Goal: Task Accomplishment & Management: Complete application form

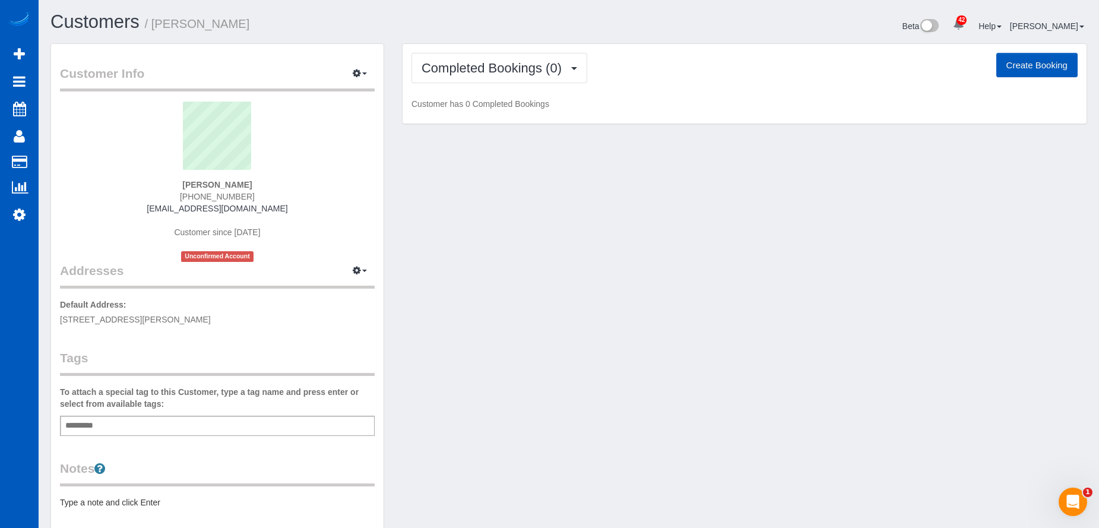
click at [1025, 66] on button "Create Booking" at bounding box center [1036, 65] width 81 height 25
select select "WA"
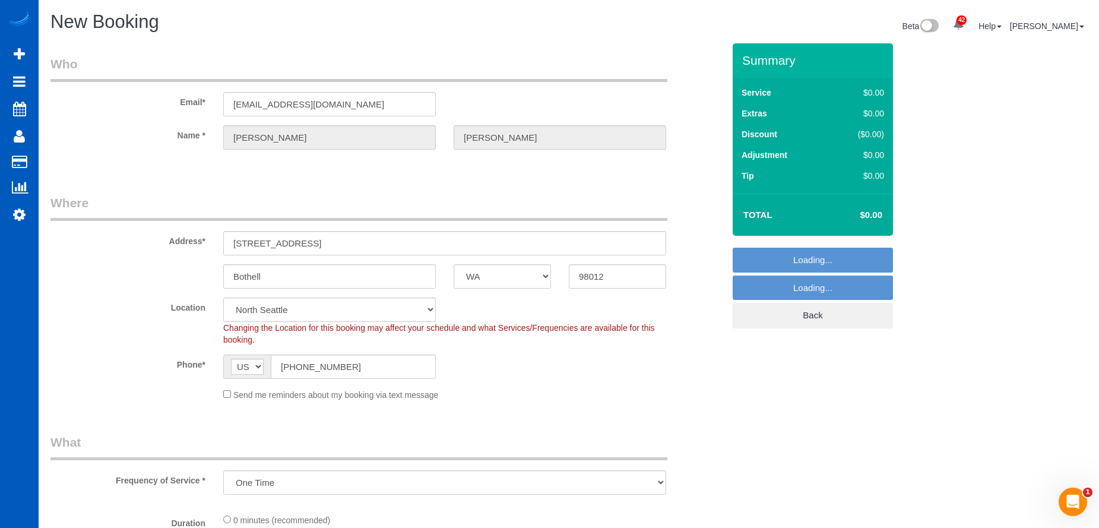
select select "object:8017"
select select "199"
select select "7"
select select "object:8106"
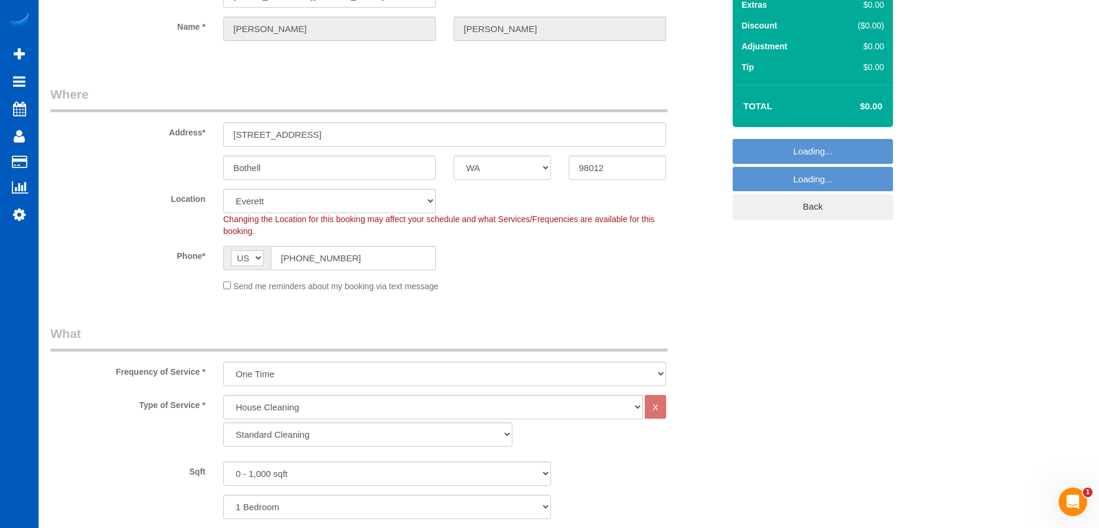
scroll to position [119, 0]
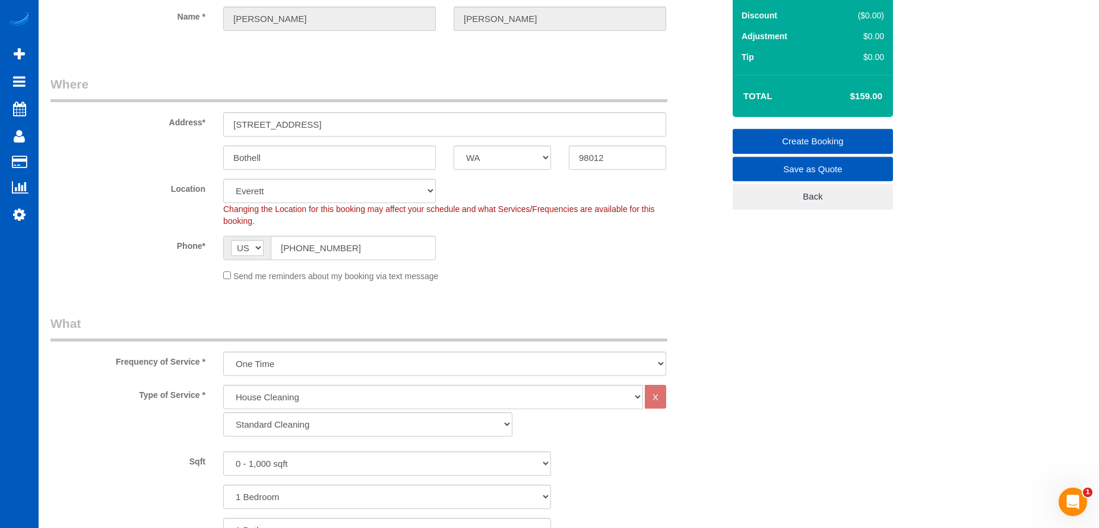
click at [233, 283] on fieldset "Where Address* [STREET_ADDRESS] Bothell AK AL AR AZ CA CO CT DC DE [GEOGRAPHIC_…" at bounding box center [386, 182] width 673 height 215
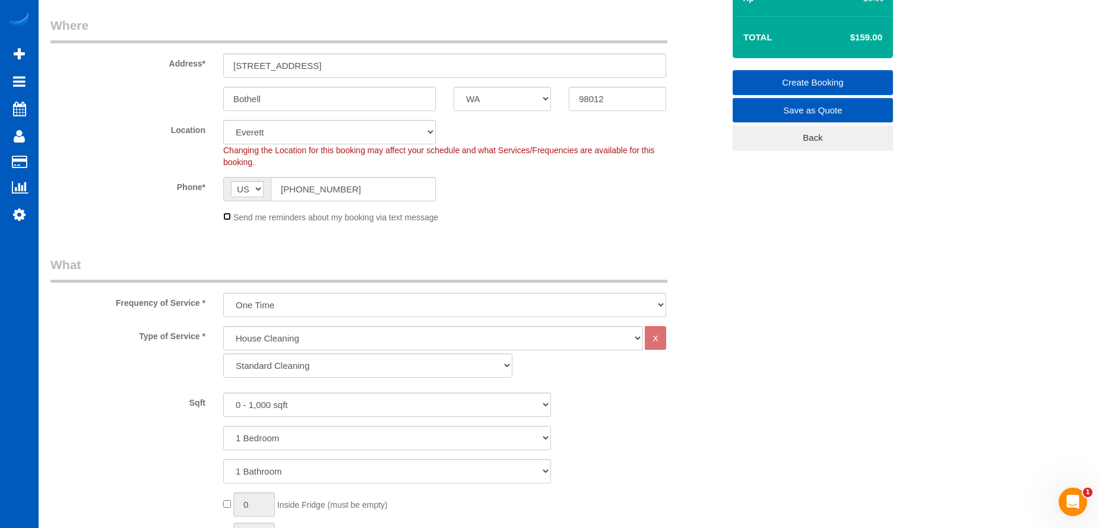
scroll to position [178, 0]
click at [307, 369] on select "Standard Cleaning Deep Cleaning Move In/ Out Cleaning" at bounding box center [367, 365] width 289 height 24
select select "368"
click at [223, 353] on select "Standard Cleaning Deep Cleaning Move In/ Out Cleaning" at bounding box center [367, 365] width 289 height 24
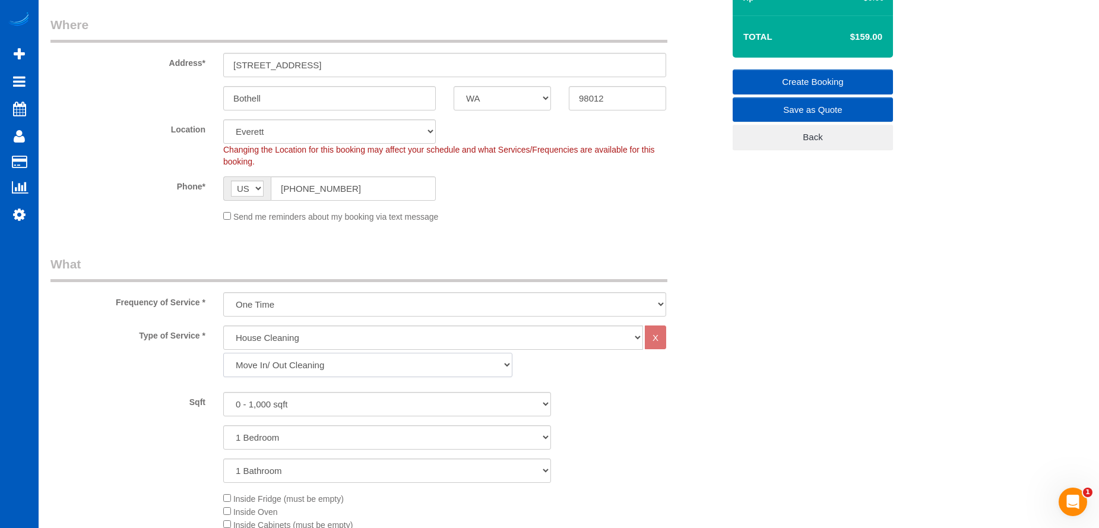
scroll to position [237, 0]
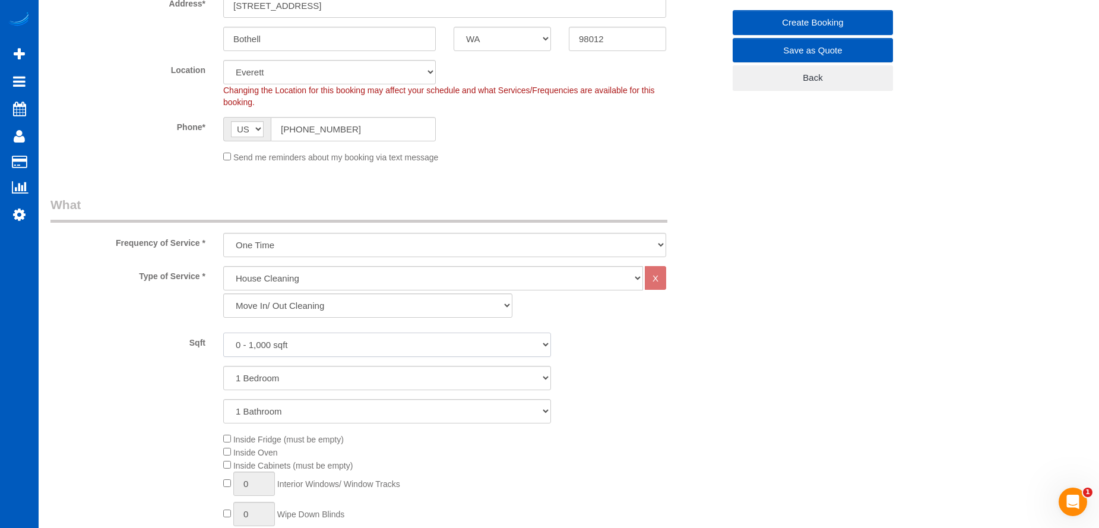
click at [355, 338] on select "0 - 1,000 sqft 1,001 - 1,500 sqft 1,501 - 2,000 sqft 2,001 - 2,500 sqft 2,501 -…" at bounding box center [387, 344] width 328 height 24
select select "2501"
click at [223, 332] on select "0 - 1,000 sqft 1,001 - 1,500 sqft 1,501 - 2,000 sqft 2,001 - 2,500 sqft 2,501 -…" at bounding box center [387, 344] width 328 height 24
click at [358, 379] on select "1 Bedroom 2 Bedrooms 3 Bedrooms 4 Bedrooms 5 Bedrooms 6 Bedrooms 7 Bedrooms" at bounding box center [387, 378] width 328 height 24
select select "4"
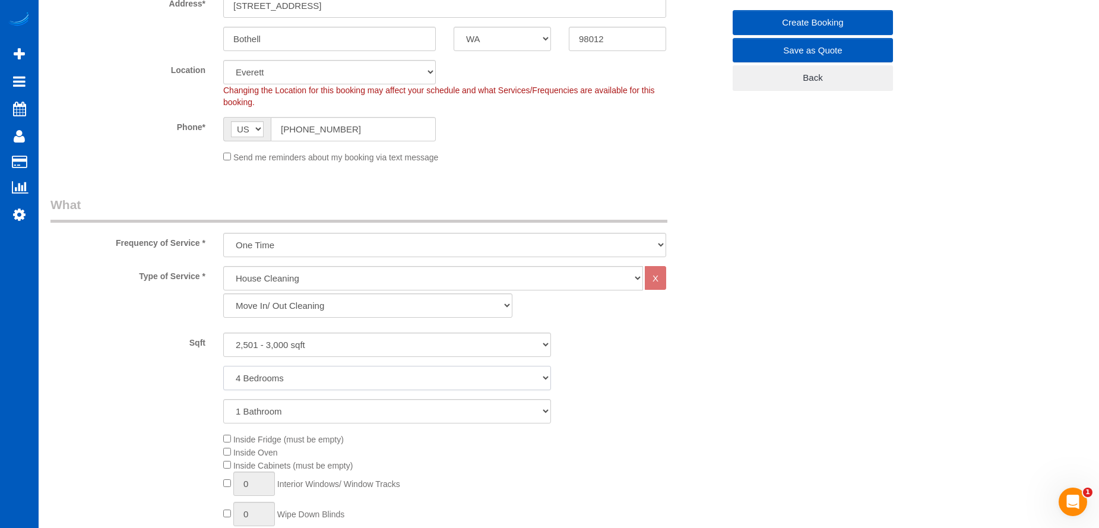
click at [223, 366] on select "1 Bedroom 2 Bedrooms 3 Bedrooms 4 Bedrooms 5 Bedrooms 6 Bedrooms 7 Bedrooms" at bounding box center [387, 378] width 328 height 24
click at [345, 417] on select "1 Bathroom 2 Bathrooms 3 Bathrooms 4 Bathrooms 5 Bathrooms 6 Bathrooms 7 Bathro…" at bounding box center [387, 411] width 328 height 24
select select "4"
click at [223, 399] on select "1 Bathroom 2 Bathrooms 3 Bathrooms 4 Bathrooms 5 Bathrooms 6 Bathrooms 7 Bathro…" at bounding box center [387, 411] width 328 height 24
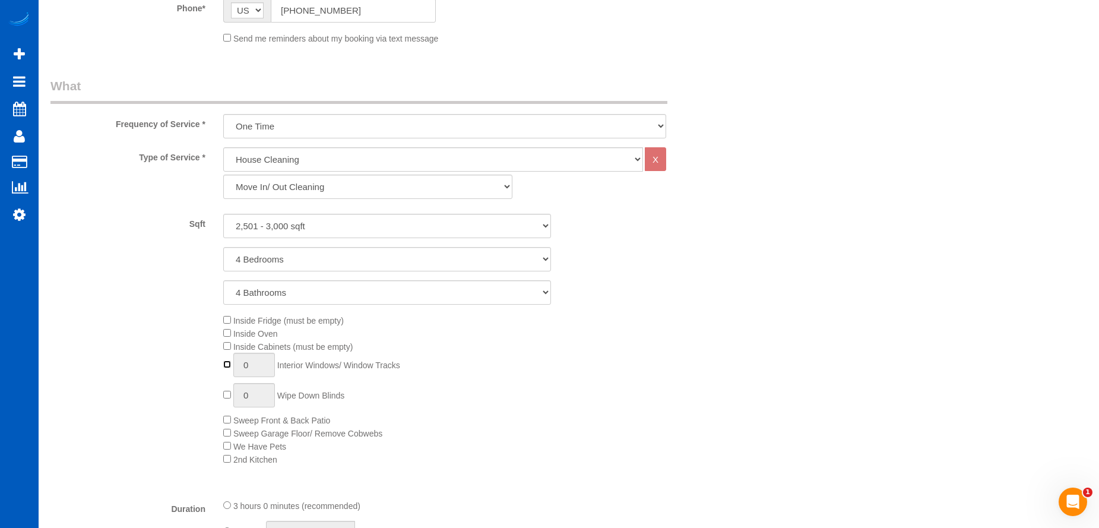
type input "1"
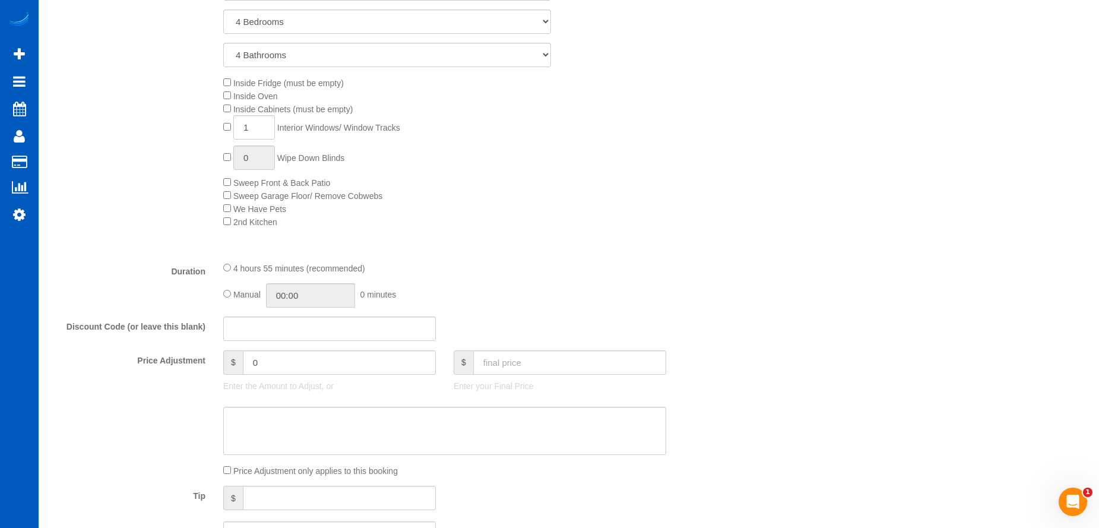
scroll to position [653, 0]
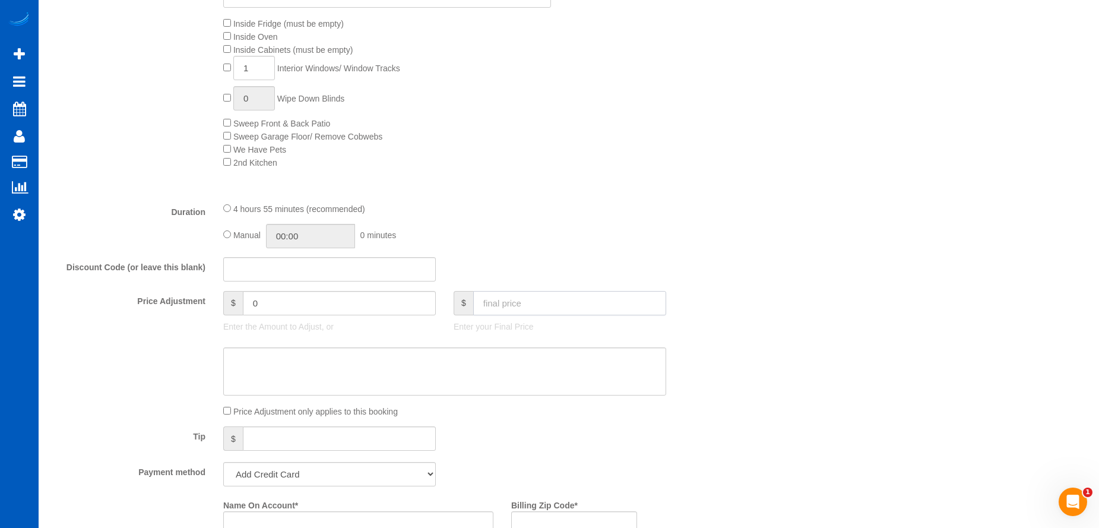
click at [528, 306] on input "text" at bounding box center [569, 303] width 193 height 24
type input "554"
click at [519, 360] on textarea at bounding box center [444, 371] width 443 height 49
type input "-5"
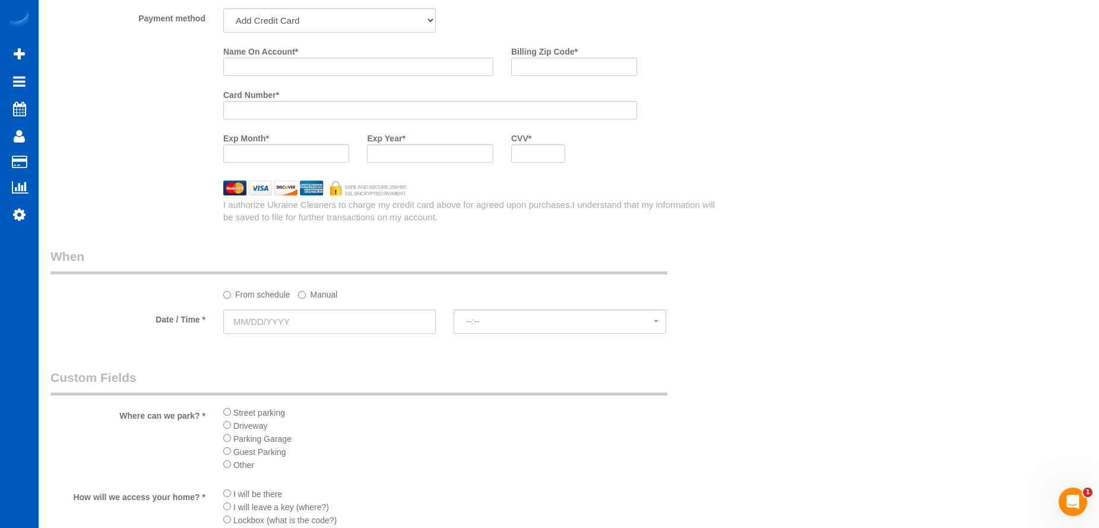
scroll to position [1128, 0]
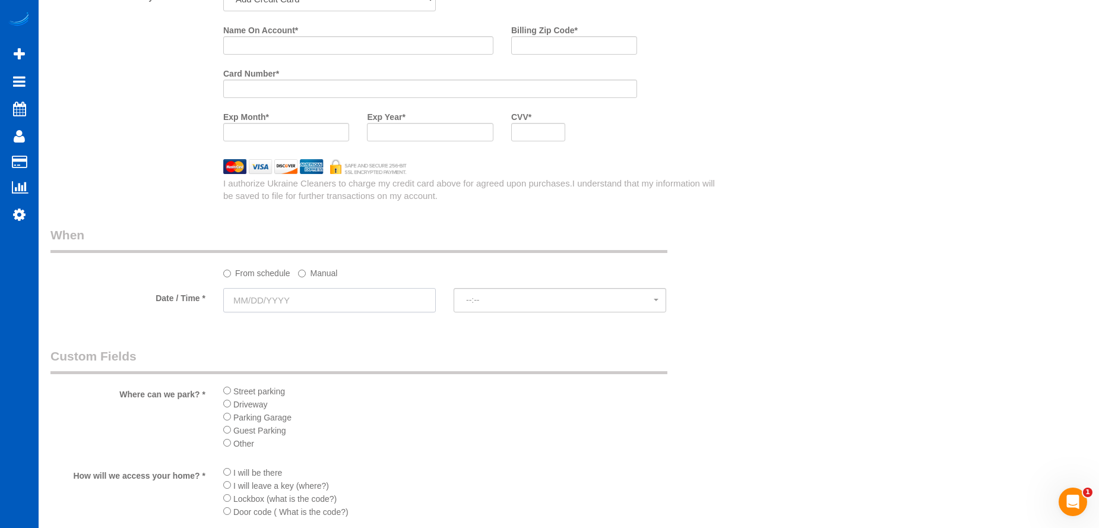
click at [388, 303] on input "text" at bounding box center [329, 300] width 212 height 24
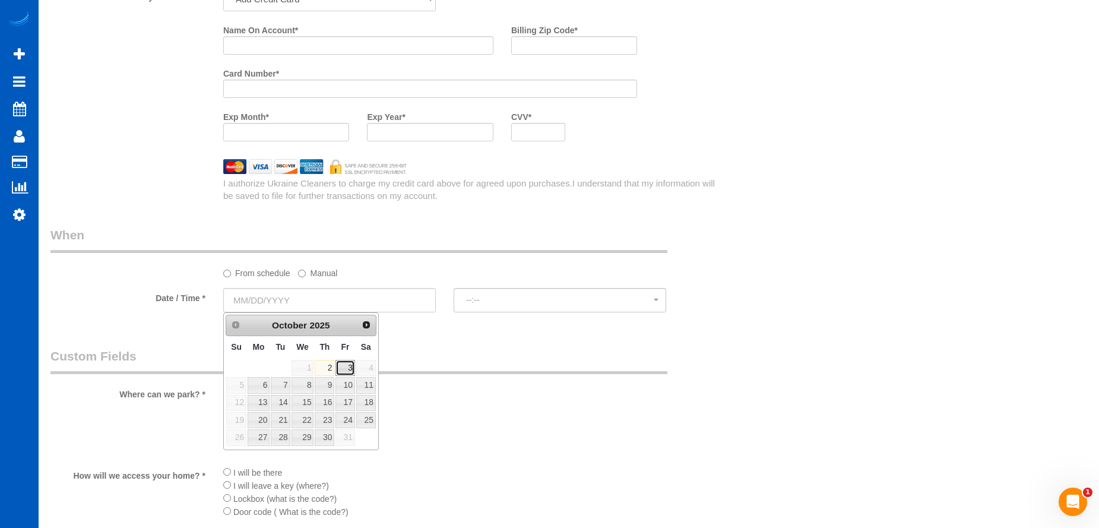
click at [348, 365] on link "3" at bounding box center [344, 368] width 19 height 16
type input "[DATE]"
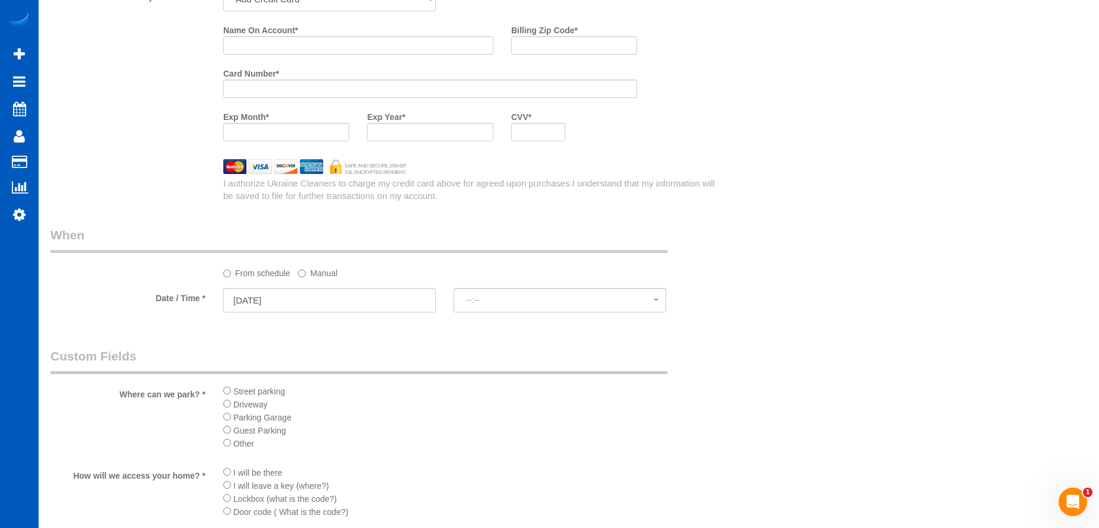
select select "spot1"
click at [332, 266] on label "Manual" at bounding box center [317, 271] width 39 height 16
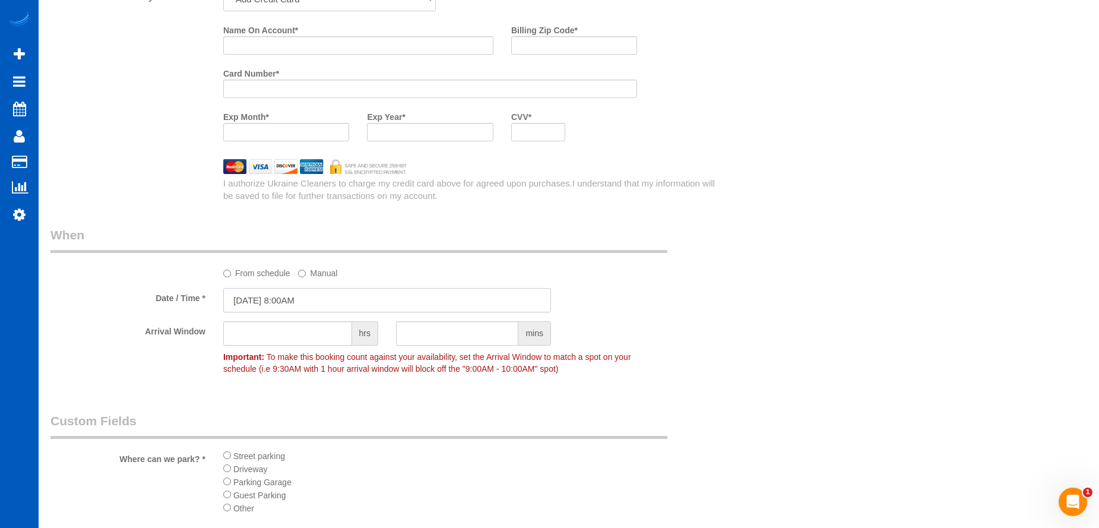
click at [349, 297] on input "[DATE] 8:00AM" at bounding box center [387, 300] width 328 height 24
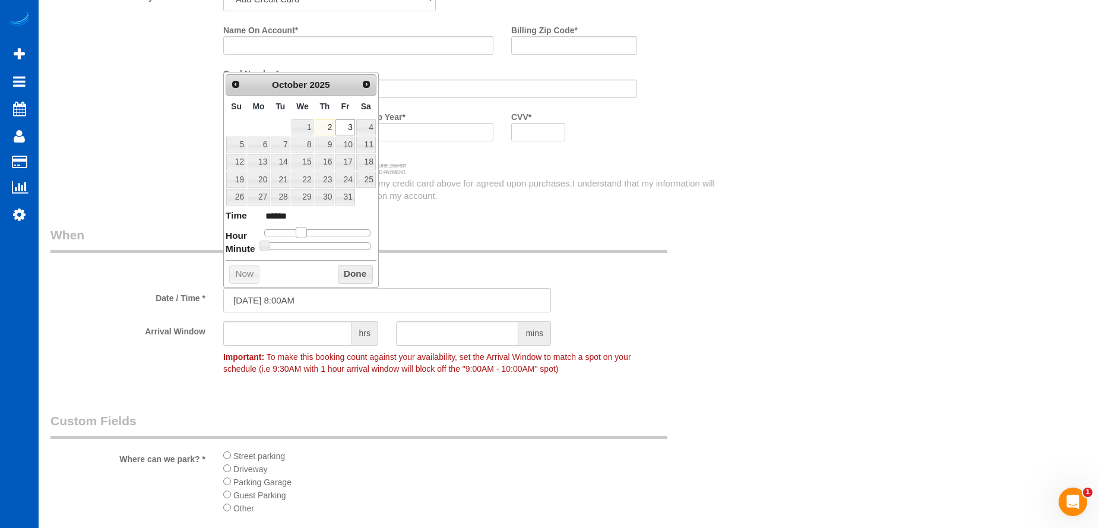
type input "[DATE] 9:00AM"
type input "******"
type input "[DATE] 10:00AM"
type input "*******"
type input "[DATE] 11:00AM"
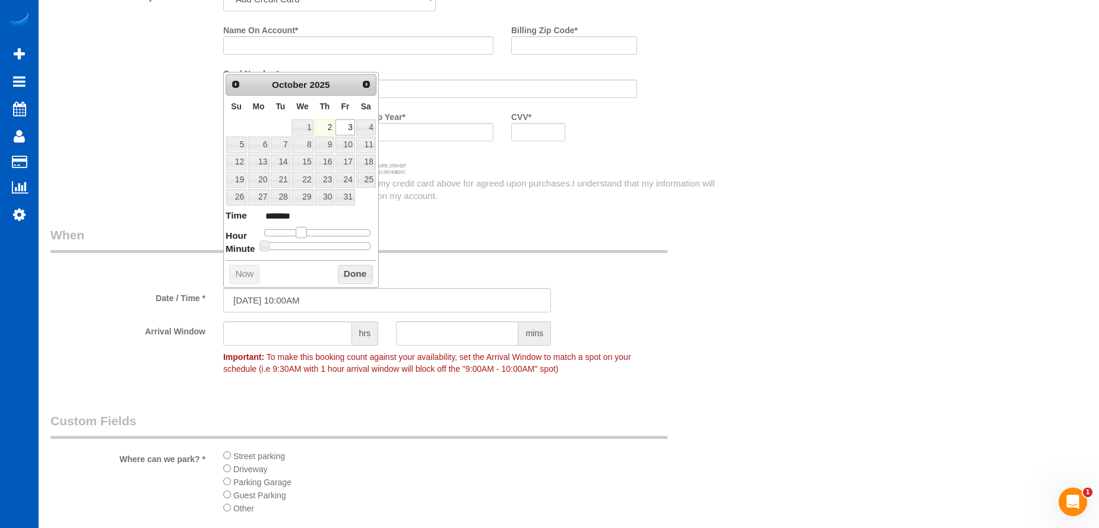
type input "*******"
type input "[DATE] 12:00PM"
type input "*******"
type input "[DATE] 11:00AM"
type input "*******"
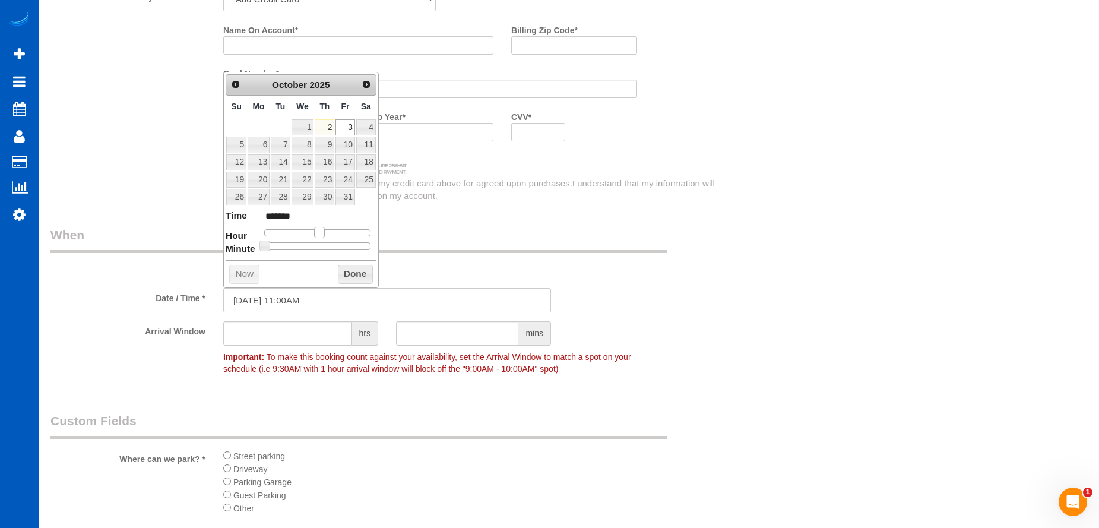
type input "[DATE] 10:00AM"
type input "*******"
type input "[DATE] 9:00AM"
type input "******"
type input "[DATE] 8:00AM"
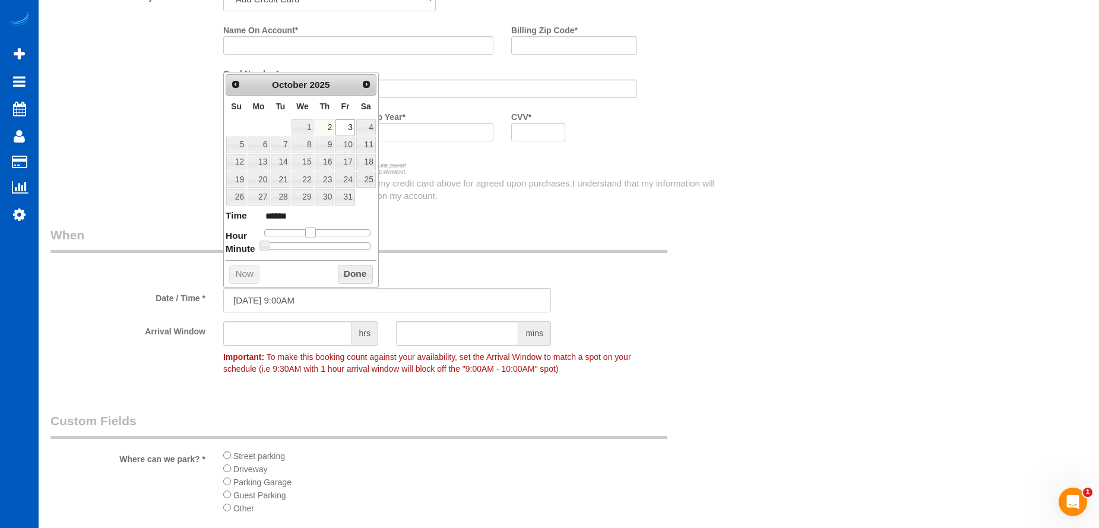
type input "******"
drag, startPoint x: 302, startPoint y: 229, endPoint x: 302, endPoint y: 236, distance: 7.1
click at [302, 236] on span at bounding box center [301, 232] width 11 height 11
type input "[DATE] 8:05AM"
type input "******"
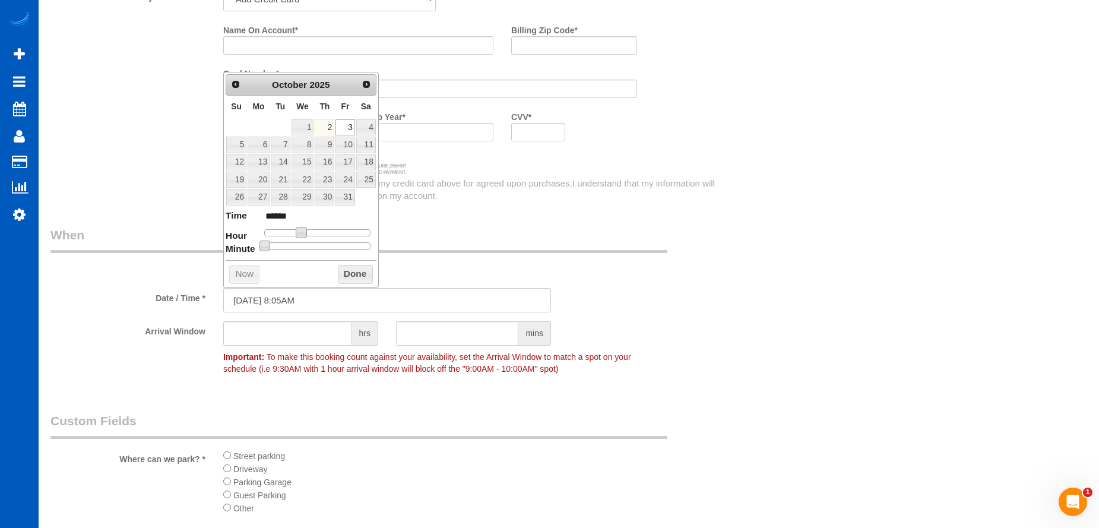
type input "[DATE] 8:10AM"
type input "******"
type input "[DATE] 8:20AM"
type input "******"
type input "[DATE] 8:25AM"
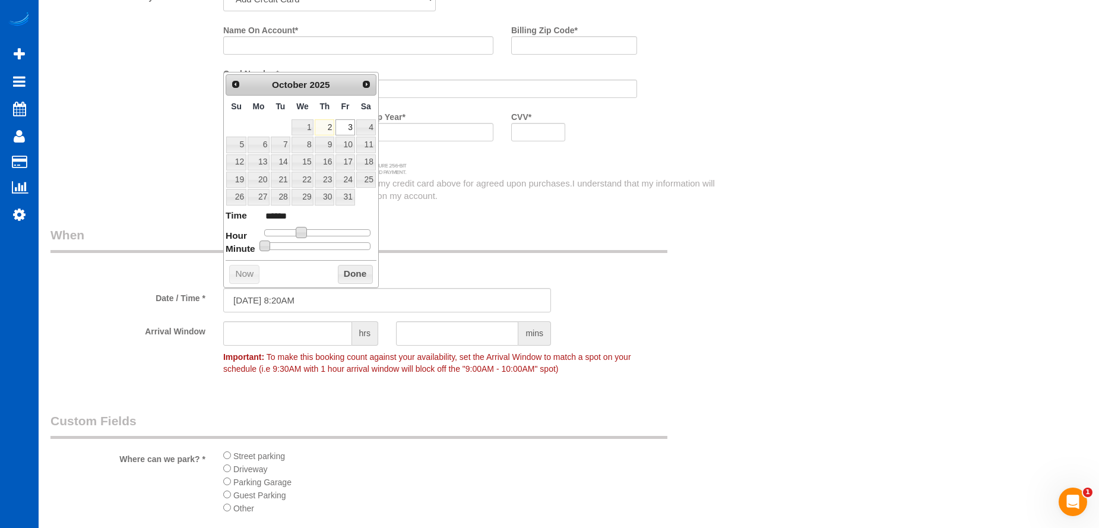
type input "******"
type input "[DATE] 8:30AM"
type input "******"
type input "[DATE] 8:35AM"
type input "******"
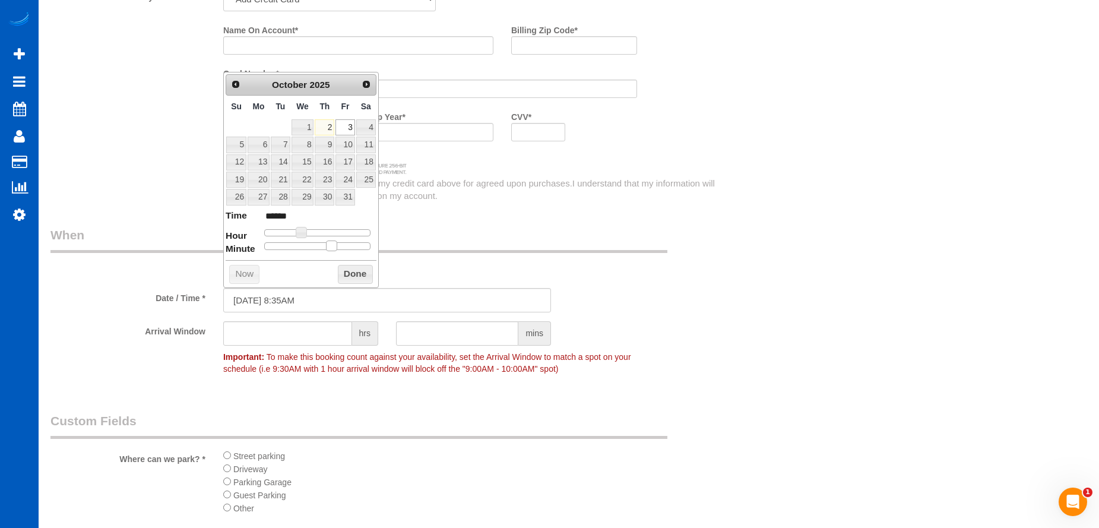
type input "[DATE] 8:30AM"
type input "******"
drag, startPoint x: 266, startPoint y: 241, endPoint x: 323, endPoint y: 250, distance: 57.8
click at [323, 250] on span at bounding box center [321, 245] width 11 height 11
click at [350, 270] on button "Done" at bounding box center [355, 274] width 35 height 19
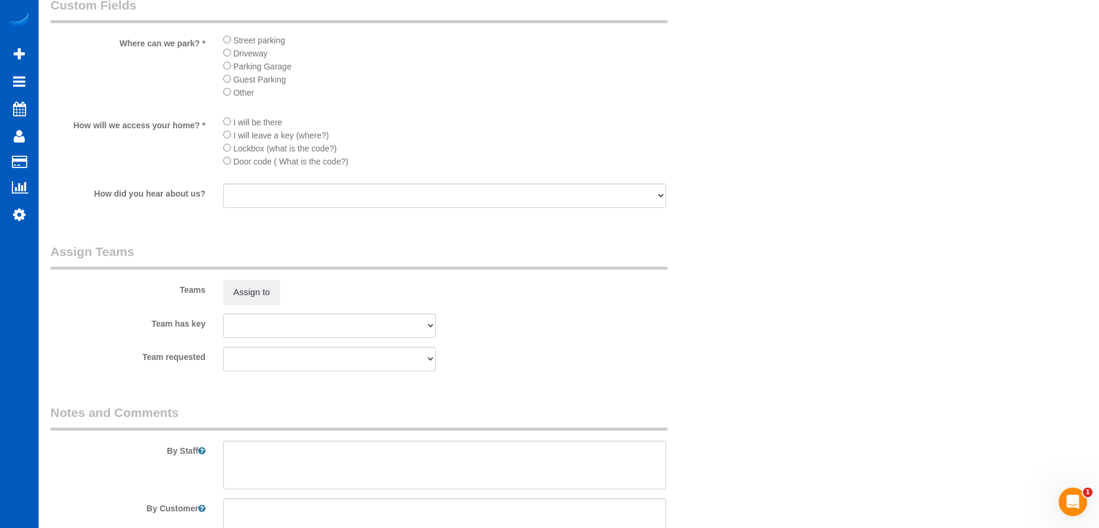
scroll to position [1662, 0]
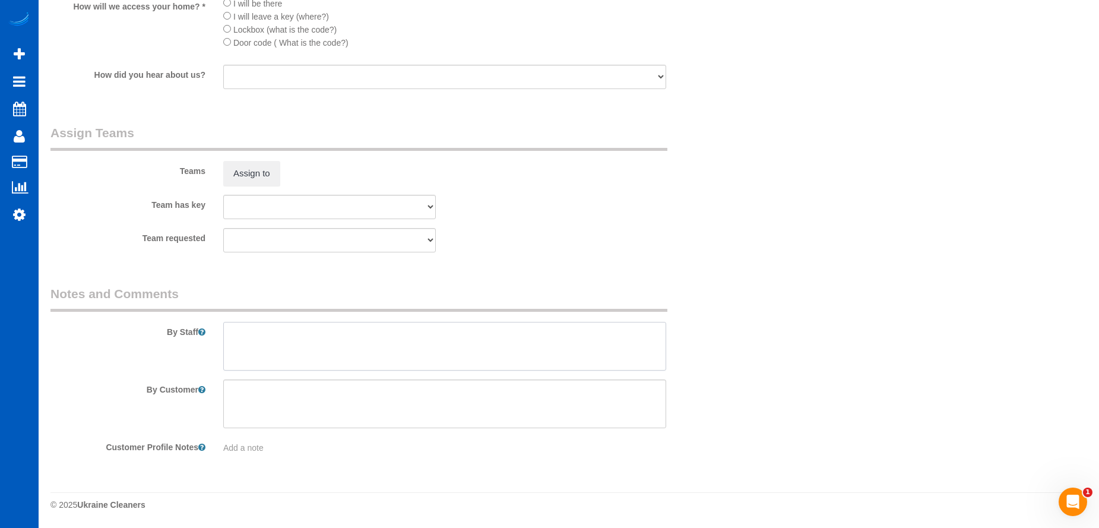
click at [430, 351] on textarea at bounding box center [444, 346] width 443 height 49
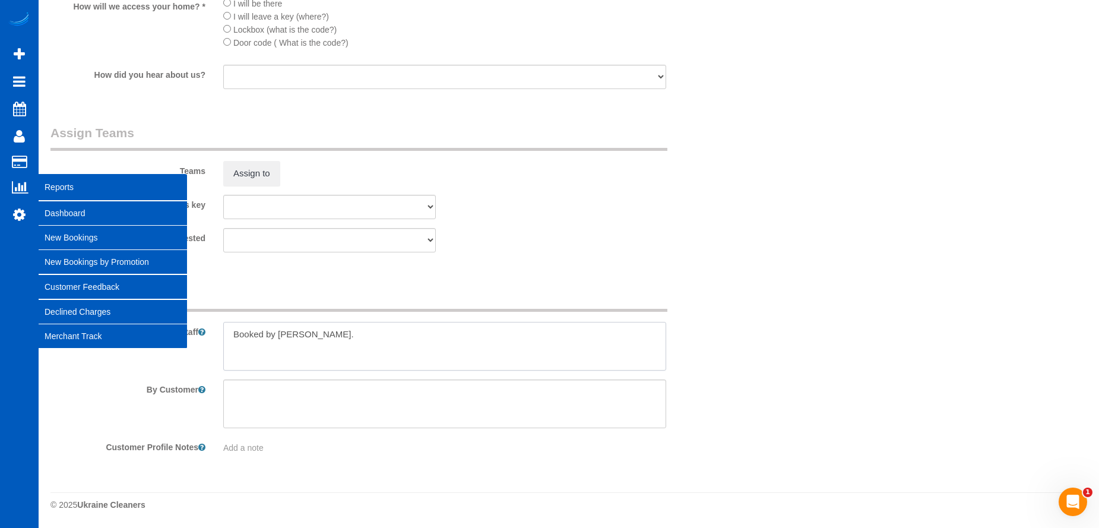
type textarea "Booked by [PERSON_NAME]."
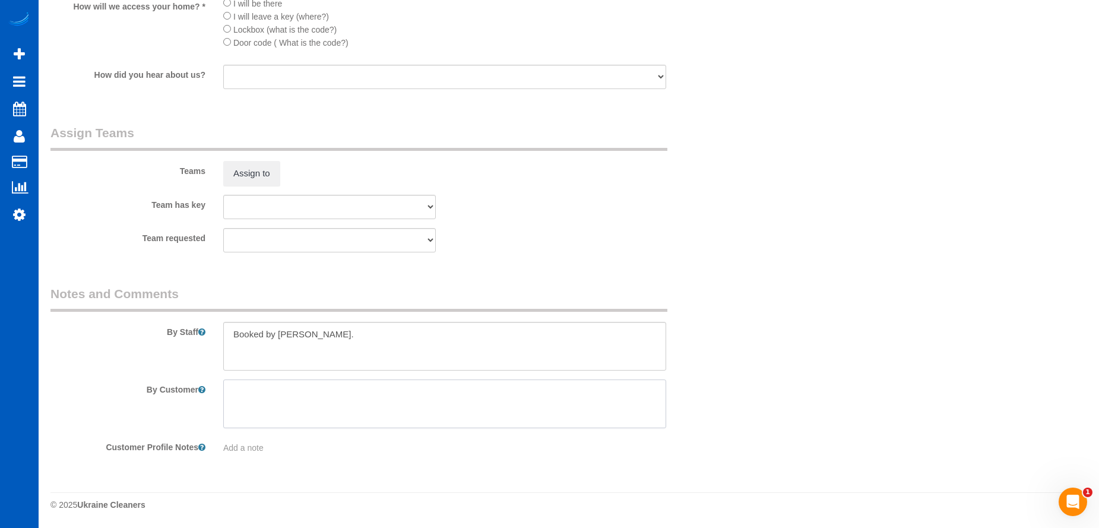
click at [304, 399] on textarea at bounding box center [444, 403] width 443 height 49
paste textarea "Guest parking is across the street. [PERSON_NAME]\'s husband will be there to l…"
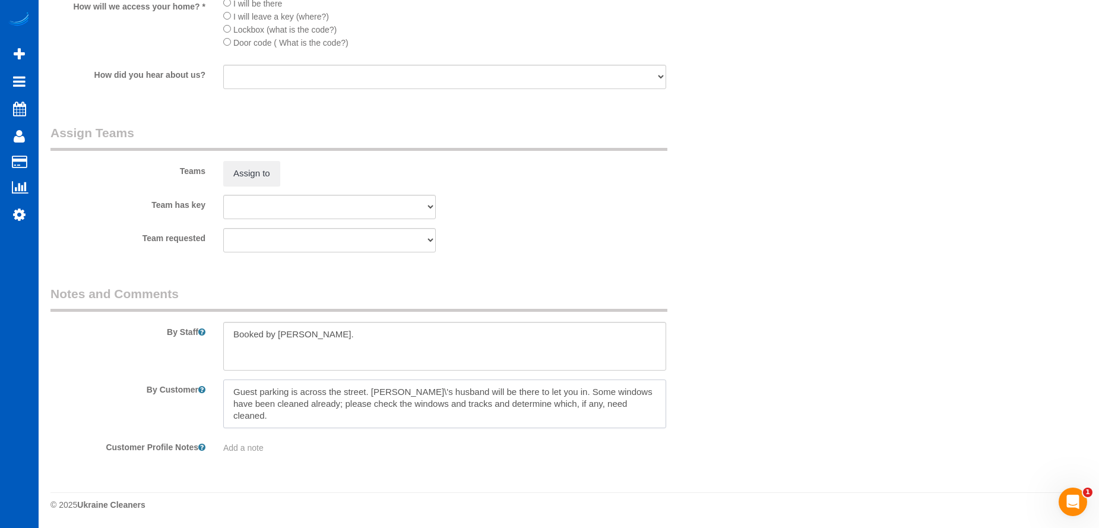
click at [398, 389] on textarea at bounding box center [444, 403] width 443 height 49
type textarea "Guest parking is across the street. [PERSON_NAME]'s husband will be there to le…"
click at [329, 331] on textarea at bounding box center [444, 346] width 443 height 49
paste textarea "[PERSON_NAME] is okay with an adjustment to the charge if we determine windows …"
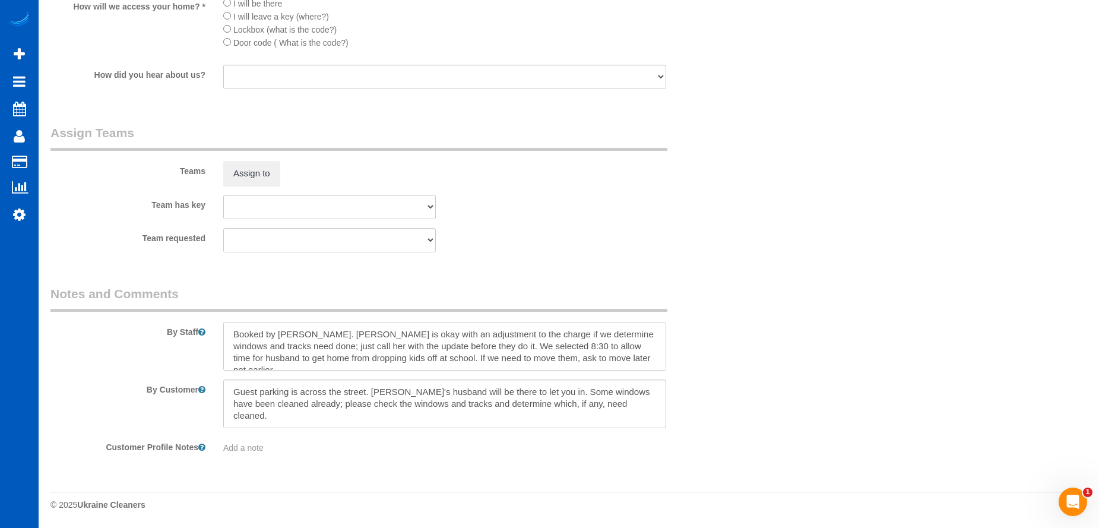
type textarea "Booked by [PERSON_NAME]. [PERSON_NAME] is okay with an adjustment to the charge…"
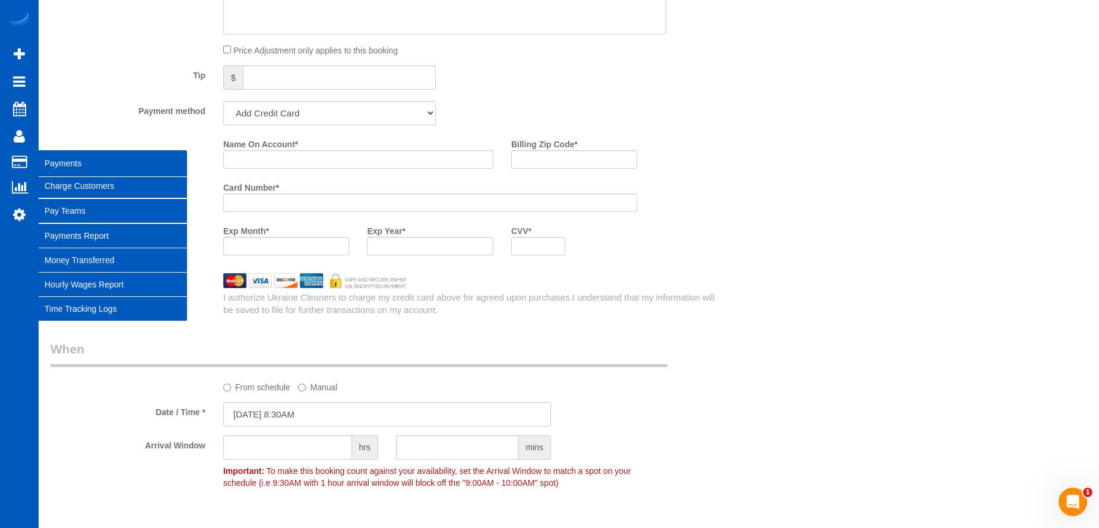
scroll to position [1009, 0]
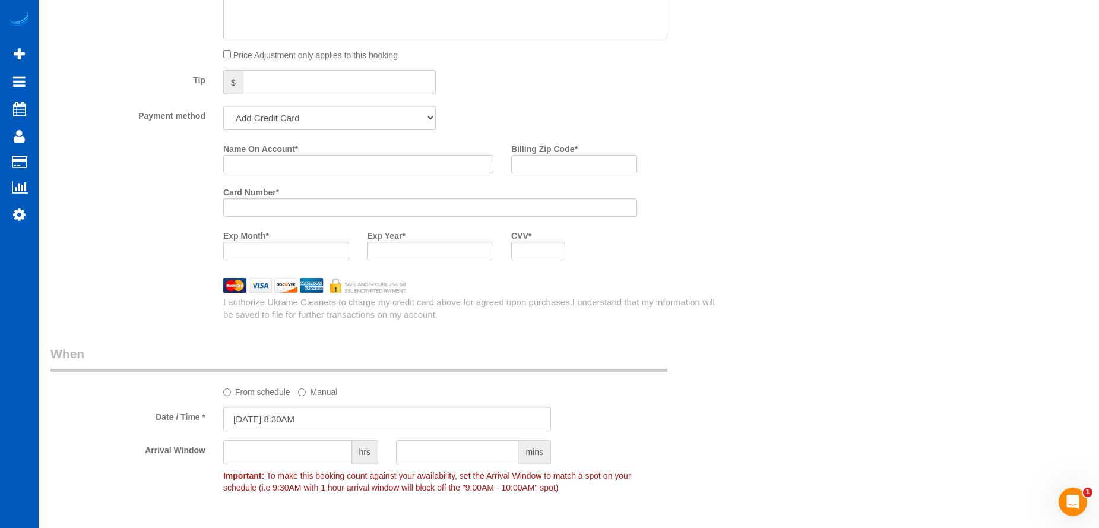
click at [323, 177] on div "Name On Account *" at bounding box center [358, 160] width 288 height 43
click at [337, 167] on input "Name On Account *" at bounding box center [358, 164] width 270 height 18
paste input "[PERSON_NAME]"
type input "[PERSON_NAME]"
drag, startPoint x: 550, startPoint y: 165, endPoint x: 234, endPoint y: 182, distance: 316.2
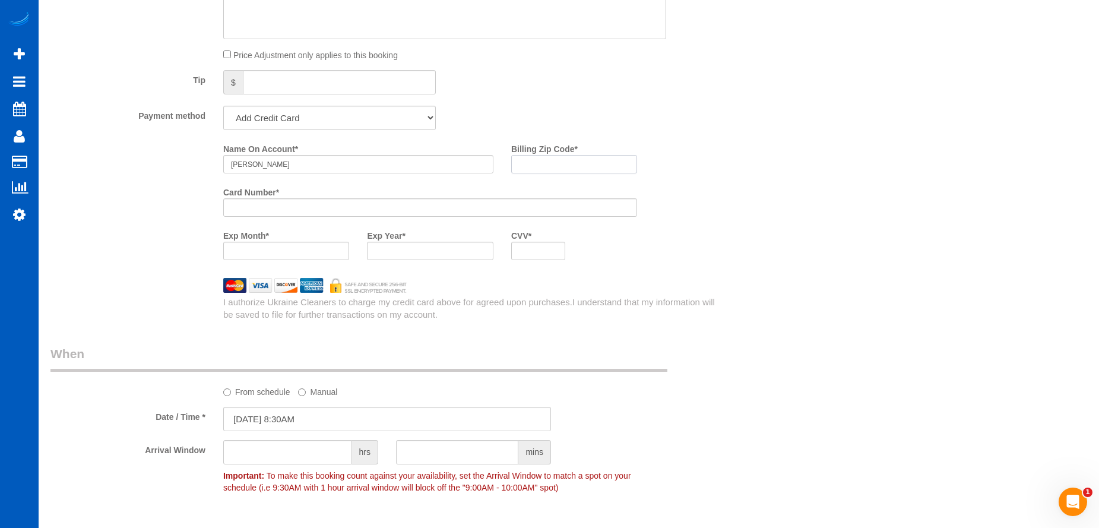
click at [550, 165] on input "Billing Zip Code *" at bounding box center [574, 164] width 126 height 18
paste input "98012"
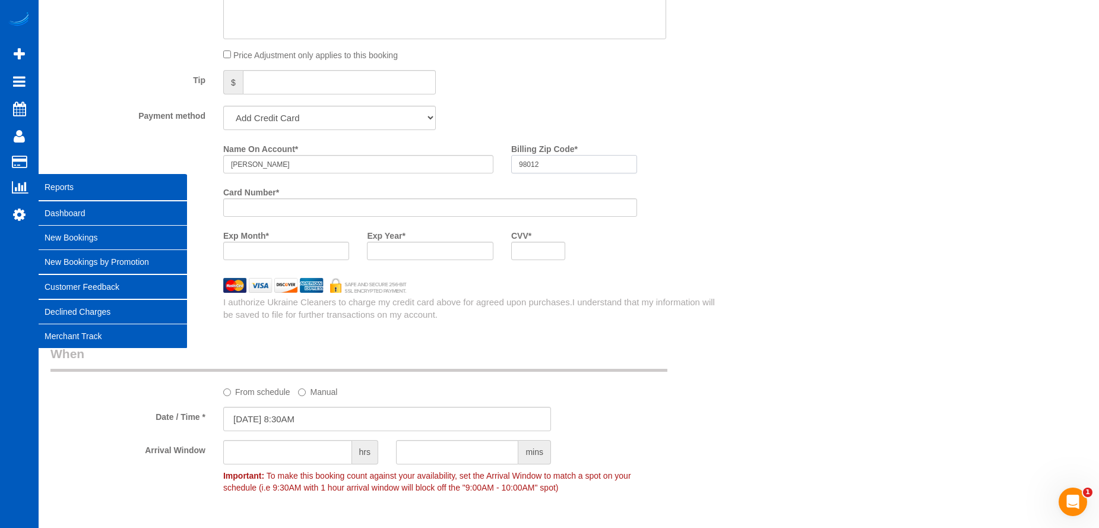
type input "98012"
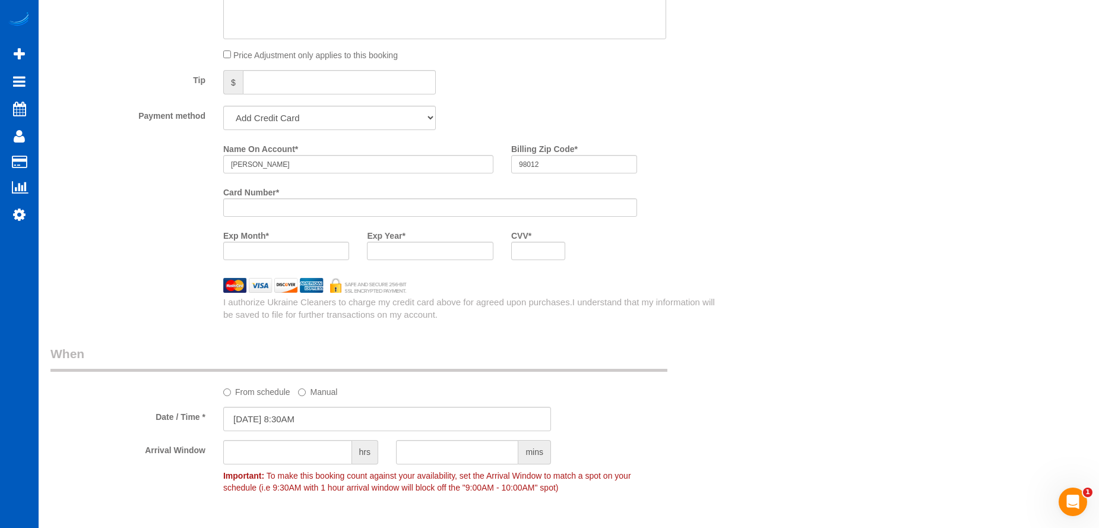
click at [119, 233] on div "Name On Account * [PERSON_NAME] Billing Zip Code * 98012 Card Number * Exp Mont…" at bounding box center [387, 204] width 691 height 130
click at [545, 257] on div at bounding box center [538, 251] width 54 height 18
click at [740, 224] on div "Who Email* [EMAIL_ADDRESS][DOMAIN_NAME] Name * [PERSON_NAME] Where Address* [ST…" at bounding box center [568, 86] width 1036 height 2105
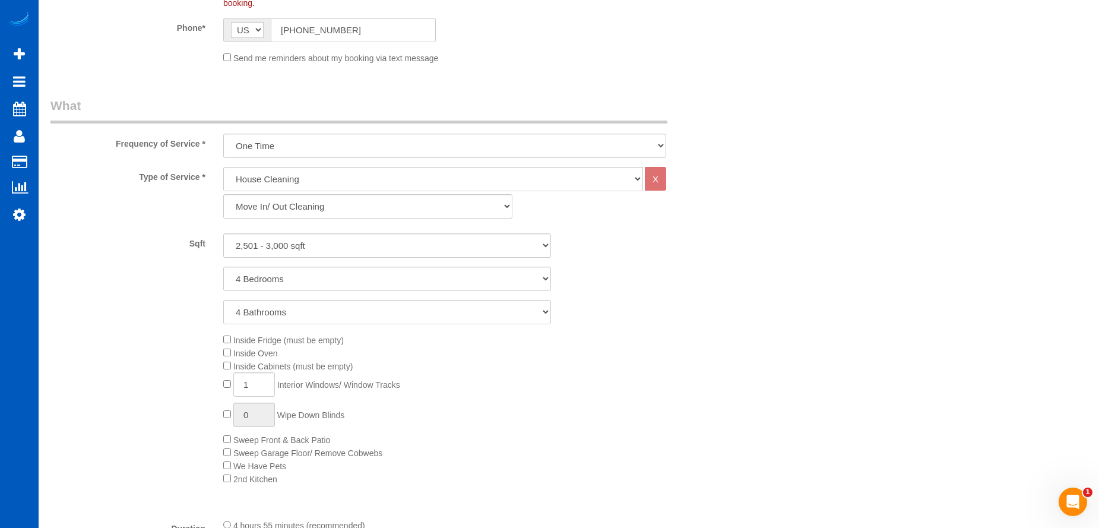
scroll to position [415, 0]
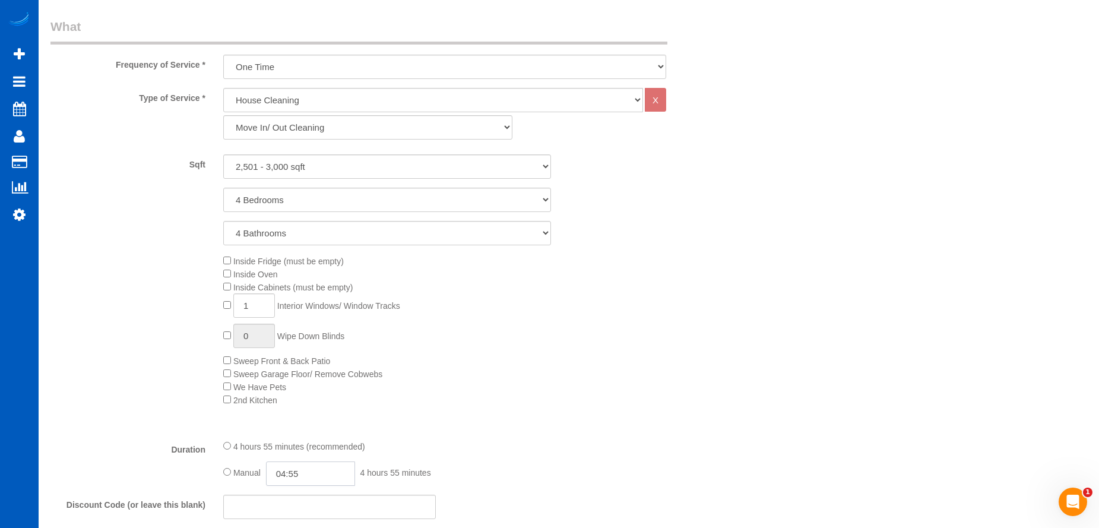
click at [302, 471] on input "04:55" at bounding box center [310, 473] width 89 height 24
type input "06:00"
click at [301, 386] on li "06:00" at bounding box center [297, 387] width 53 height 15
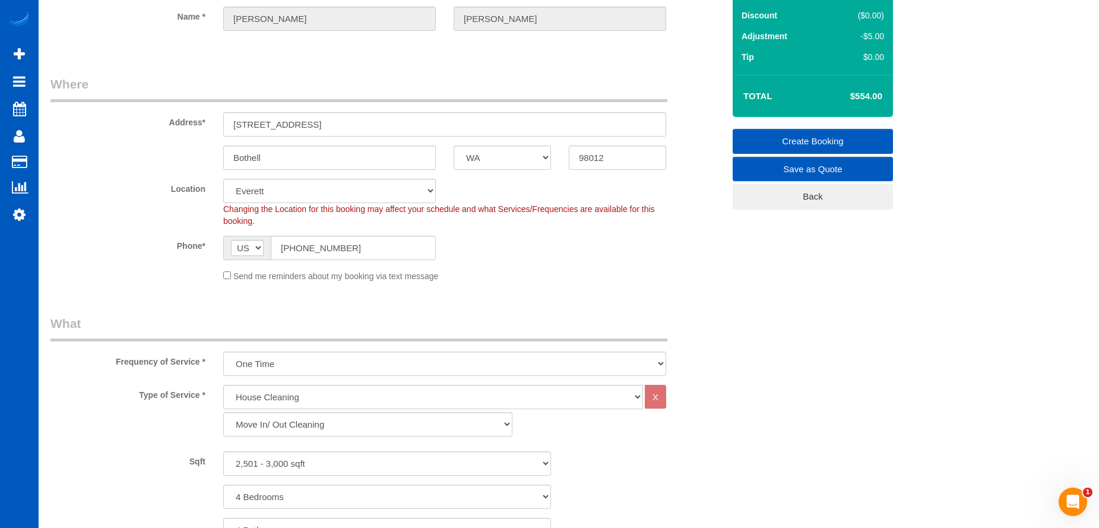
scroll to position [0, 0]
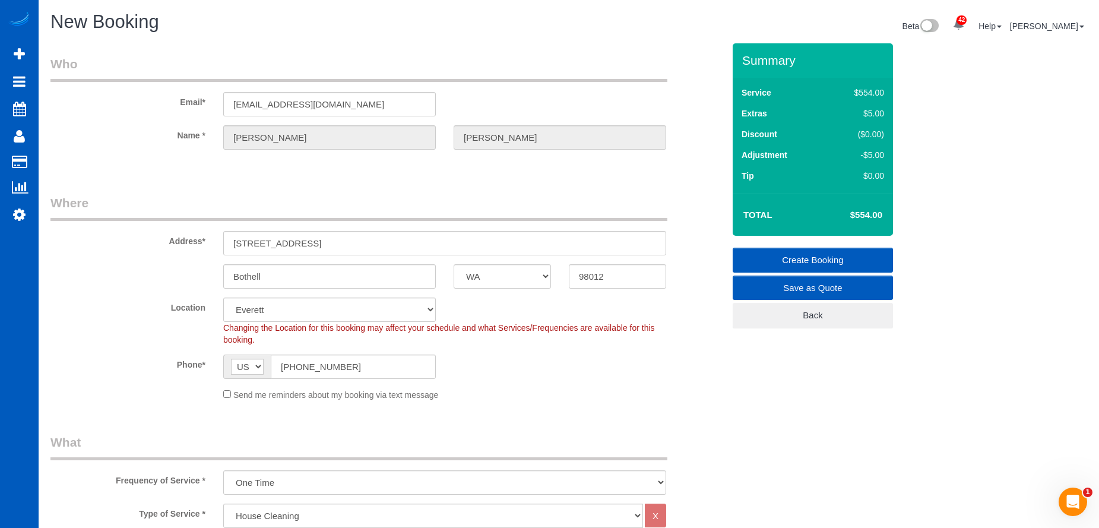
click at [786, 249] on link "Create Booking" at bounding box center [812, 260] width 160 height 25
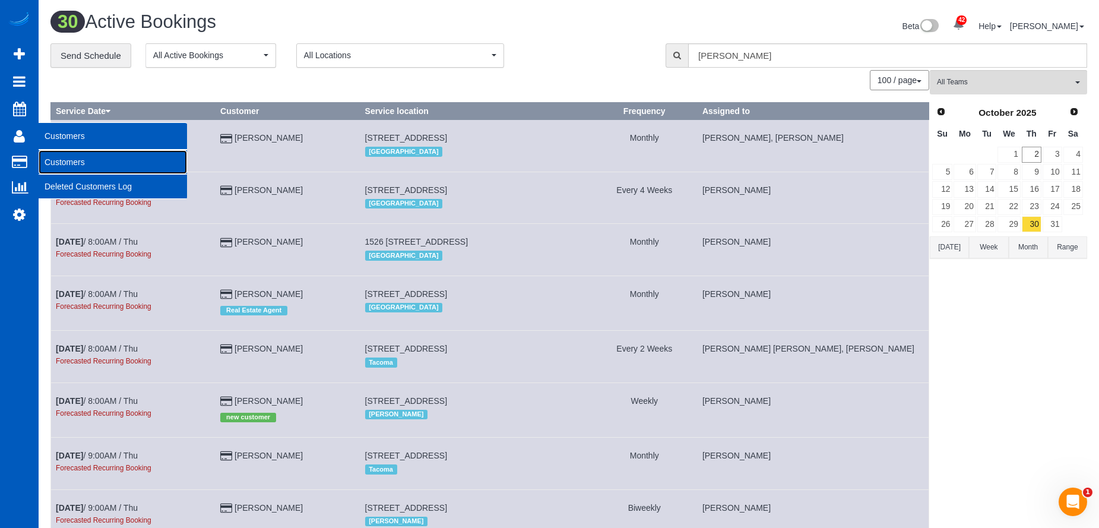
click at [62, 162] on link "Customers" at bounding box center [113, 162] width 148 height 24
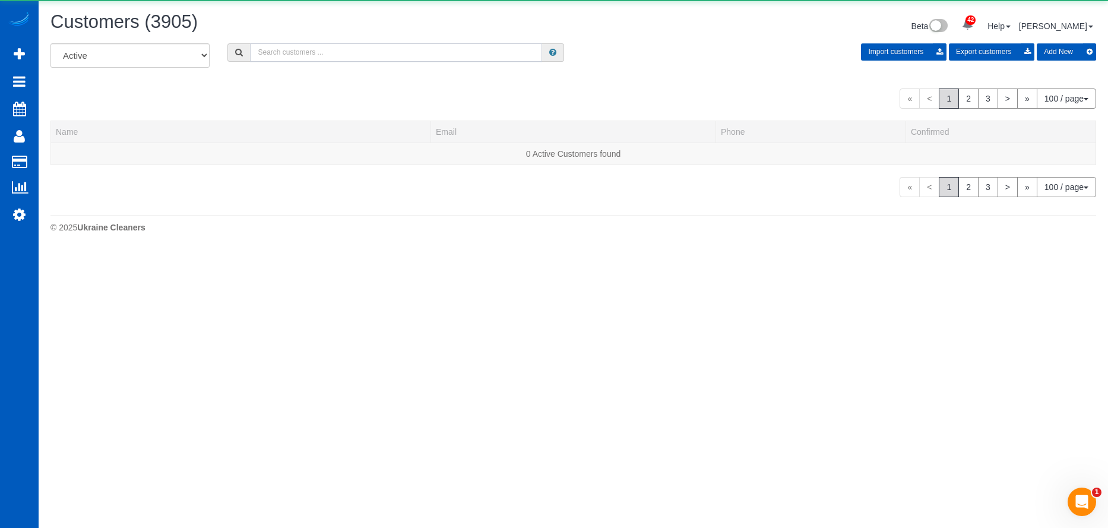
click at [369, 58] on input "text" at bounding box center [396, 52] width 292 height 18
paste input "[EMAIL_ADDRESS][DOMAIN_NAME]"
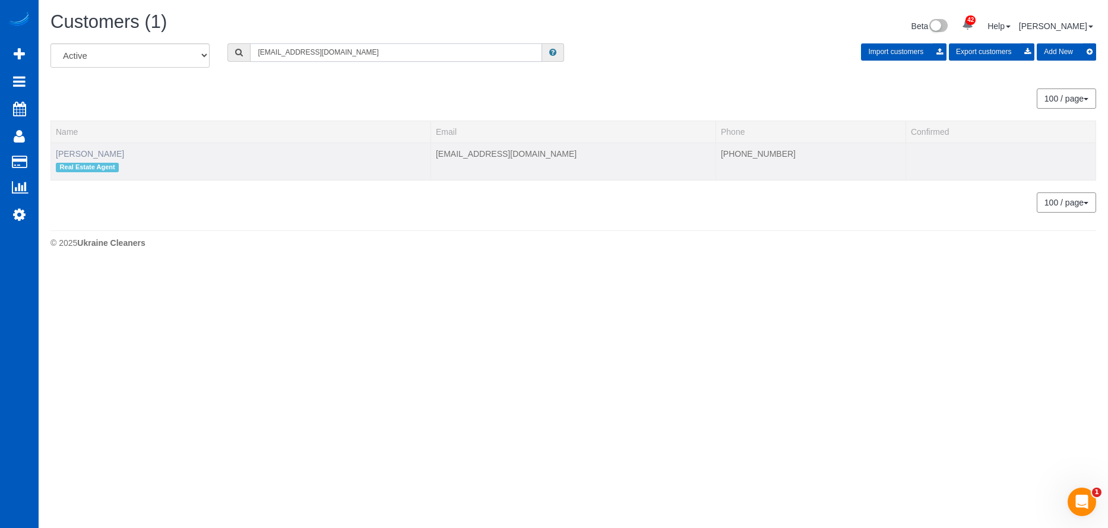
type input "[EMAIL_ADDRESS][DOMAIN_NAME]"
click at [87, 155] on link "[PERSON_NAME]" at bounding box center [90, 153] width 68 height 9
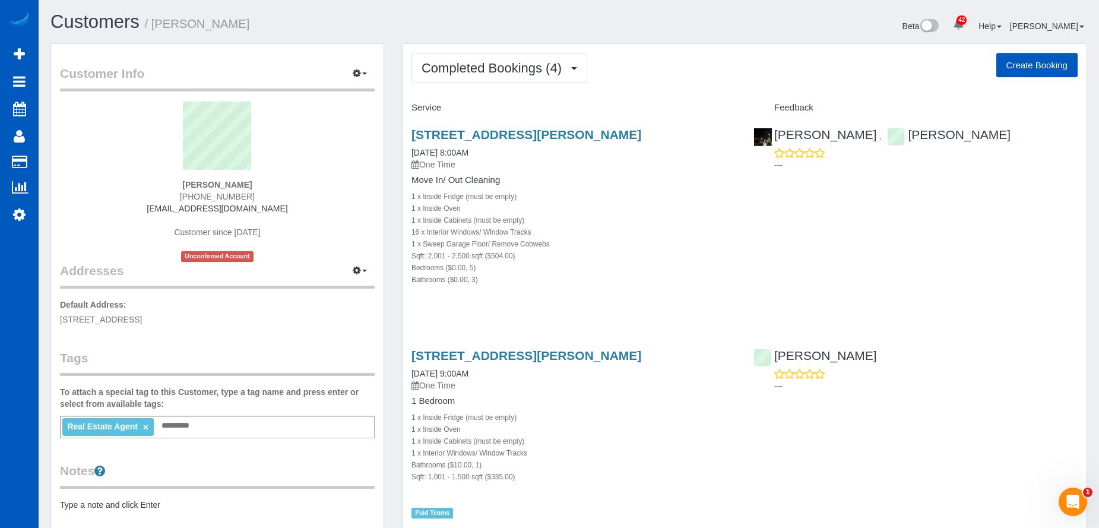
click at [1030, 57] on button "Create Booking" at bounding box center [1036, 65] width 81 height 25
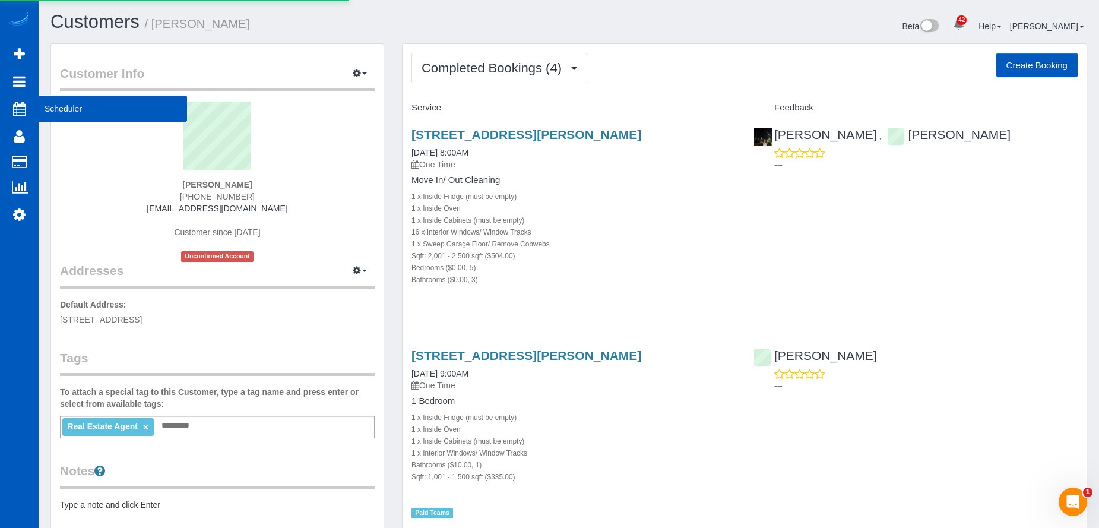
select select "WA"
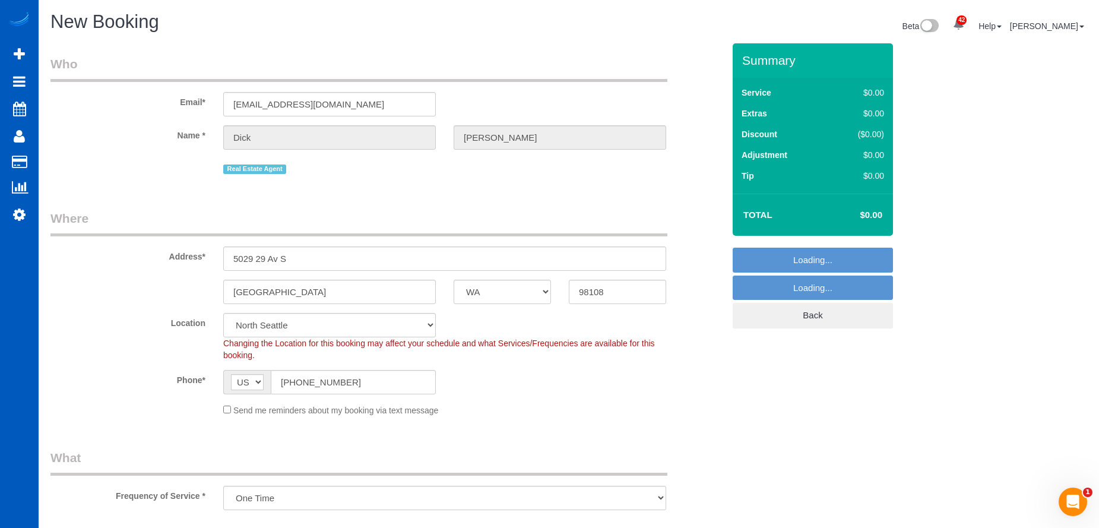
select select "object:10877"
select select "199"
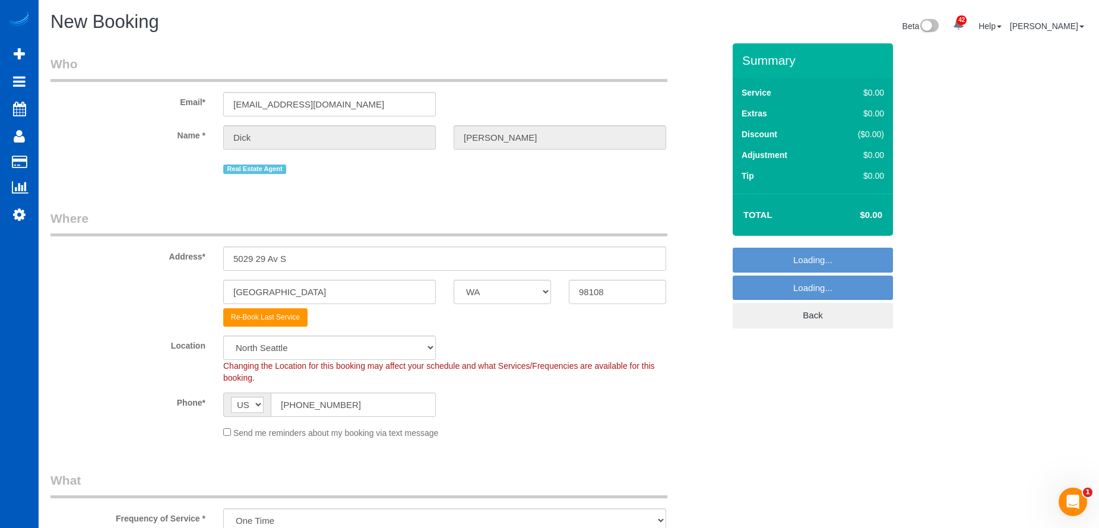
select select "5"
select select "object:10971"
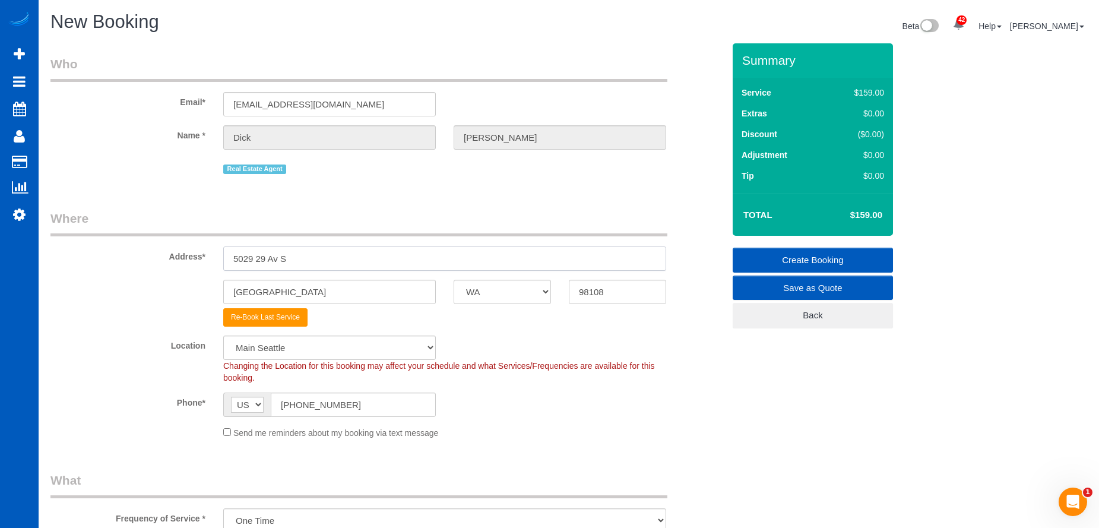
click at [139, 255] on div "Address* [STREET_ADDRESS]" at bounding box center [387, 240] width 691 height 61
drag, startPoint x: 298, startPoint y: 255, endPoint x: 185, endPoint y: 262, distance: 113.6
click at [185, 262] on div "Address* [STREET_ADDRESS]" at bounding box center [387, 240] width 691 height 61
paste input "[STREET_ADDRESS]"
drag, startPoint x: 402, startPoint y: 258, endPoint x: 610, endPoint y: 259, distance: 208.3
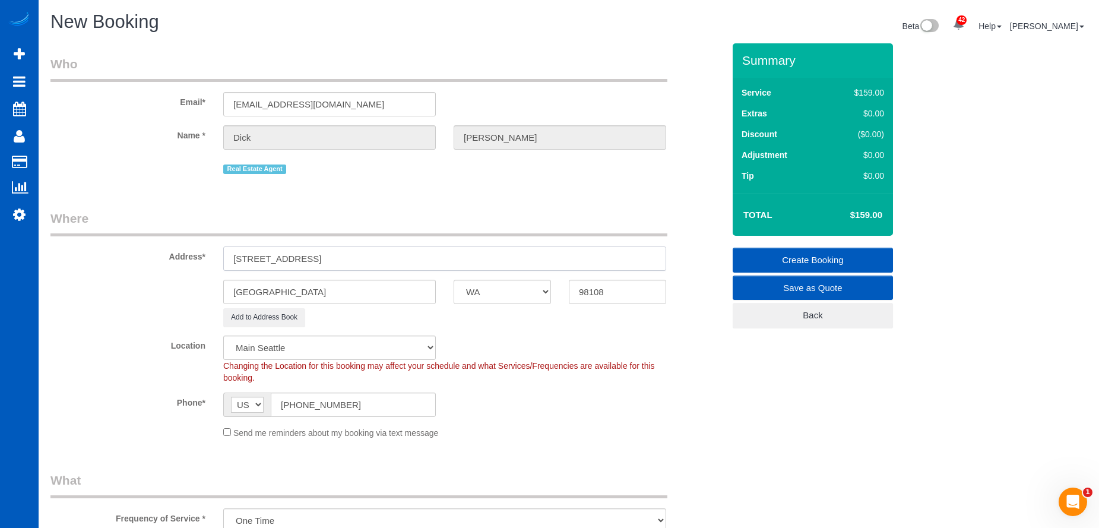
click at [610, 259] on input "[STREET_ADDRESS]" at bounding box center [444, 258] width 443 height 24
type input "[STREET_ADDRESS]"
drag, startPoint x: 617, startPoint y: 287, endPoint x: 529, endPoint y: 297, distance: 89.1
click at [529, 297] on div "[GEOGRAPHIC_DATA] AK AL AR AZ CA CO CT DC DE [GEOGRAPHIC_DATA] [GEOGRAPHIC_DATA…" at bounding box center [387, 292] width 691 height 24
paste input "25"
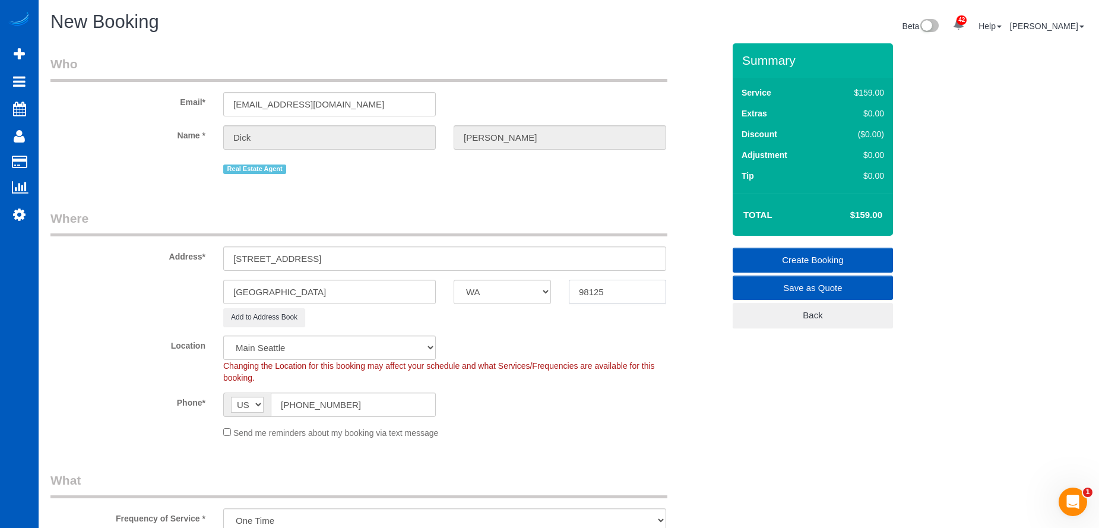
type input "98125"
drag, startPoint x: 355, startPoint y: 258, endPoint x: 382, endPoint y: 259, distance: 26.8
click at [382, 259] on input "[STREET_ADDRESS]" at bounding box center [444, 258] width 443 height 24
type input "[STREET_ADDRESS]"
drag, startPoint x: 321, startPoint y: 296, endPoint x: 180, endPoint y: 290, distance: 140.8
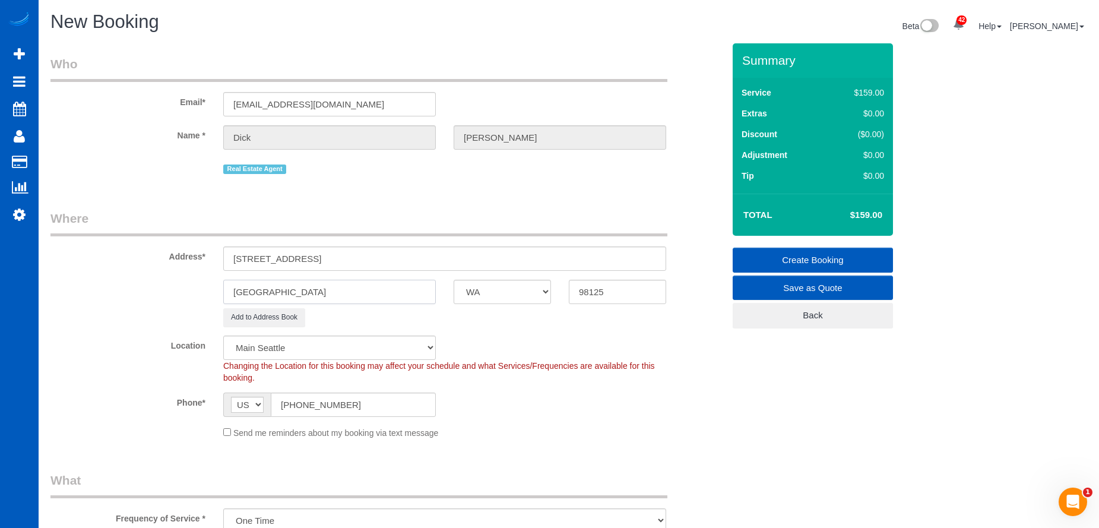
click at [180, 290] on div "[GEOGRAPHIC_DATA] AK AL AR AZ CA CO CT DC DE [GEOGRAPHIC_DATA] [GEOGRAPHIC_DATA…" at bounding box center [387, 292] width 691 height 24
select select "1"
select select "object:11147"
drag, startPoint x: 348, startPoint y: 259, endPoint x: 487, endPoint y: 258, distance: 138.3
click at [487, 258] on input "[STREET_ADDRESS]" at bounding box center [444, 258] width 443 height 24
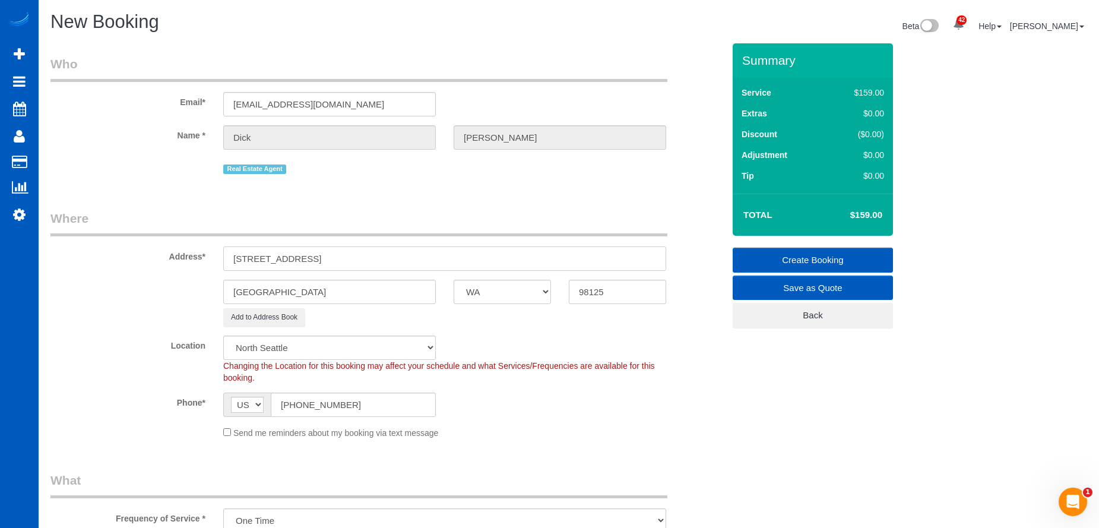
type input "[STREET_ADDRESS]"
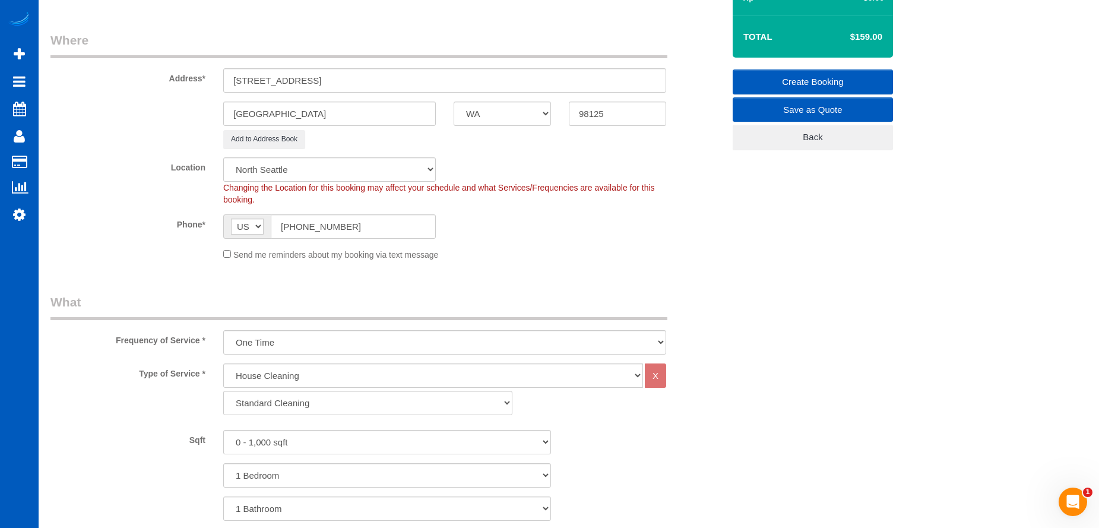
scroll to position [237, 0]
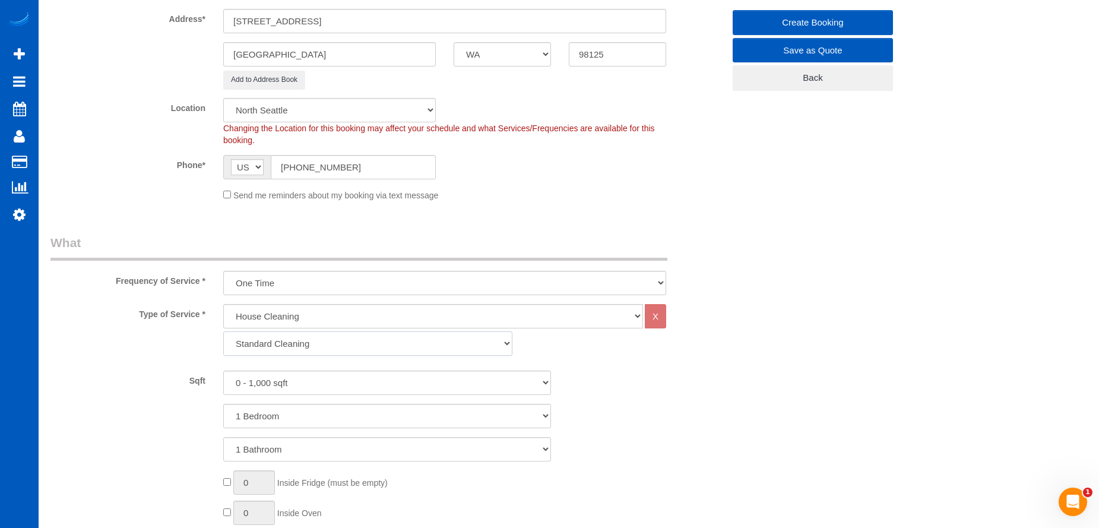
click at [325, 342] on select "Standard Cleaning Deep Cleaning Move In/ Out Cleaning" at bounding box center [367, 343] width 289 height 24
select select "368"
click at [223, 331] on select "Standard Cleaning Deep Cleaning Move In/ Out Cleaning" at bounding box center [367, 343] width 289 height 24
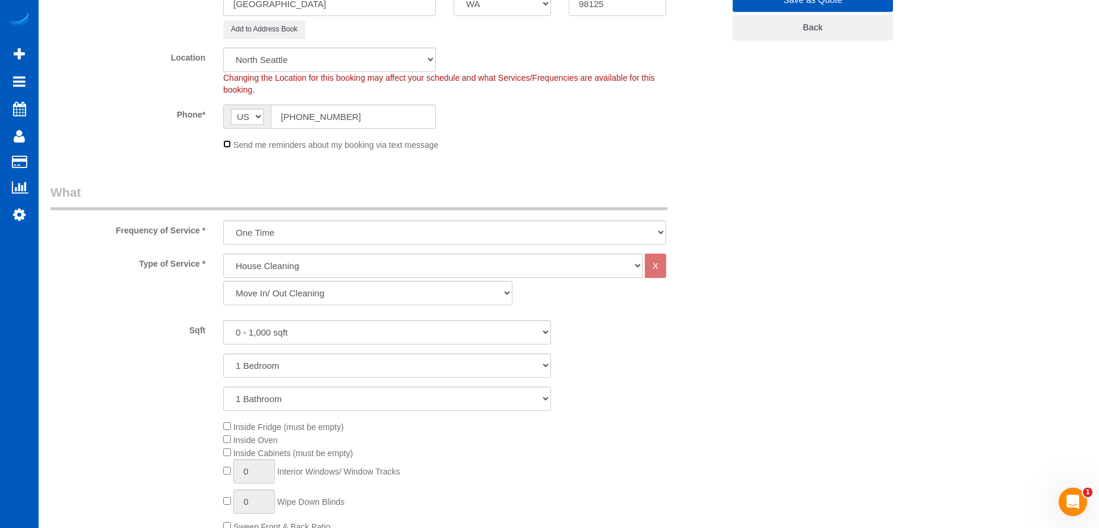
scroll to position [356, 0]
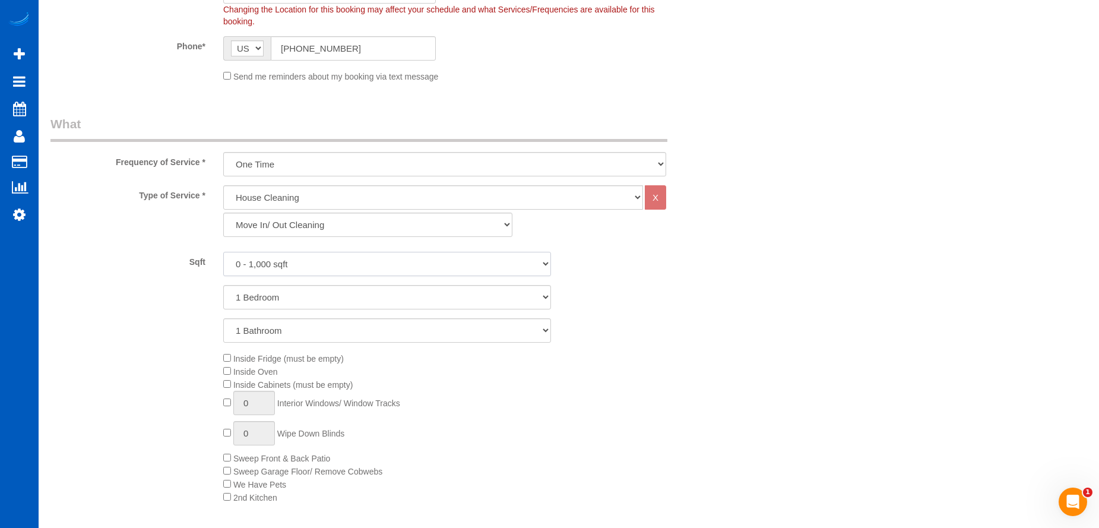
click at [401, 264] on select "0 - 1,000 sqft 1,001 - 1,500 sqft 1,501 - 2,000 sqft 2,001 - 2,500 sqft 2,501 -…" at bounding box center [387, 264] width 328 height 24
click at [411, 260] on select "0 - 1,000 sqft 1,001 - 1,500 sqft 1,501 - 2,000 sqft 2,001 - 2,500 sqft 2,501 -…" at bounding box center [387, 264] width 328 height 24
select select "1001"
click at [223, 252] on select "0 - 1,000 sqft 1,001 - 1,500 sqft 1,501 - 2,000 sqft 2,001 - 2,500 sqft 2,501 -…" at bounding box center [387, 264] width 328 height 24
click at [374, 291] on select "1 Bedroom 2 Bedrooms 3 Bedrooms 4 Bedrooms 5 Bedrooms 6 Bedrooms 7 Bedrooms" at bounding box center [387, 297] width 328 height 24
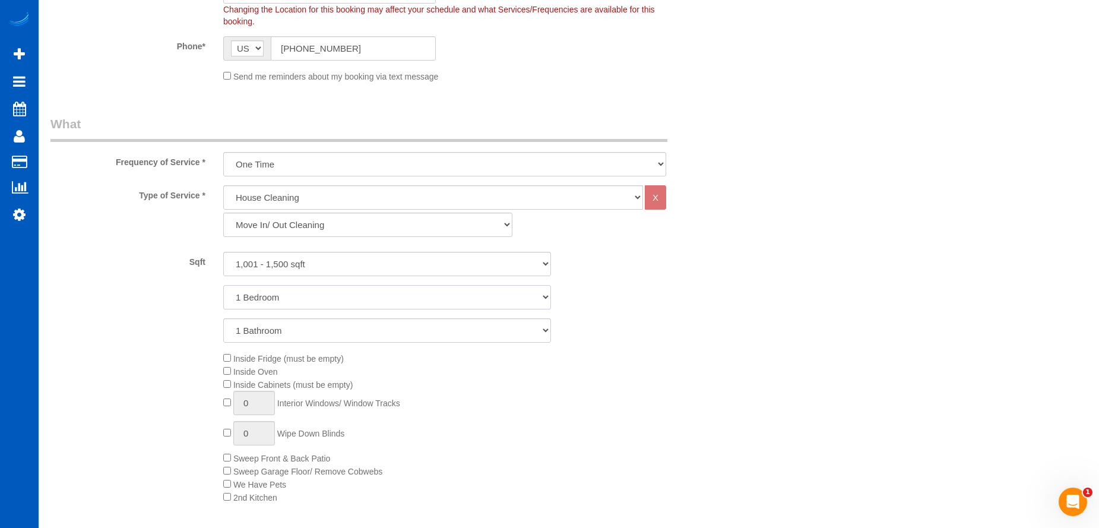
select select "3"
click at [223, 285] on select "1 Bedroom 2 Bedrooms 3 Bedrooms 4 Bedrooms 5 Bedrooms 6 Bedrooms 7 Bedrooms" at bounding box center [387, 297] width 328 height 24
click at [376, 330] on select "1 Bathroom 2 Bathrooms 3 Bathrooms 4 Bathrooms 5 Bathrooms 6 Bathrooms 7 Bathro…" at bounding box center [387, 330] width 328 height 24
select select "3"
click at [223, 318] on select "1 Bathroom 2 Bathrooms 3 Bathrooms 4 Bathrooms 5 Bathrooms 6 Bathrooms 7 Bathro…" at bounding box center [387, 330] width 328 height 24
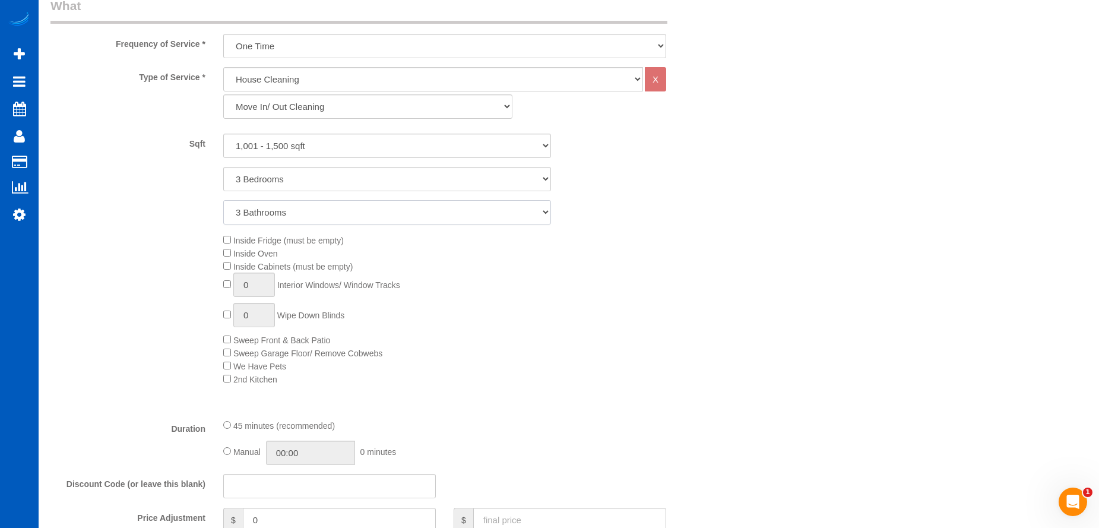
scroll to position [475, 0]
type input "1"
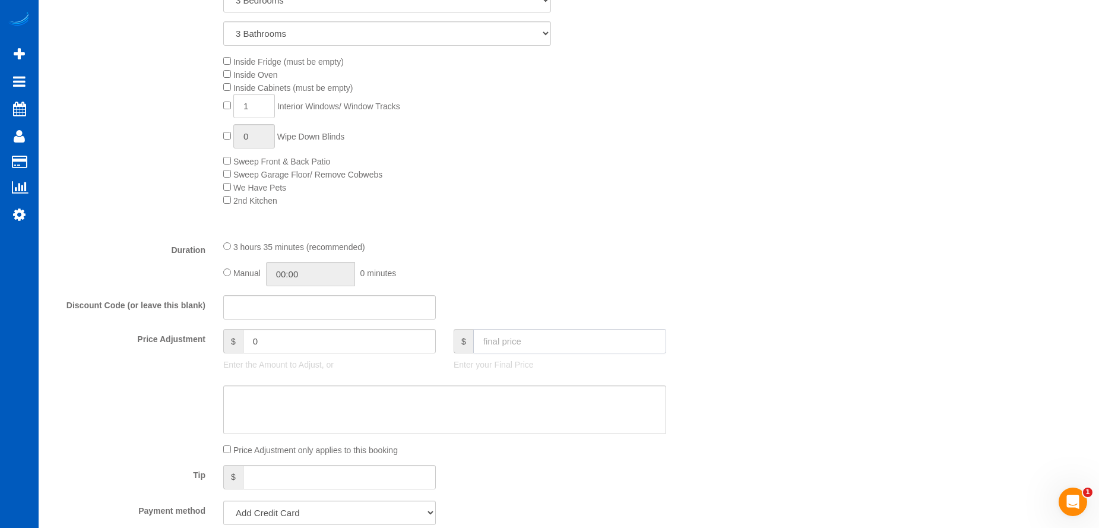
click at [532, 337] on input "text" at bounding box center [569, 341] width 193 height 24
type input "450"
click at [448, 405] on textarea at bounding box center [444, 409] width 443 height 49
type input "21"
click at [277, 271] on input "03:35" at bounding box center [310, 274] width 89 height 24
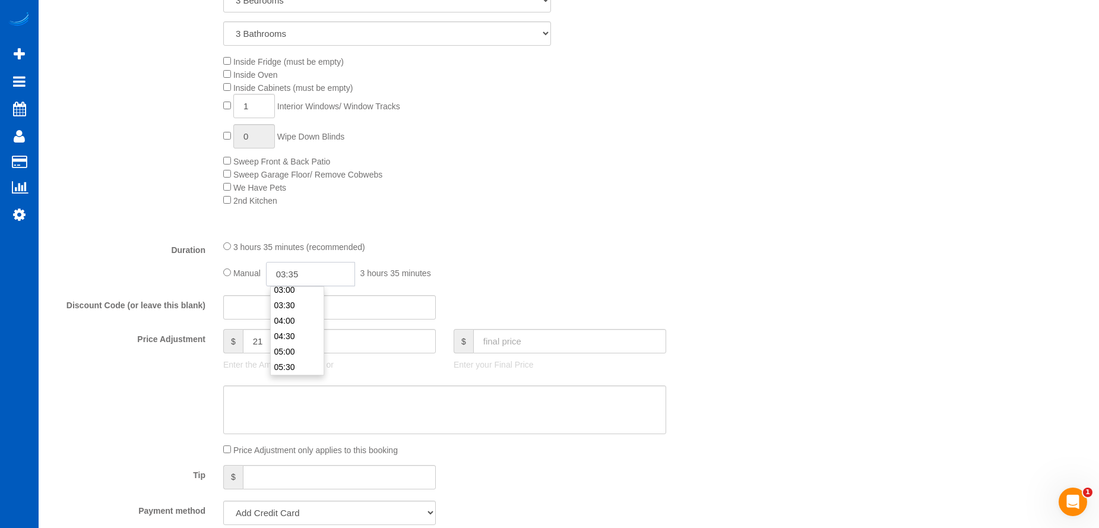
scroll to position [119, 0]
type input "05:00"
click at [299, 331] on li "05:00" at bounding box center [297, 329] width 53 height 15
click at [334, 410] on textarea at bounding box center [444, 409] width 443 height 49
paste textarea "The $450 quote is a rough estimate and he is aware of that."
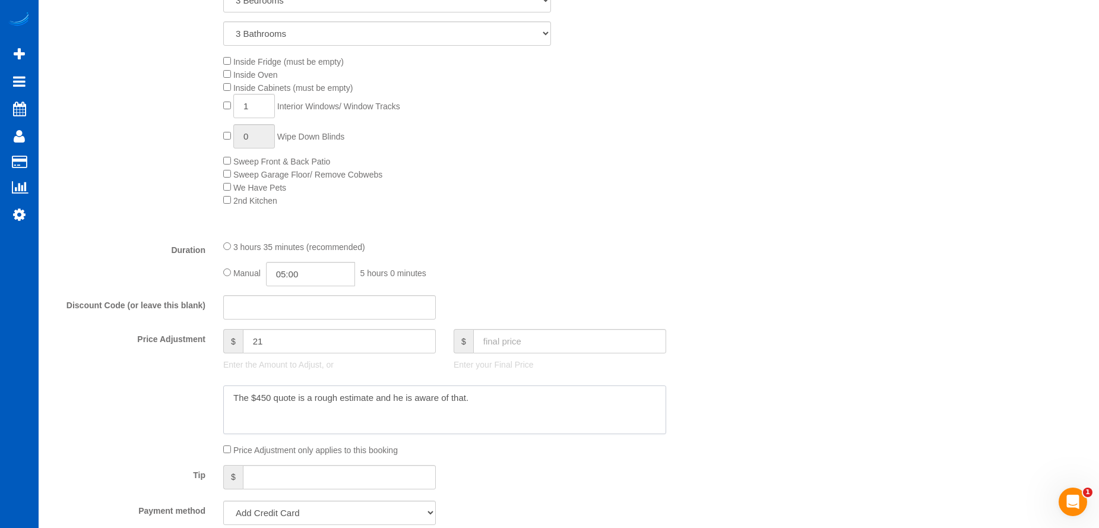
type textarea "The $450 quote is a rough estimate and he is aware of that."
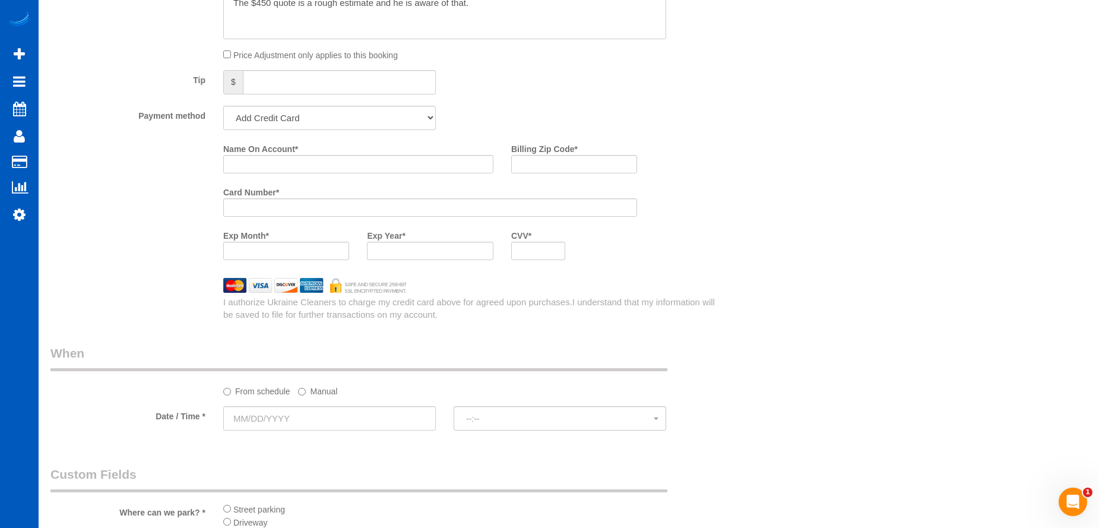
scroll to position [1068, 0]
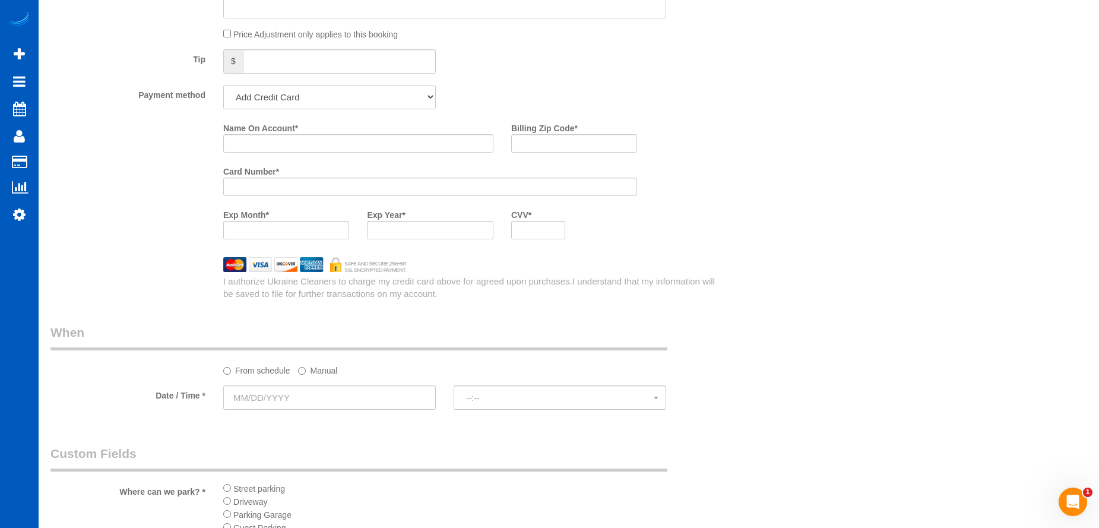
click at [352, 90] on select "Add Credit Card Cash Check Paypal" at bounding box center [329, 97] width 212 height 24
select select "string:cash"
click at [223, 85] on select "Add Credit Card Cash Check Paypal" at bounding box center [329, 97] width 212 height 24
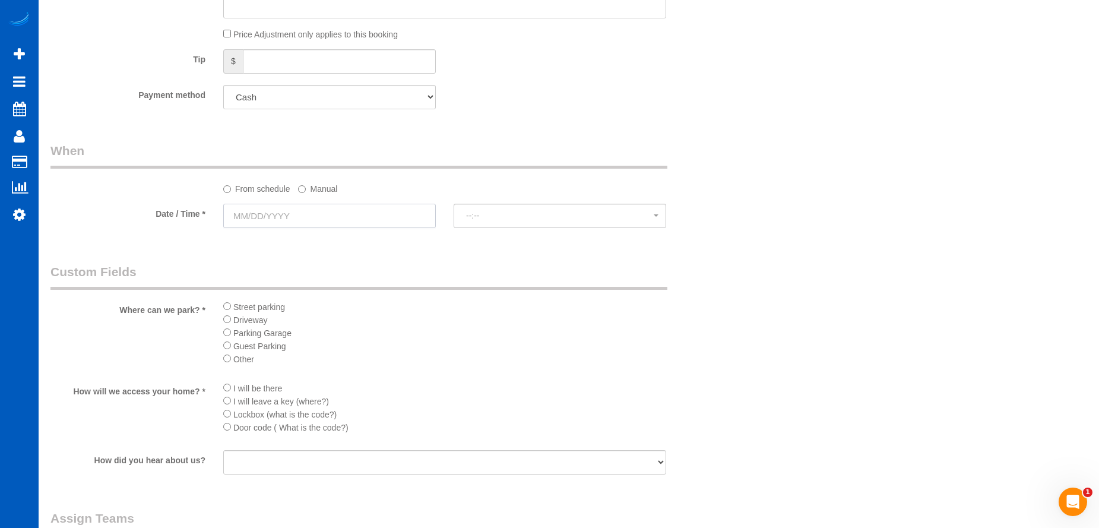
click at [377, 224] on input "text" at bounding box center [329, 216] width 212 height 24
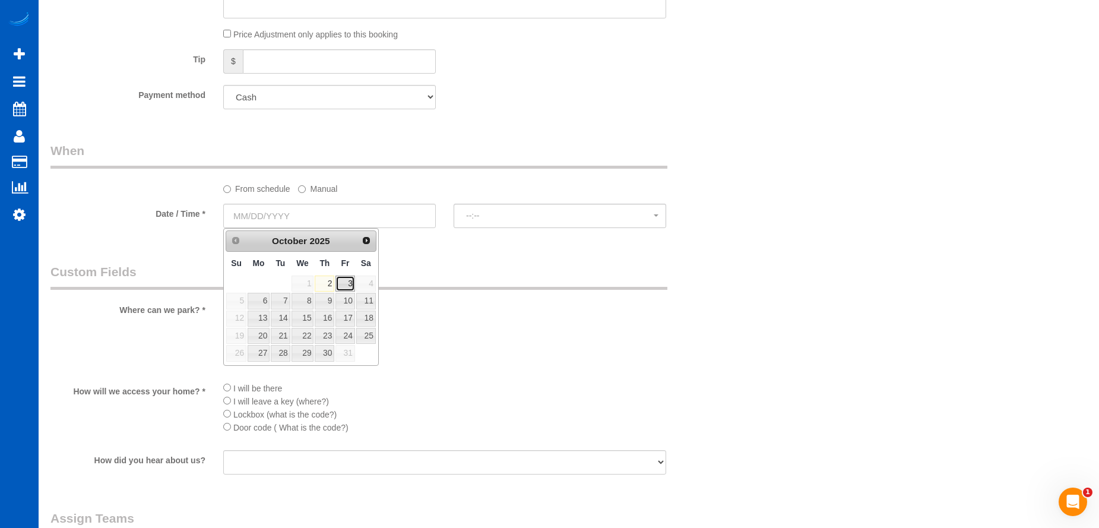
click at [347, 284] on link "3" at bounding box center [344, 283] width 19 height 16
type input "[DATE]"
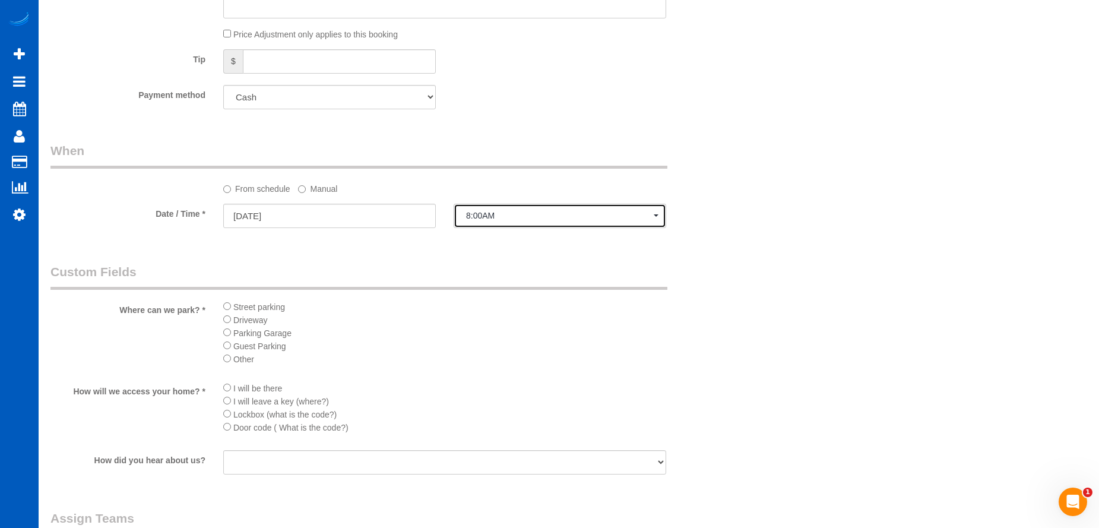
click at [522, 216] on span "8:00AM" at bounding box center [560, 215] width 188 height 9
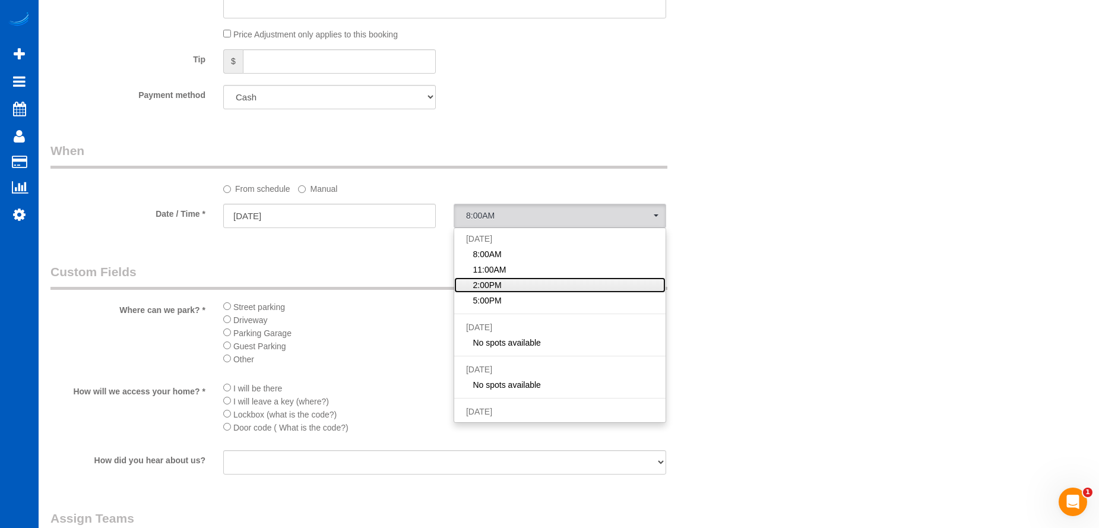
click at [510, 283] on link "2:00PM" at bounding box center [559, 284] width 211 height 15
select select "spot17"
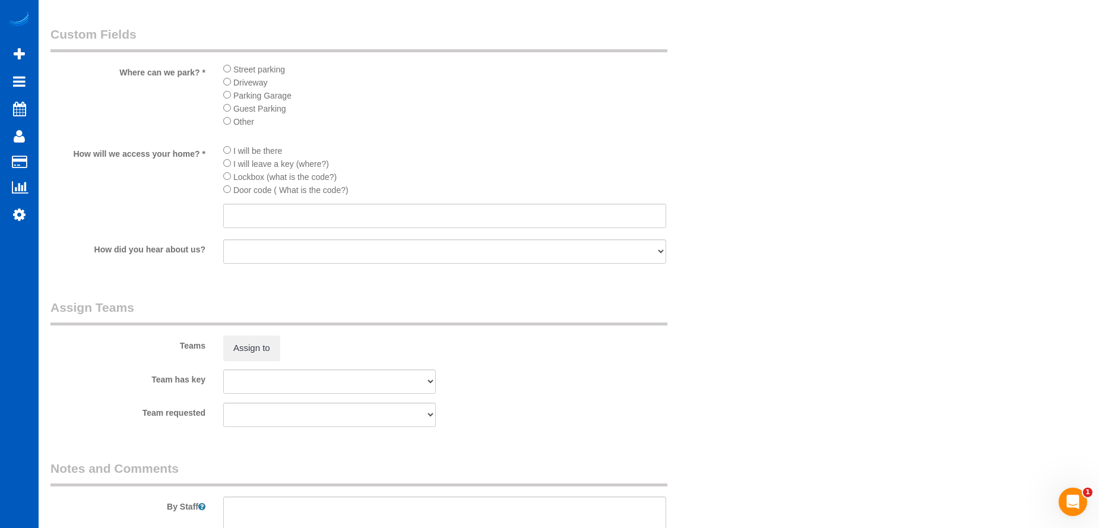
scroll to position [1480, 0]
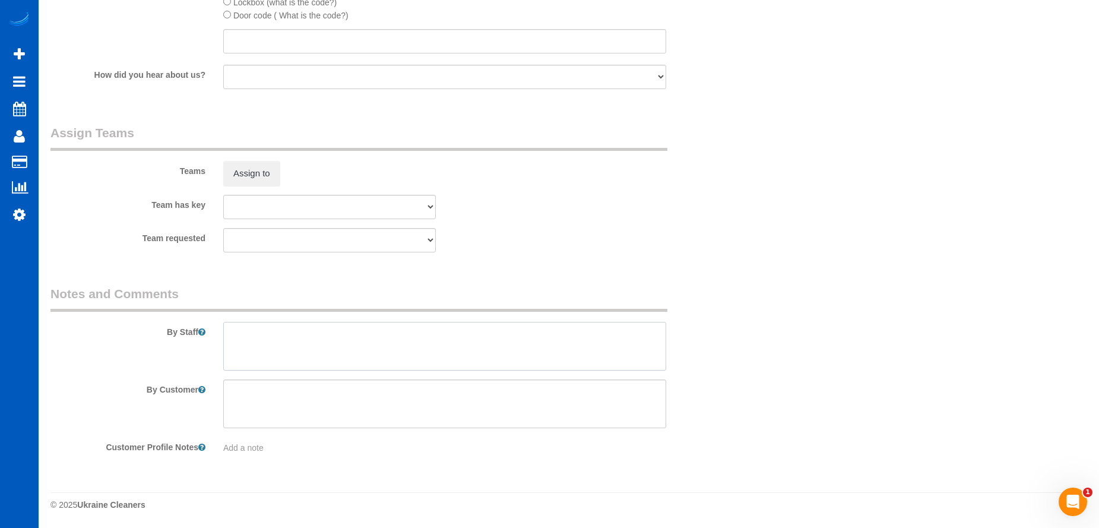
click at [449, 360] on textarea at bounding box center [444, 346] width 443 height 49
paste textarea "Full move clean. Please count windows and let [PERSON_NAME] know how many. For …"
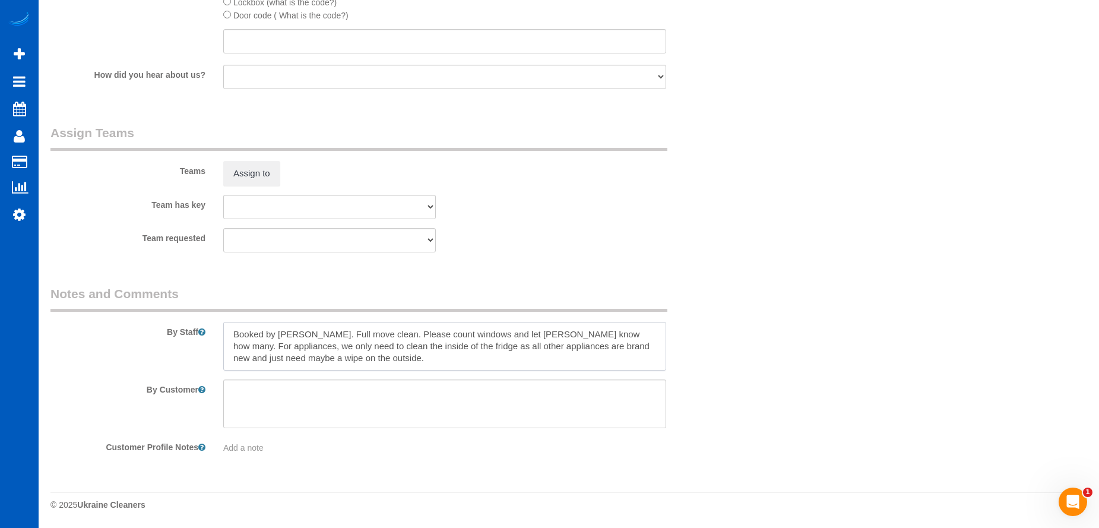
type textarea "Booked by [PERSON_NAME]. Full move clean. Please count windows and let [PERSON_…"
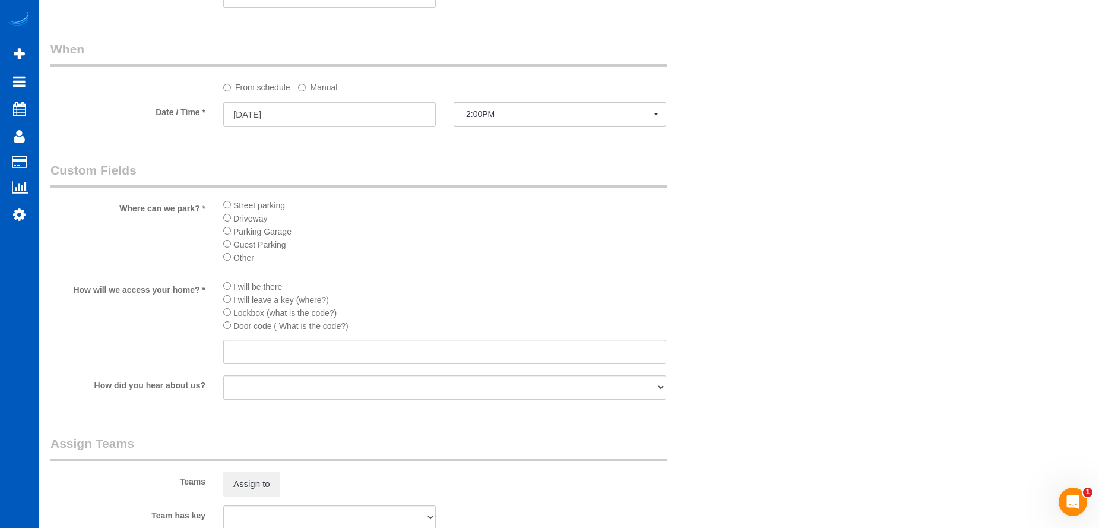
scroll to position [1243, 0]
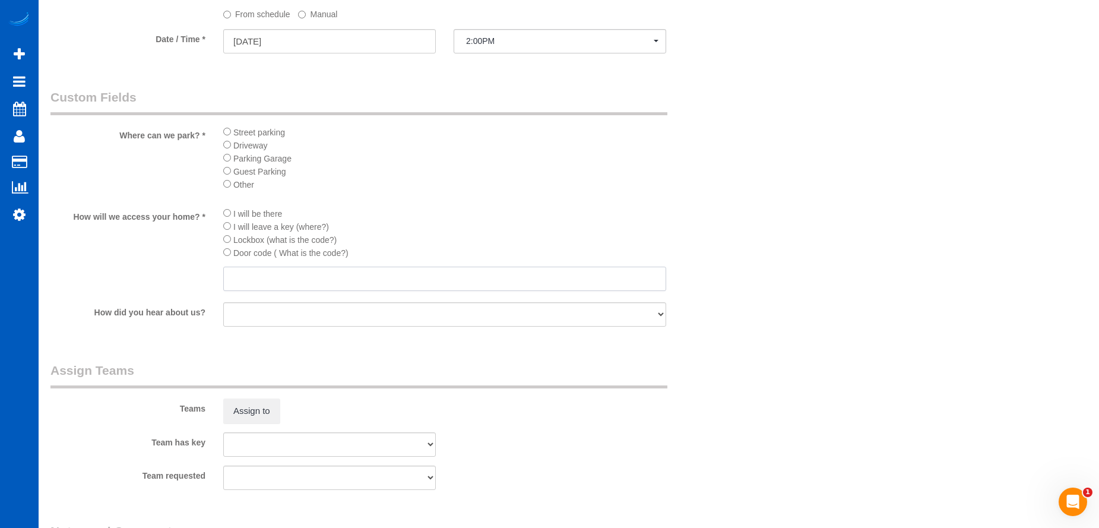
click at [346, 275] on input "text" at bounding box center [444, 278] width 443 height 24
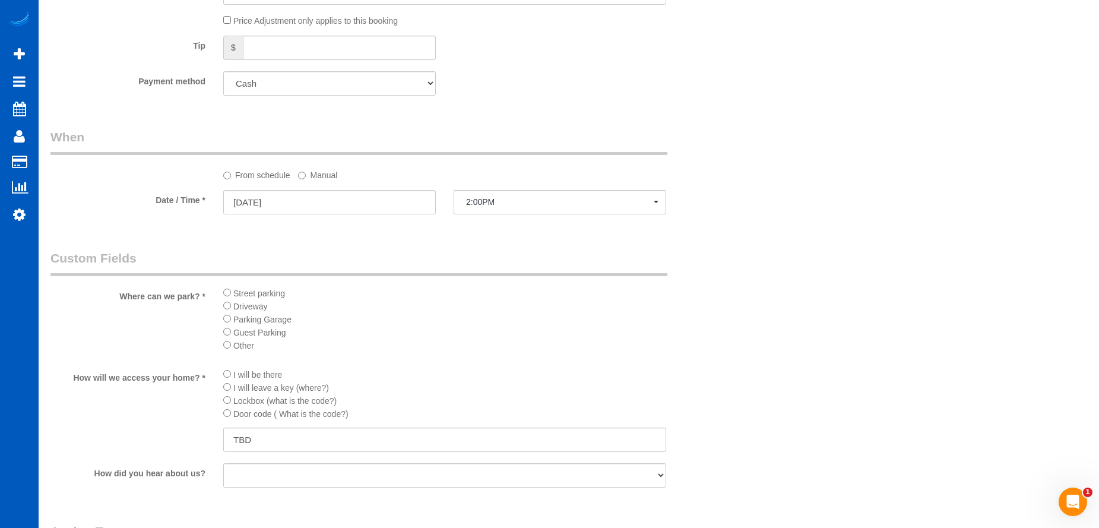
scroll to position [1184, 0]
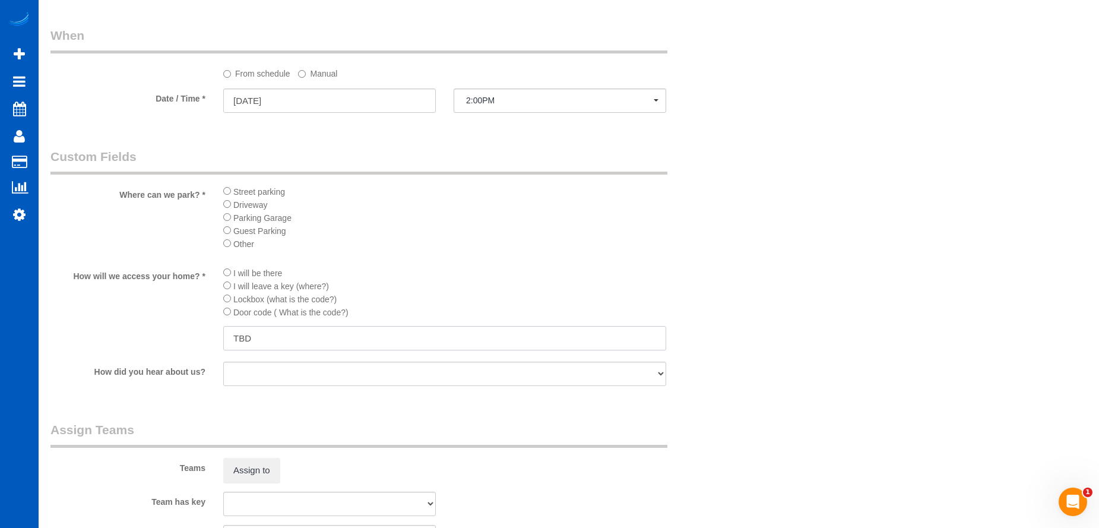
click at [411, 332] on input "TBD" at bounding box center [444, 338] width 443 height 24
drag, startPoint x: 306, startPoint y: 336, endPoint x: 66, endPoint y: 337, distance: 239.8
click at [66, 337] on div "How will we access your home? * I will be there I will leave a key (where?) Loc…" at bounding box center [387, 309] width 691 height 87
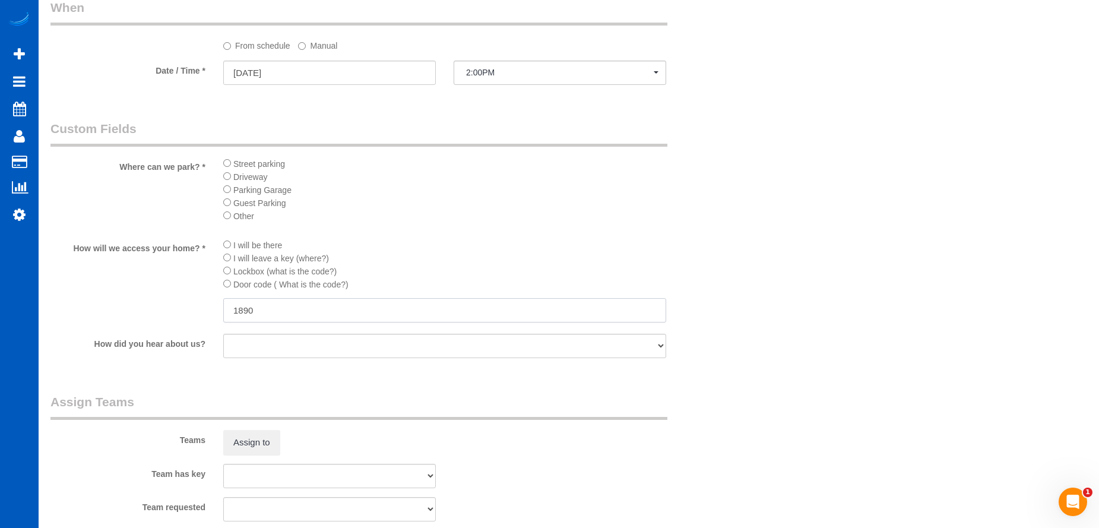
scroll to position [1065, 0]
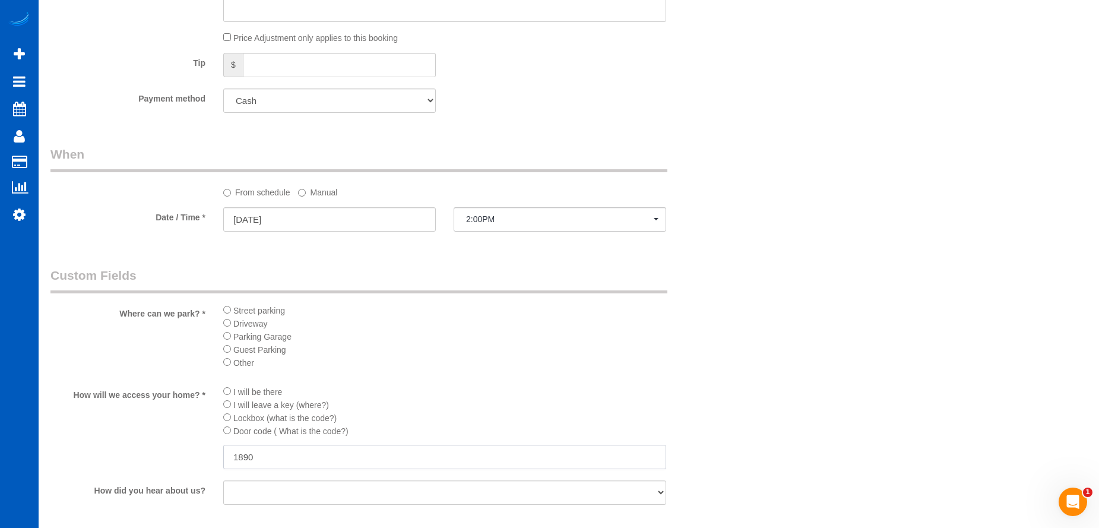
type input "1890"
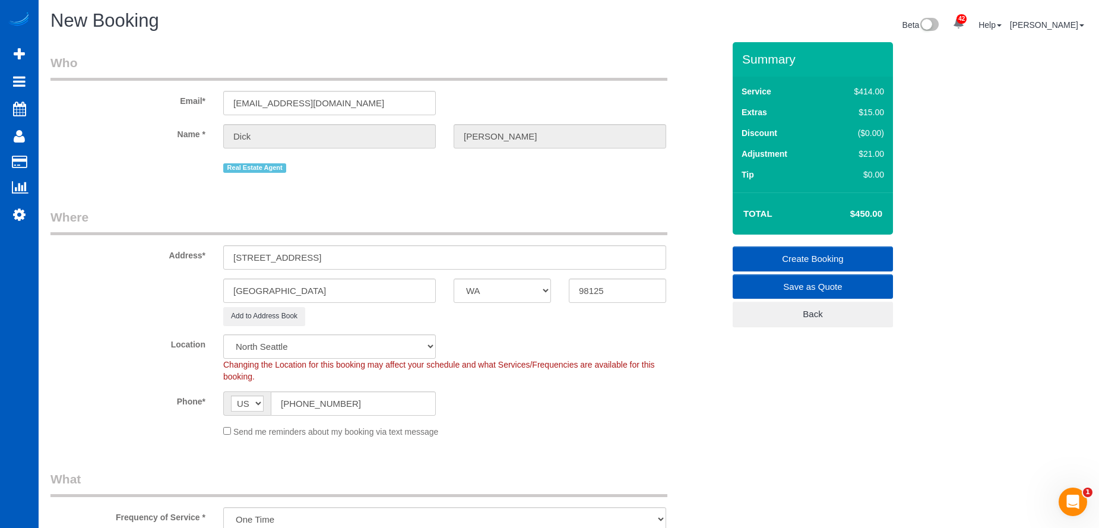
scroll to position [0, 0]
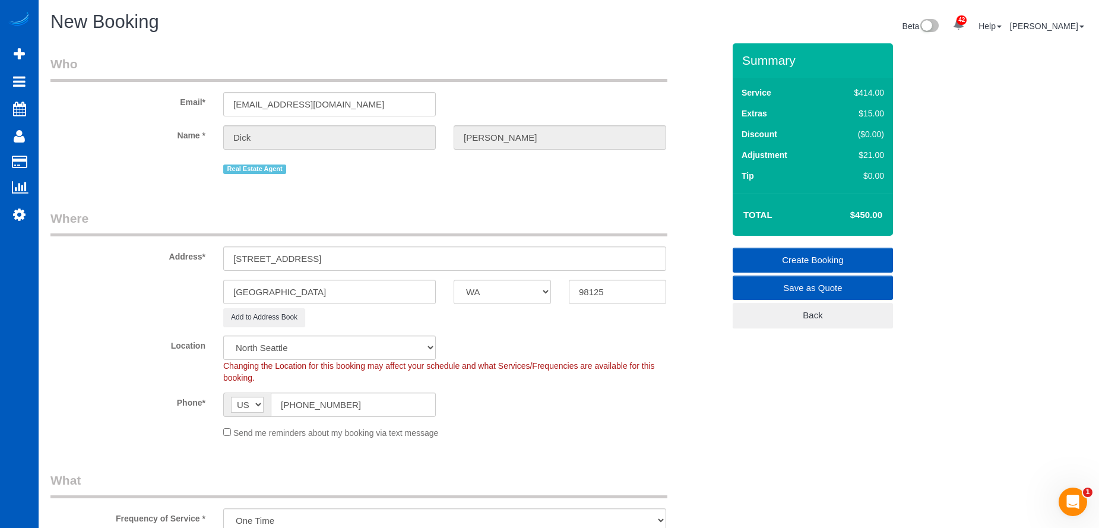
click at [798, 252] on link "Create Booking" at bounding box center [812, 260] width 160 height 25
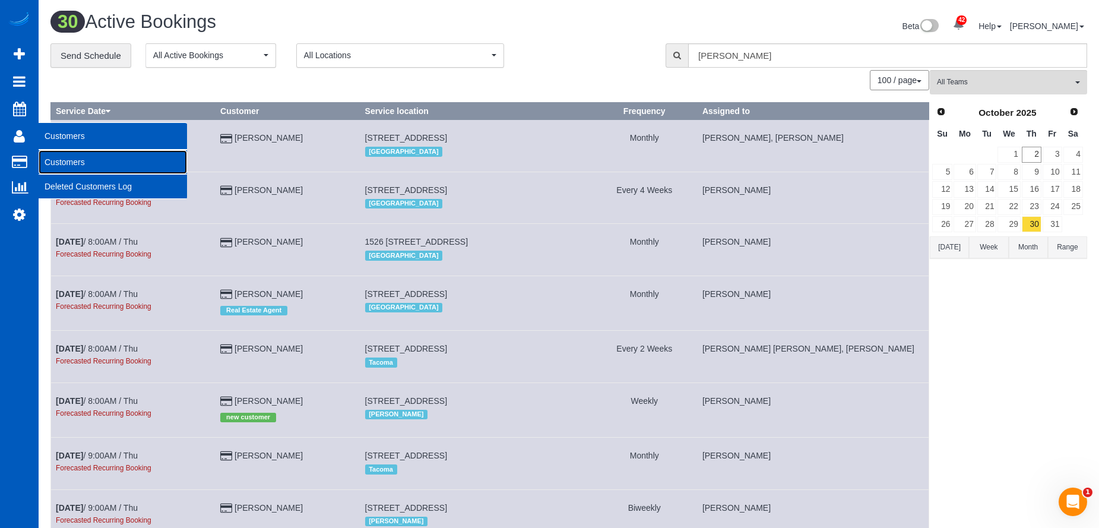
click at [58, 156] on link "Customers" at bounding box center [113, 162] width 148 height 24
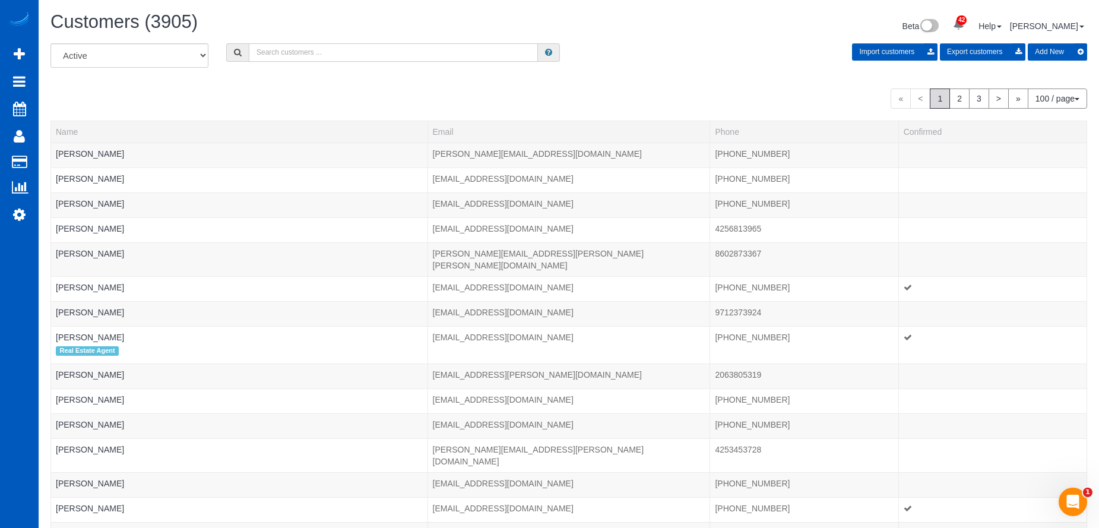
click at [305, 59] on input "text" at bounding box center [393, 52] width 289 height 18
paste input "[EMAIL_ADDRESS][DOMAIN_NAME]"
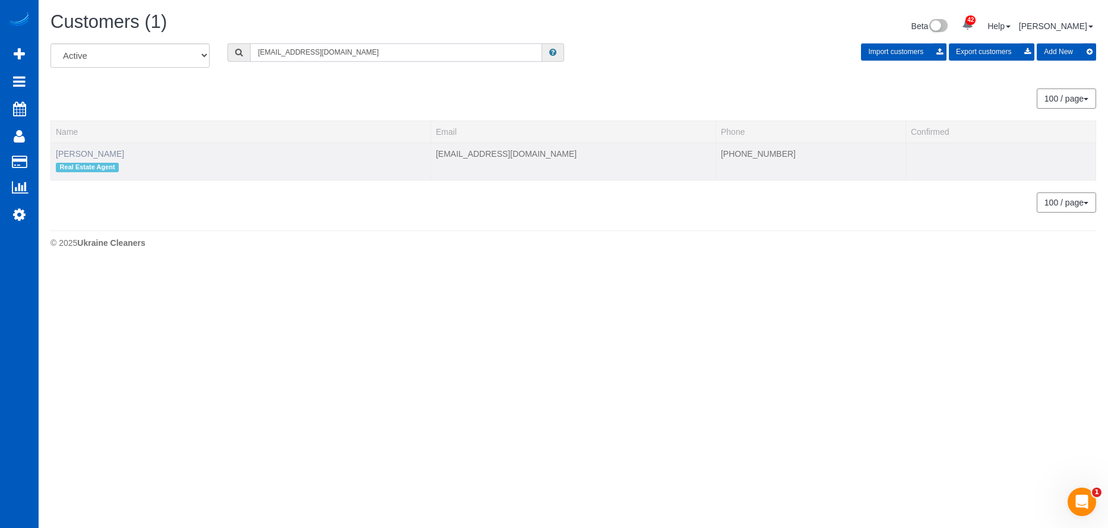
type input "[EMAIL_ADDRESS][DOMAIN_NAME]"
click at [80, 154] on link "[PERSON_NAME]" at bounding box center [90, 153] width 68 height 9
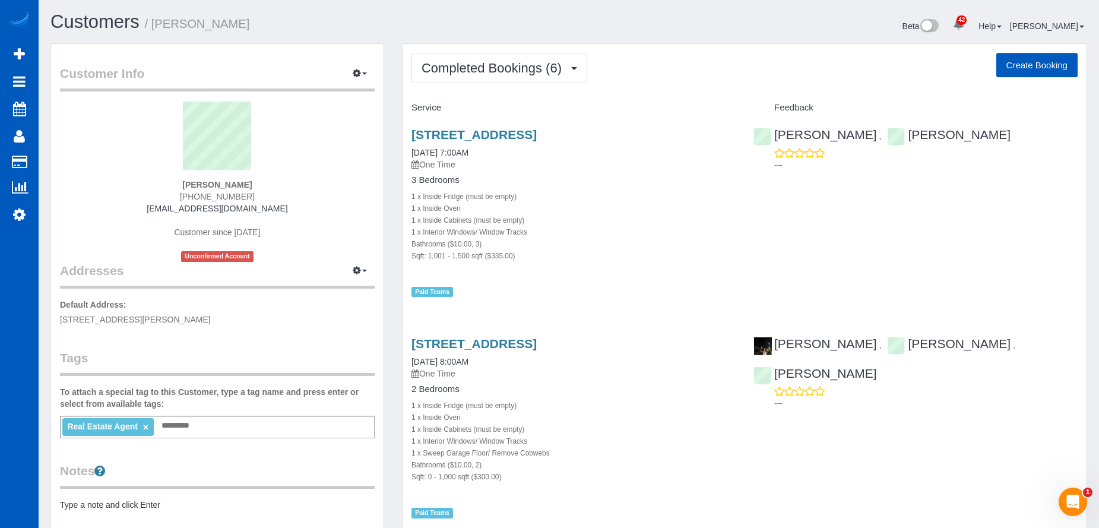
click at [1033, 68] on button "Create Booking" at bounding box center [1036, 65] width 81 height 25
select select "WA"
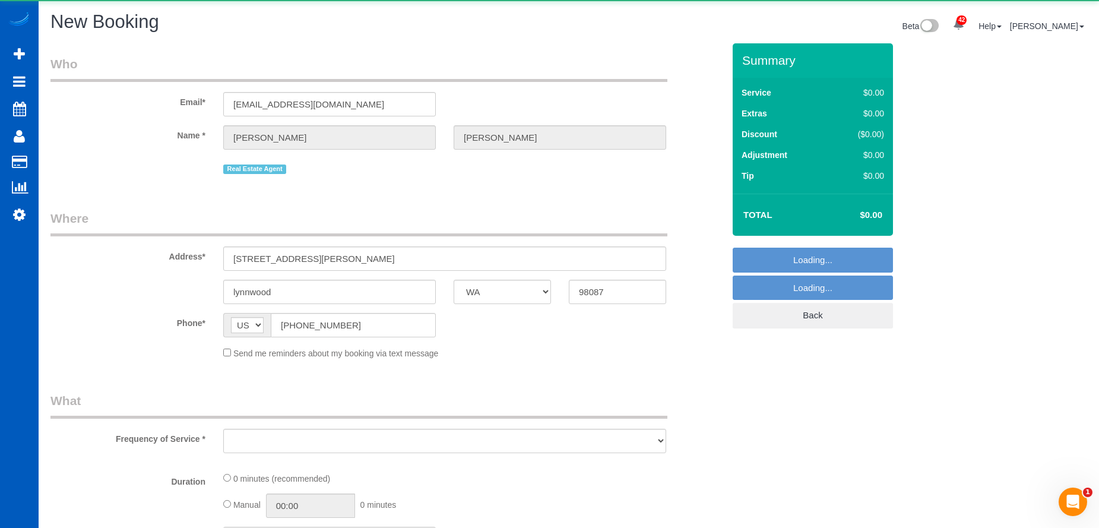
select select "object:13700"
select select "string:fspay-050c7915-2568-494f-bb35-d1f5b0712017"
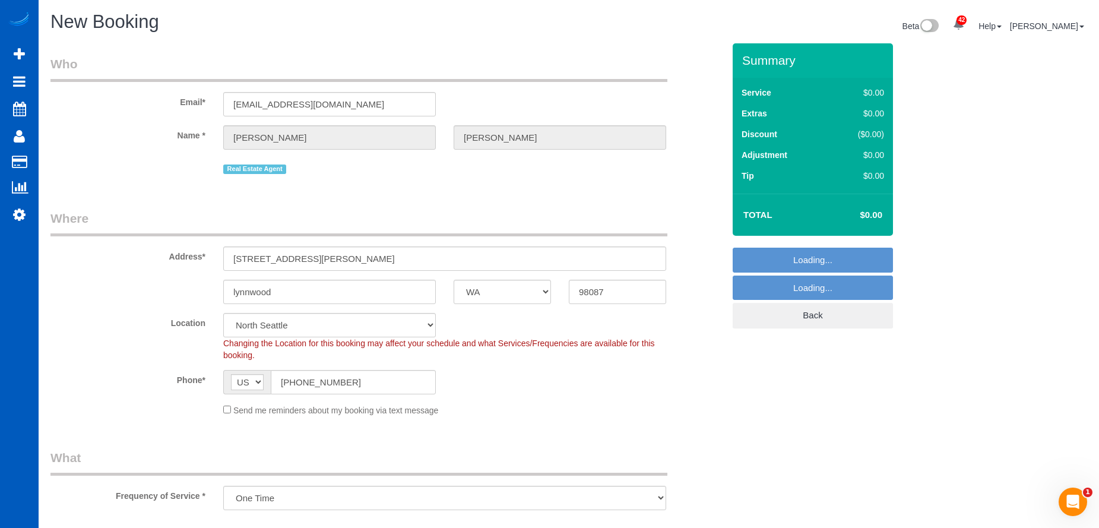
select select "object:13823"
select select "199"
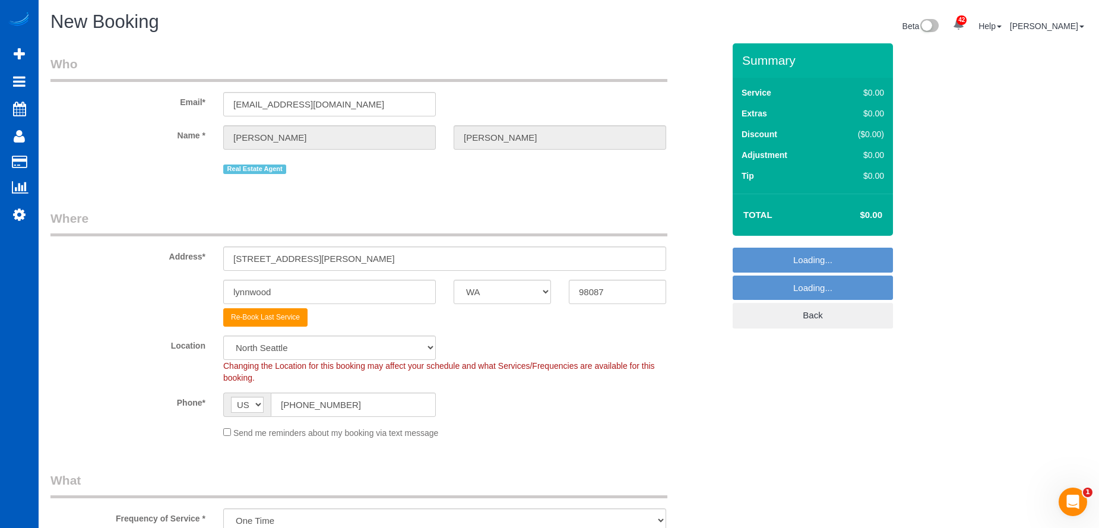
select select "7"
select select "object:13972"
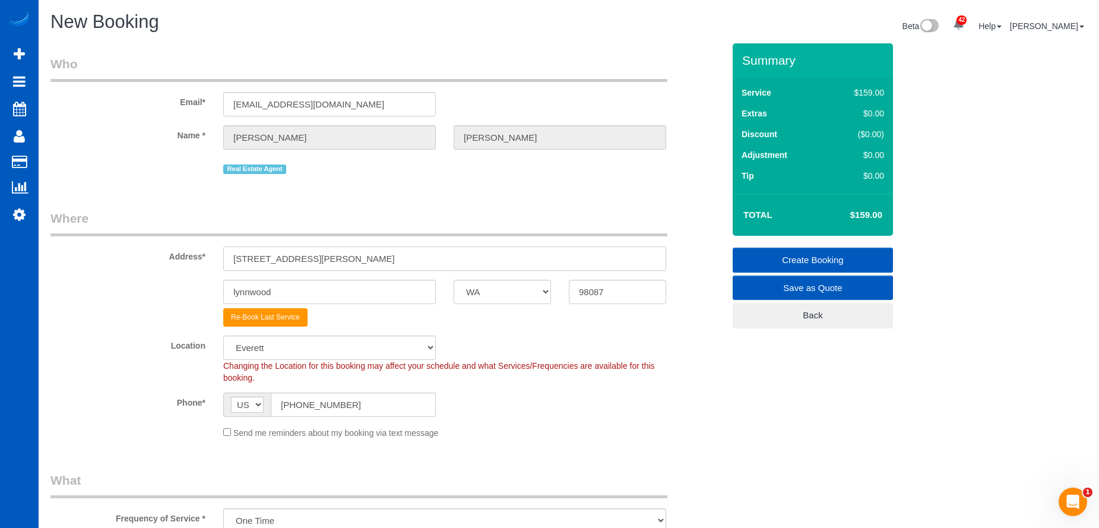
drag, startPoint x: 358, startPoint y: 258, endPoint x: 83, endPoint y: 250, distance: 276.1
click at [83, 250] on div "Address* [STREET_ADDRESS][PERSON_NAME]" at bounding box center [387, 240] width 691 height 61
paste input "[STREET_ADDRESS]"
drag, startPoint x: 403, startPoint y: 256, endPoint x: 605, endPoint y: 254, distance: 201.8
click at [605, 254] on input "[STREET_ADDRESS]" at bounding box center [444, 258] width 443 height 24
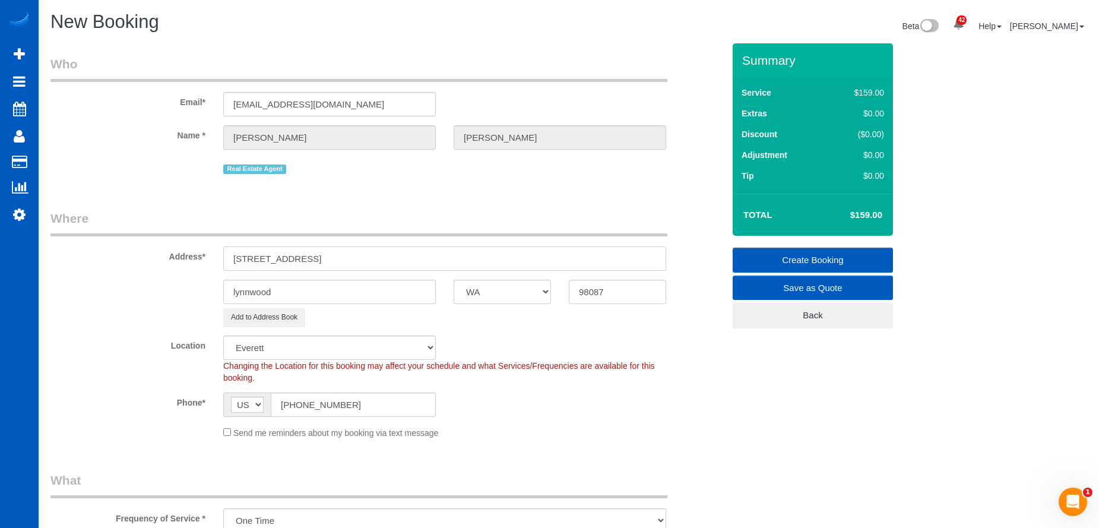
type input "[STREET_ADDRESS]"
drag, startPoint x: 623, startPoint y: 288, endPoint x: 540, endPoint y: 300, distance: 84.5
click at [540, 300] on div "lynnwood AK AL AR AZ CA CO CT DC DE [GEOGRAPHIC_DATA] [GEOGRAPHIC_DATA] HI IA I…" at bounding box center [387, 292] width 691 height 24
paste input "26"
type input "98026"
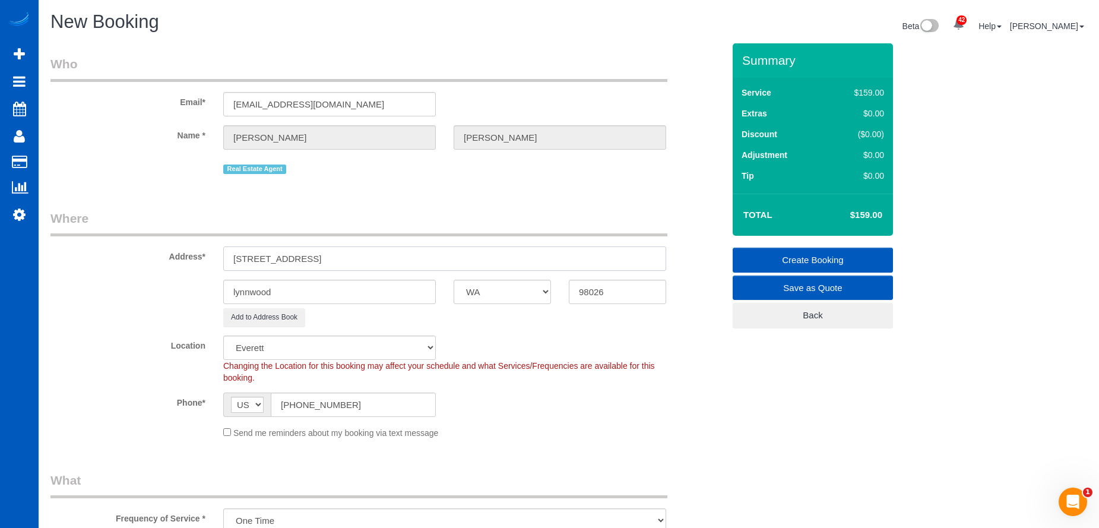
select select "1"
select select "object:14248"
drag, startPoint x: 345, startPoint y: 260, endPoint x: 382, endPoint y: 259, distance: 36.2
click at [382, 259] on input "[STREET_ADDRESS]" at bounding box center [444, 258] width 443 height 24
type input "[STREET_ADDRESS]"
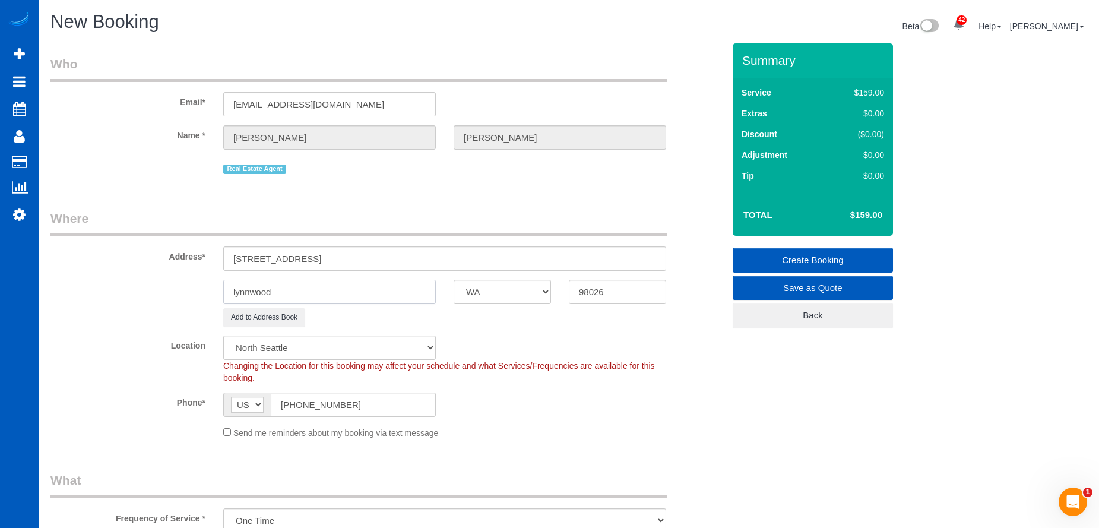
drag, startPoint x: 312, startPoint y: 287, endPoint x: 340, endPoint y: 278, distance: 29.8
click at [191, 292] on div "lynnwood AK AL AR AZ CA CO CT DC DE [GEOGRAPHIC_DATA] [GEOGRAPHIC_DATA] HI IA I…" at bounding box center [387, 292] width 691 height 24
paste input "[PERSON_NAME]"
type input "[PERSON_NAME]"
drag, startPoint x: 360, startPoint y: 255, endPoint x: 411, endPoint y: 249, distance: 51.9
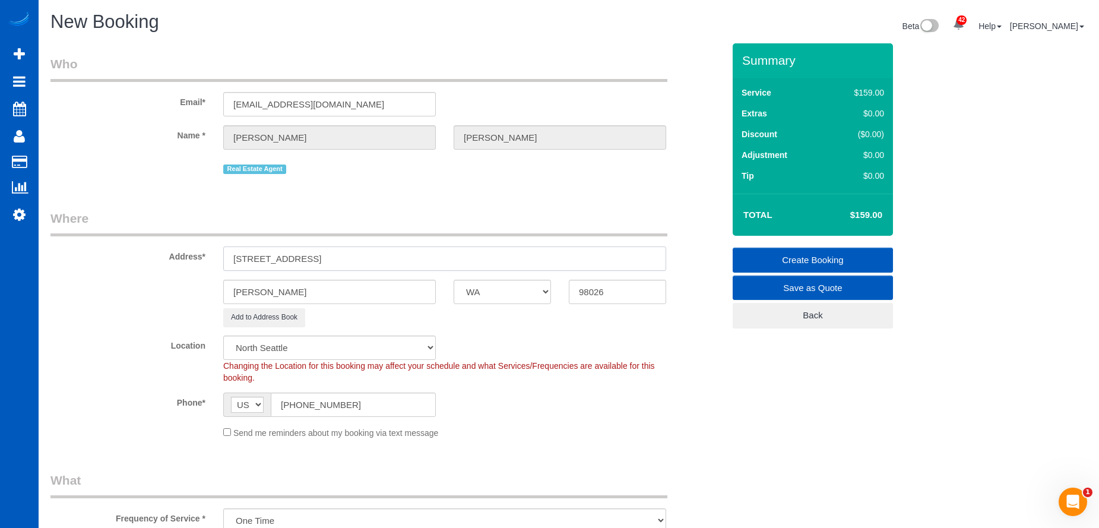
click at [411, 249] on input "[STREET_ADDRESS]" at bounding box center [444, 258] width 443 height 24
type input "[STREET_ADDRESS]"
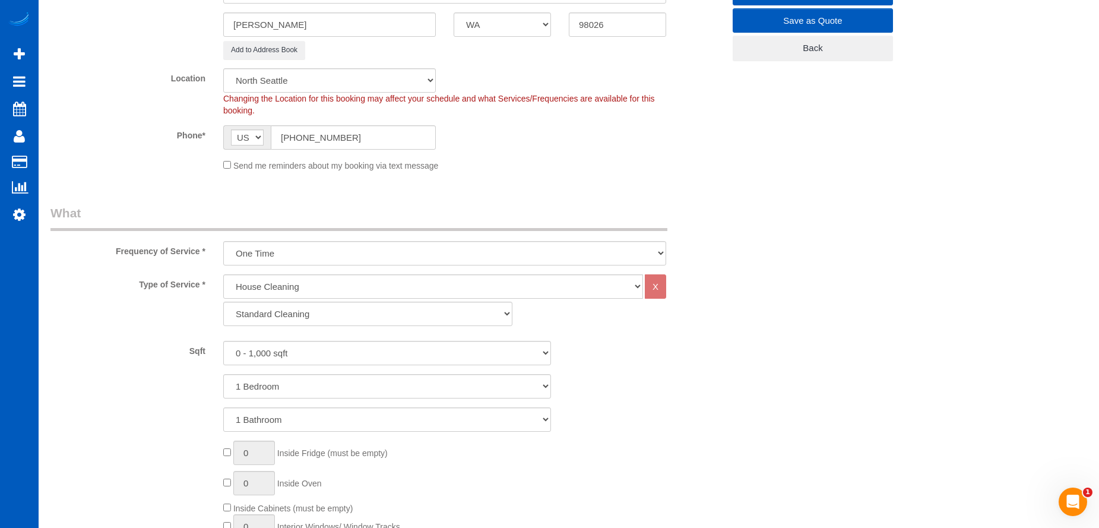
scroll to position [356, 0]
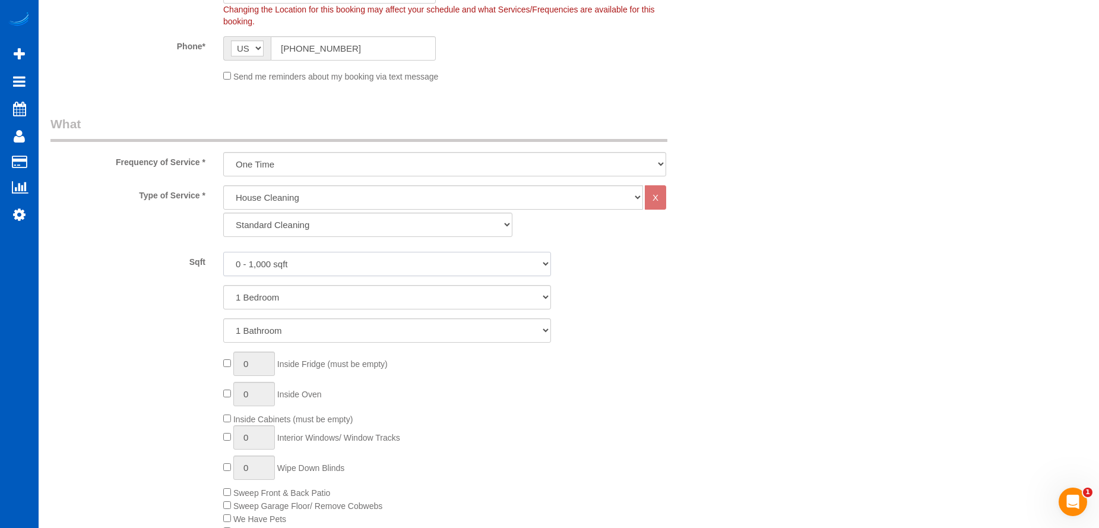
click at [381, 267] on select "0 - 1,000 sqft 1,001 - 1,500 sqft 1,501 - 2,000 sqft 2,001 - 2,500 sqft 2,501 -…" at bounding box center [387, 264] width 328 height 24
select select "1001"
click at [223, 252] on select "0 - 1,000 sqft 1,001 - 1,500 sqft 1,501 - 2,000 sqft 2,001 - 2,500 sqft 2,501 -…" at bounding box center [387, 264] width 328 height 24
click at [373, 300] on select "1 Bedroom 2 Bedrooms 3 Bedrooms 4 Bedrooms 5 Bedrooms 6 Bedrooms 7 Bedrooms" at bounding box center [387, 297] width 328 height 24
click at [377, 230] on select "Standard Cleaning Deep Cleaning Move In/ Out Cleaning" at bounding box center [367, 224] width 289 height 24
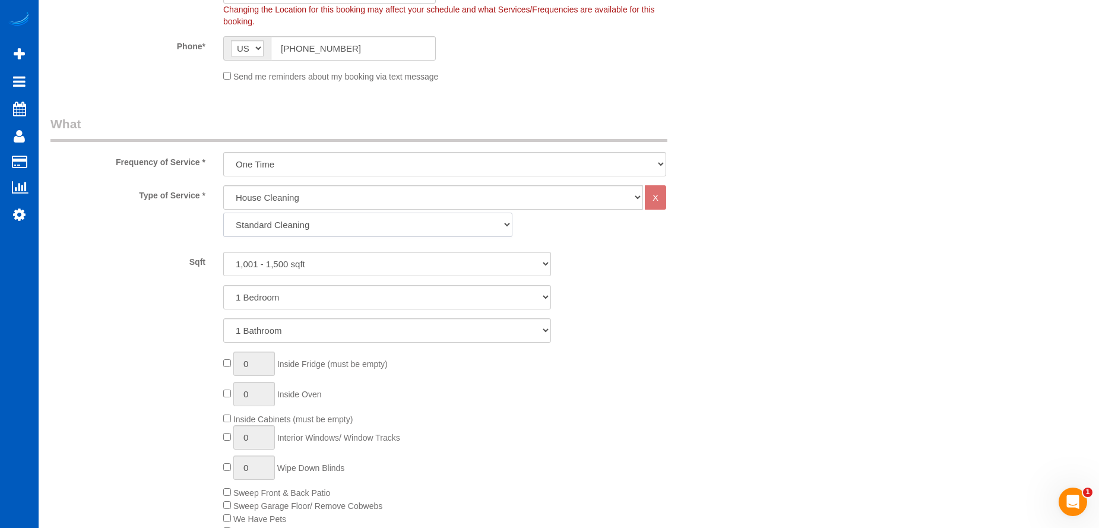
select select "368"
click at [223, 212] on select "Standard Cleaning Deep Cleaning Move In/ Out Cleaning" at bounding box center [367, 224] width 289 height 24
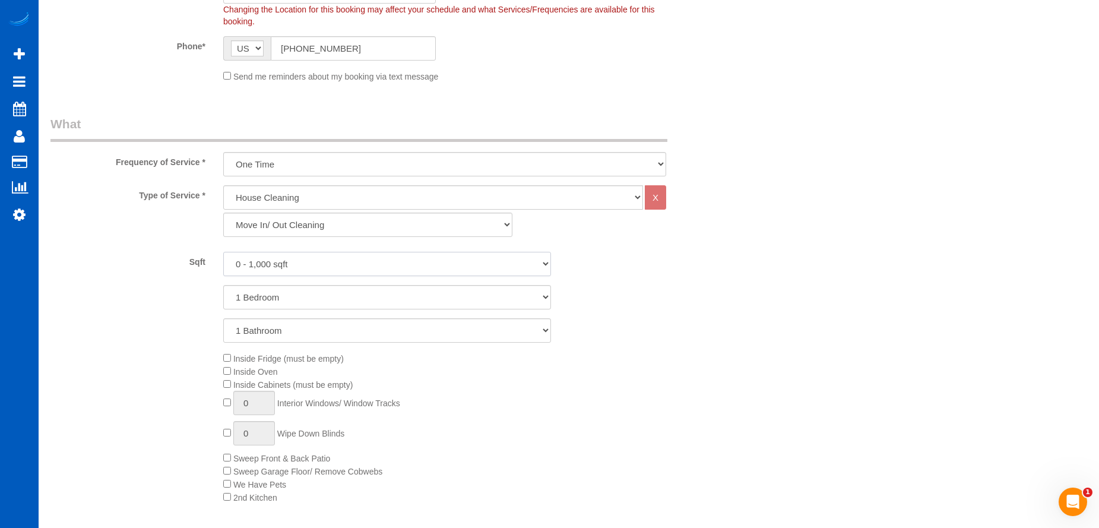
click at [401, 260] on select "0 - 1,000 sqft 1,001 - 1,500 sqft 1,501 - 2,000 sqft 2,001 - 2,500 sqft 2,501 -…" at bounding box center [387, 264] width 328 height 24
select select "1001"
click at [223, 252] on select "0 - 1,000 sqft 1,001 - 1,500 sqft 1,501 - 2,000 sqft 2,001 - 2,500 sqft 2,501 -…" at bounding box center [387, 264] width 328 height 24
click at [407, 294] on select "1 Bedroom 2 Bedrooms 3 Bedrooms 4 Bedrooms 5 Bedrooms 6 Bedrooms 7 Bedrooms" at bounding box center [387, 297] width 328 height 24
select select "3"
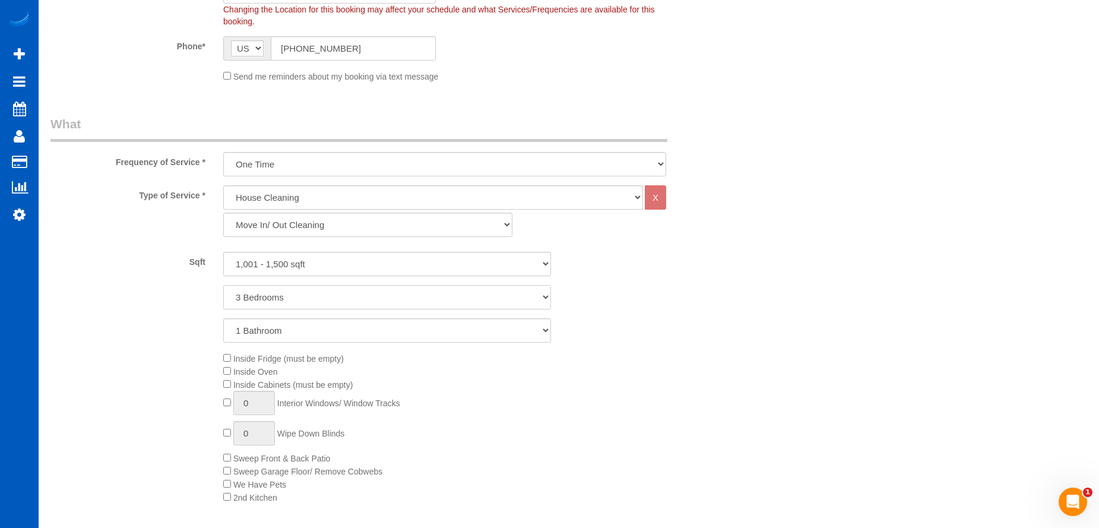
click at [223, 285] on select "1 Bedroom 2 Bedrooms 3 Bedrooms 4 Bedrooms 5 Bedrooms 6 Bedrooms 7 Bedrooms" at bounding box center [387, 297] width 328 height 24
click at [401, 331] on select "1 Bathroom 2 Bathrooms 3 Bathrooms 4 Bathrooms 5 Bathrooms 6 Bathrooms 7 Bathro…" at bounding box center [387, 330] width 328 height 24
select select "3"
click at [223, 318] on select "1 Bathroom 2 Bathrooms 3 Bathrooms 4 Bathrooms 5 Bathrooms 6 Bathrooms 7 Bathro…" at bounding box center [387, 330] width 328 height 24
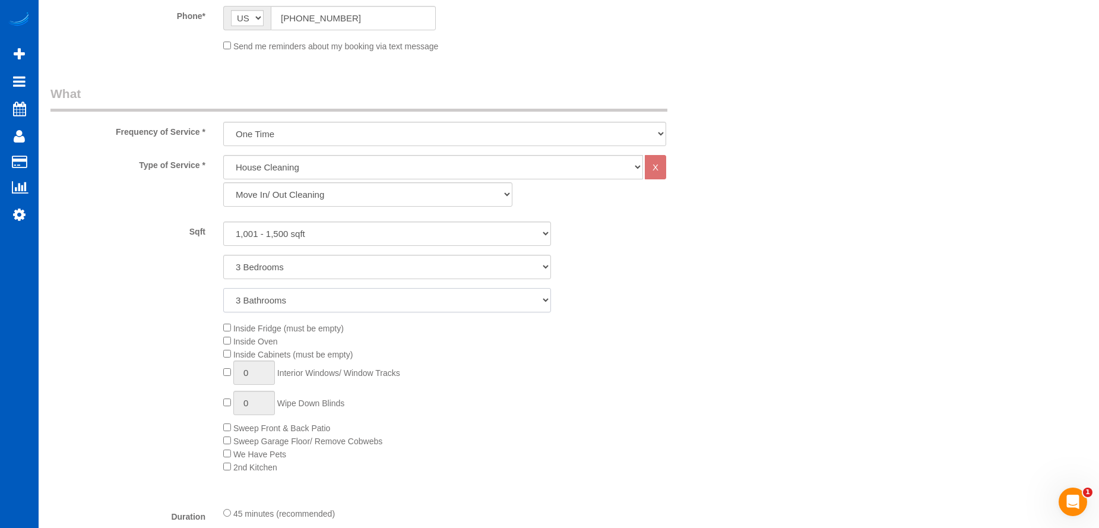
scroll to position [415, 0]
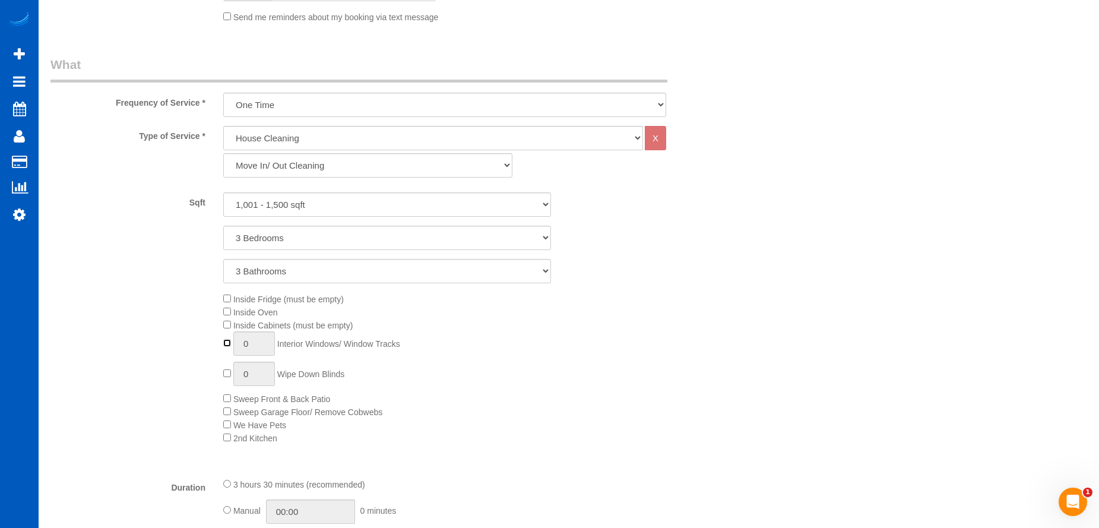
type input "1"
click at [249, 335] on input "1" at bounding box center [254, 343] width 42 height 24
drag, startPoint x: 264, startPoint y: 337, endPoint x: 236, endPoint y: 337, distance: 28.5
click at [236, 337] on input "1" at bounding box center [254, 343] width 42 height 24
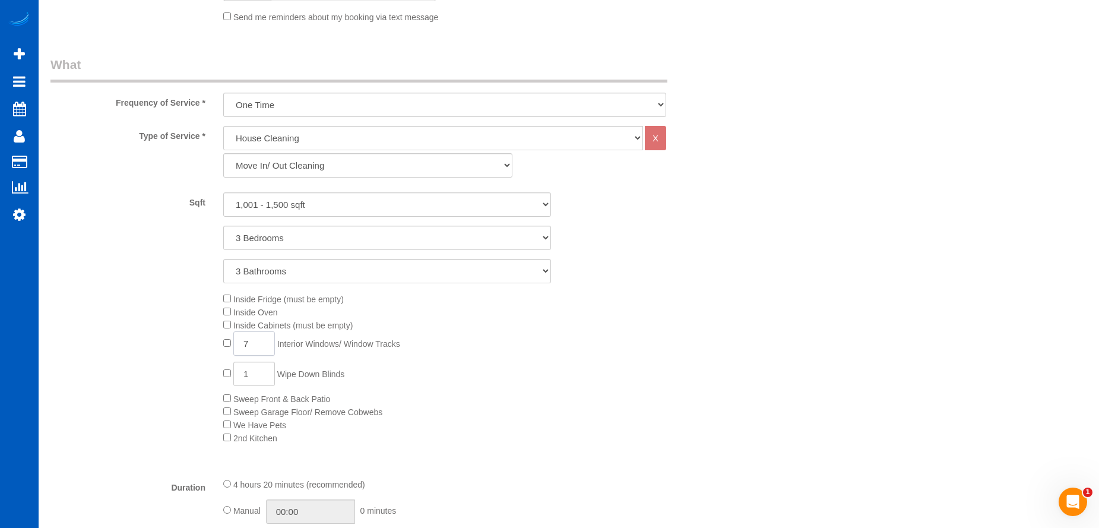
type input "7"
click at [651, 372] on div "Inside Fridge (must be empty) Inside Oven Inside Cabinets (must be empty) 7 Int…" at bounding box center [473, 368] width 518 height 152
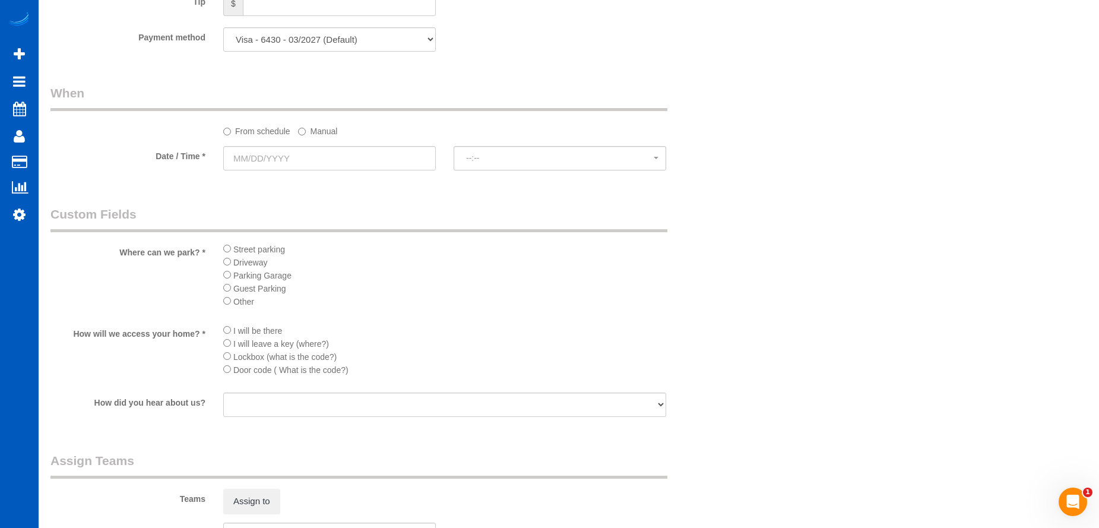
scroll to position [1128, 0]
click at [350, 157] on input "text" at bounding box center [329, 156] width 212 height 24
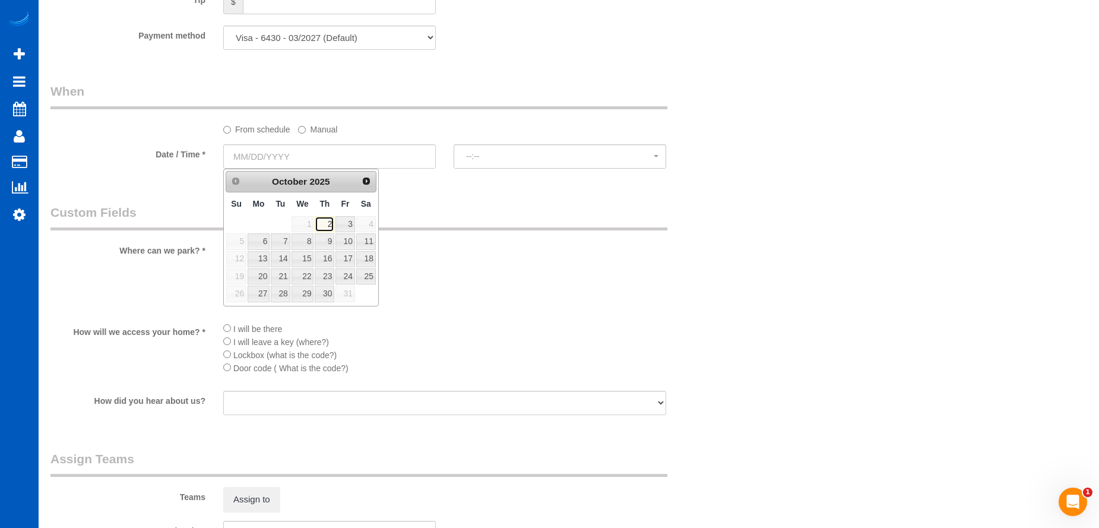
click at [326, 224] on link "2" at bounding box center [325, 224] width 20 height 16
type input "[DATE]"
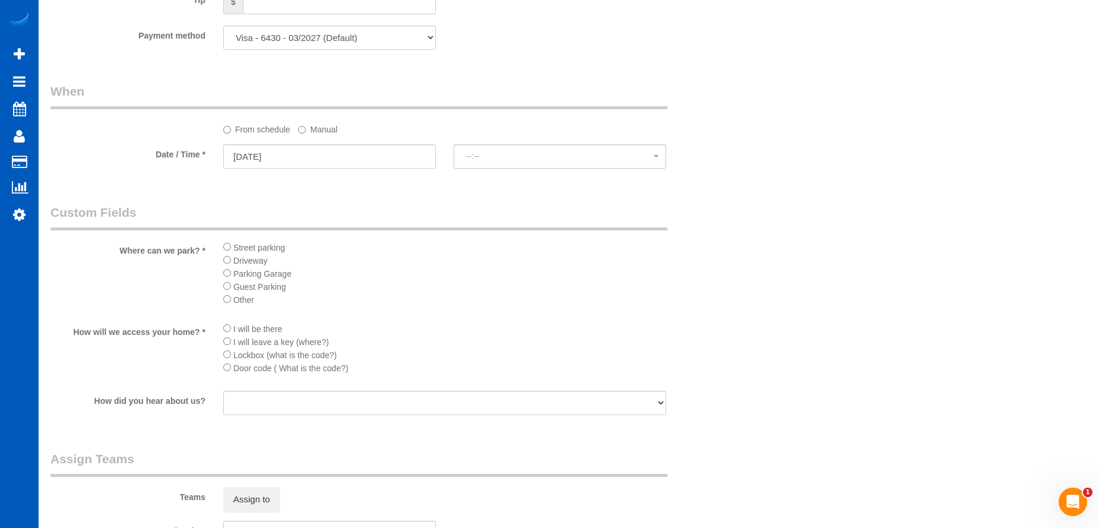
select select "spot29"
click at [510, 154] on span "5:00PM" at bounding box center [560, 155] width 188 height 9
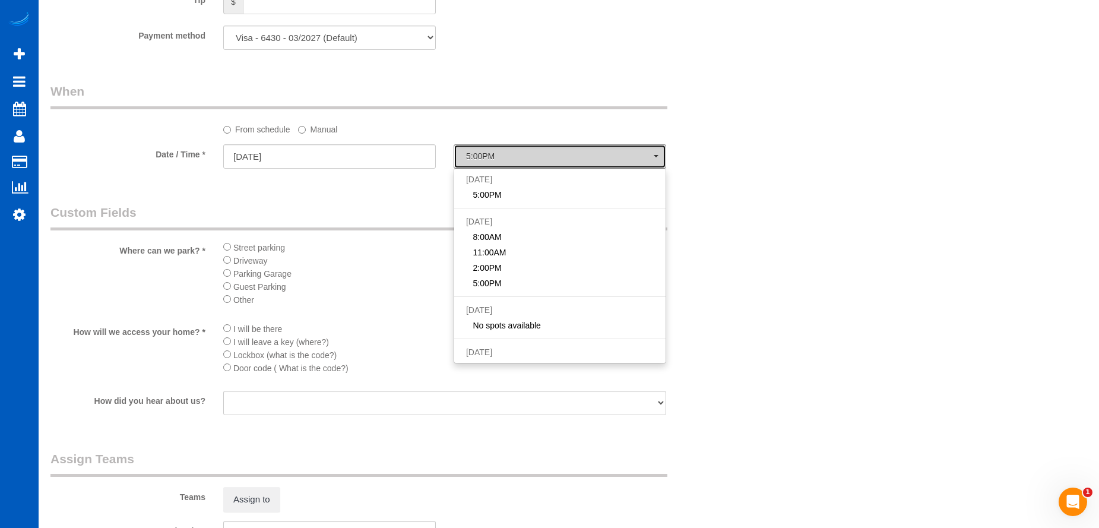
click at [508, 154] on span "5:00PM" at bounding box center [560, 155] width 188 height 9
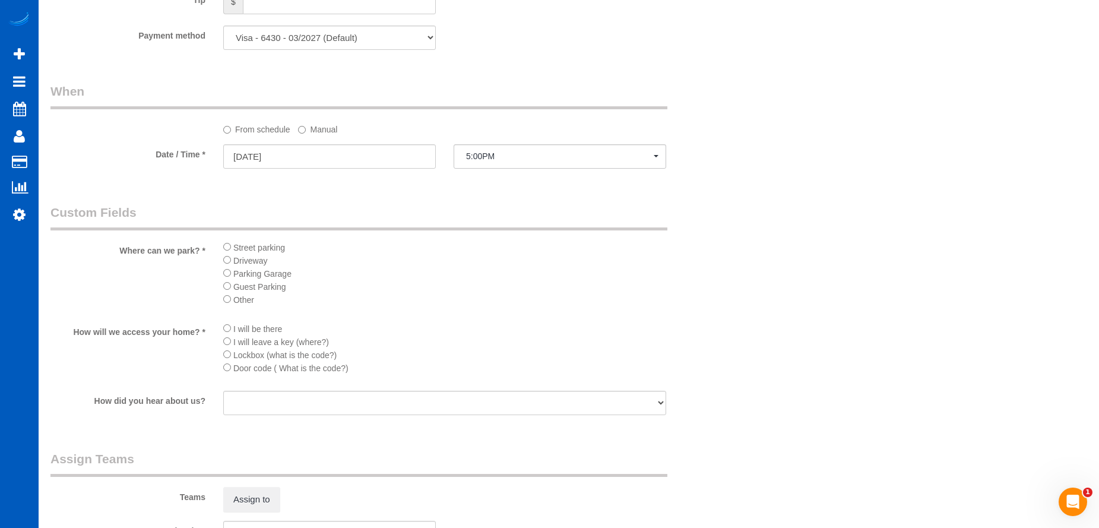
click at [310, 132] on label "Manual" at bounding box center [317, 127] width 39 height 16
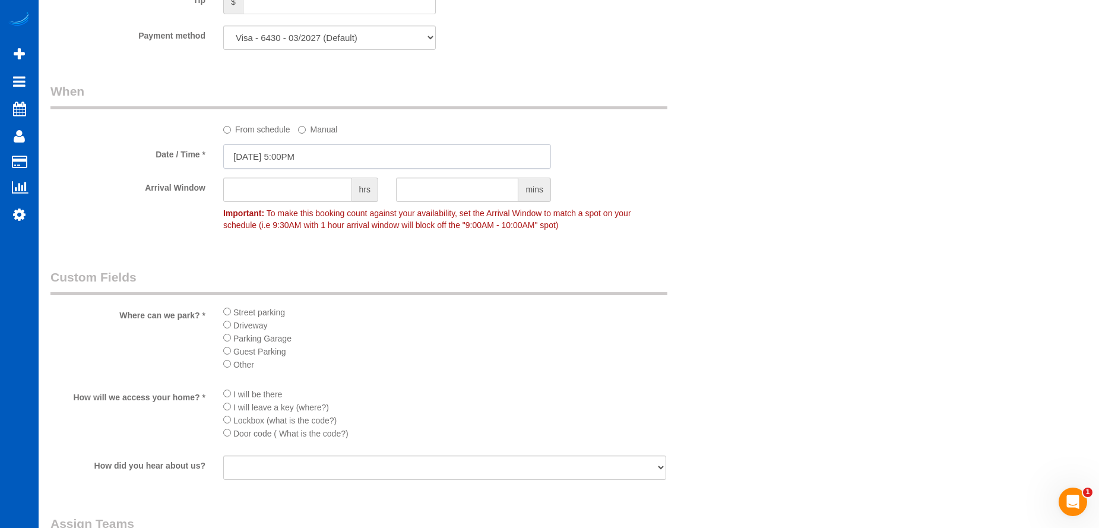
click at [304, 159] on input "[DATE] 5:00PM" at bounding box center [387, 156] width 328 height 24
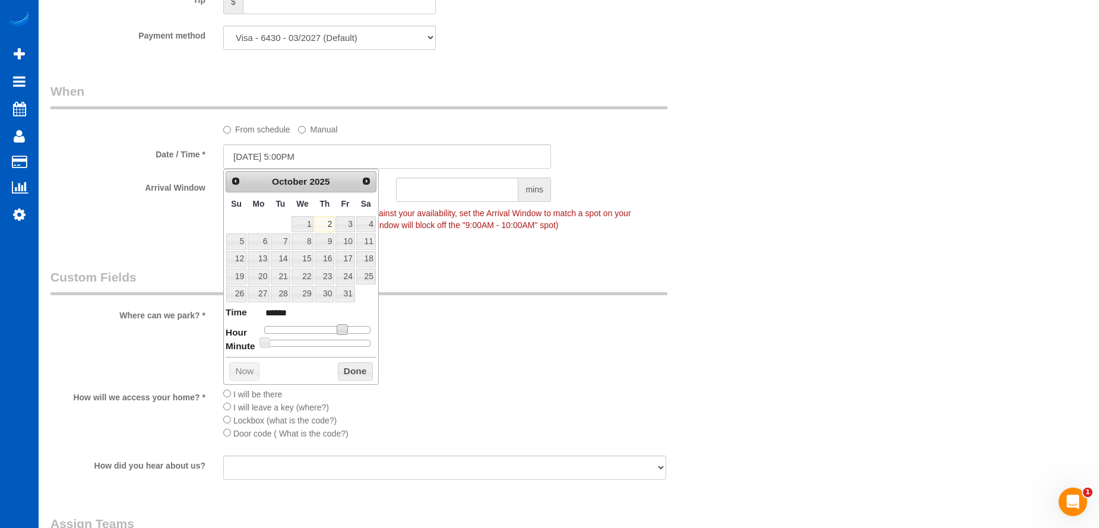
type input "[DATE] 4:00PM"
type input "******"
type input "[DATE] 2:00PM"
type input "******"
type input "[DATE] 12:00PM"
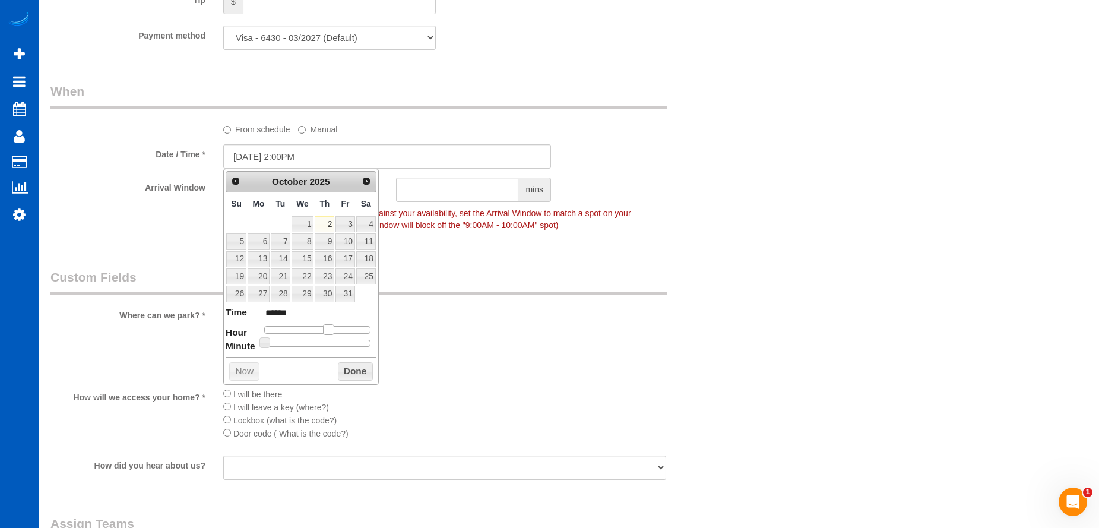
type input "*******"
type input "[DATE] 10:00AM"
type input "*******"
type input "[DATE] 9:00AM"
type input "******"
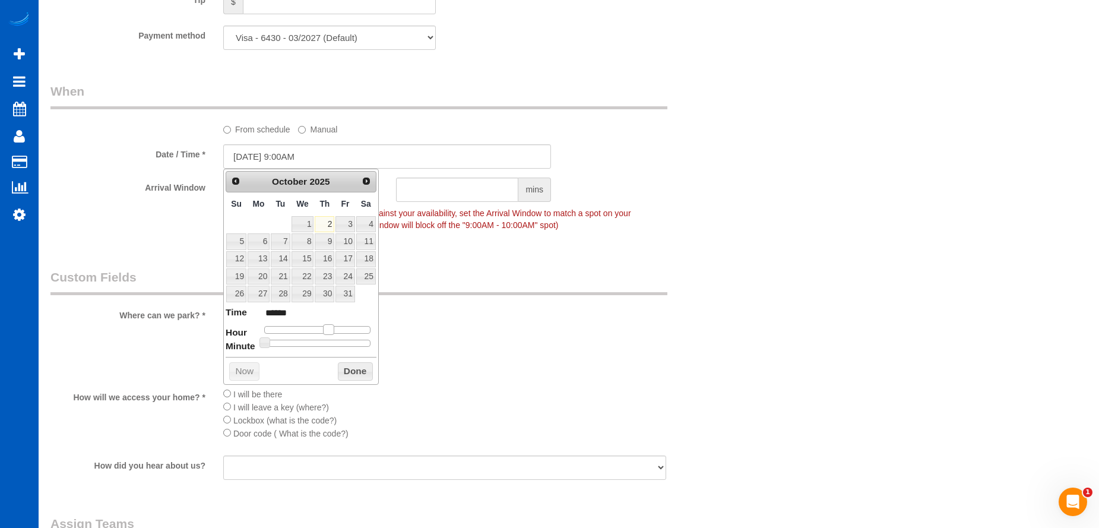
type input "[DATE] 8:00AM"
type input "******"
drag, startPoint x: 345, startPoint y: 332, endPoint x: 304, endPoint y: 332, distance: 40.4
click at [304, 332] on span at bounding box center [301, 329] width 11 height 11
click at [354, 372] on button "Done" at bounding box center [355, 371] width 35 height 19
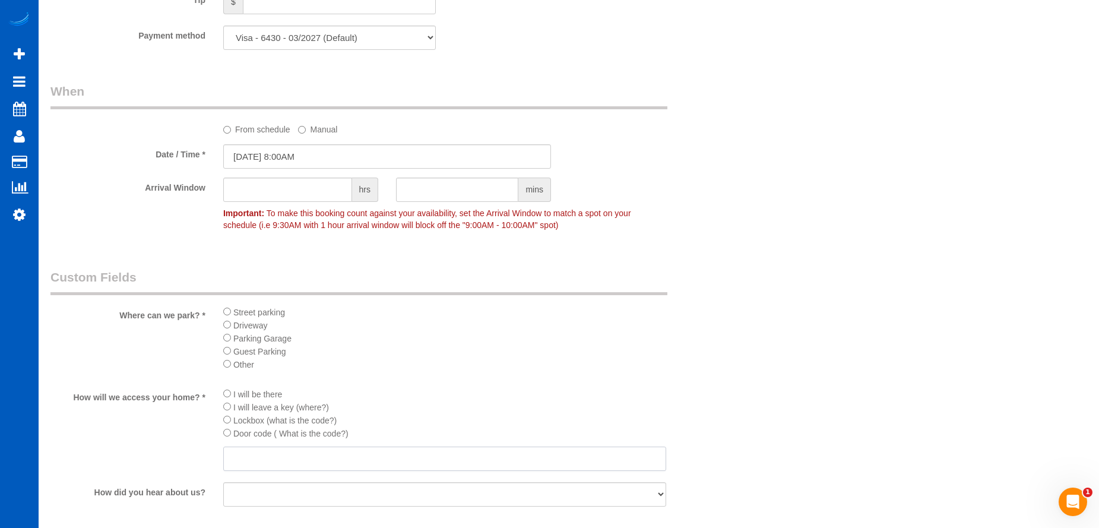
click at [344, 456] on input "text" at bounding box center [444, 458] width 443 height 24
type input "7247"
click at [516, 374] on div "Street parking Driveway Parking Garage Guest Parking Other" at bounding box center [444, 341] width 443 height 73
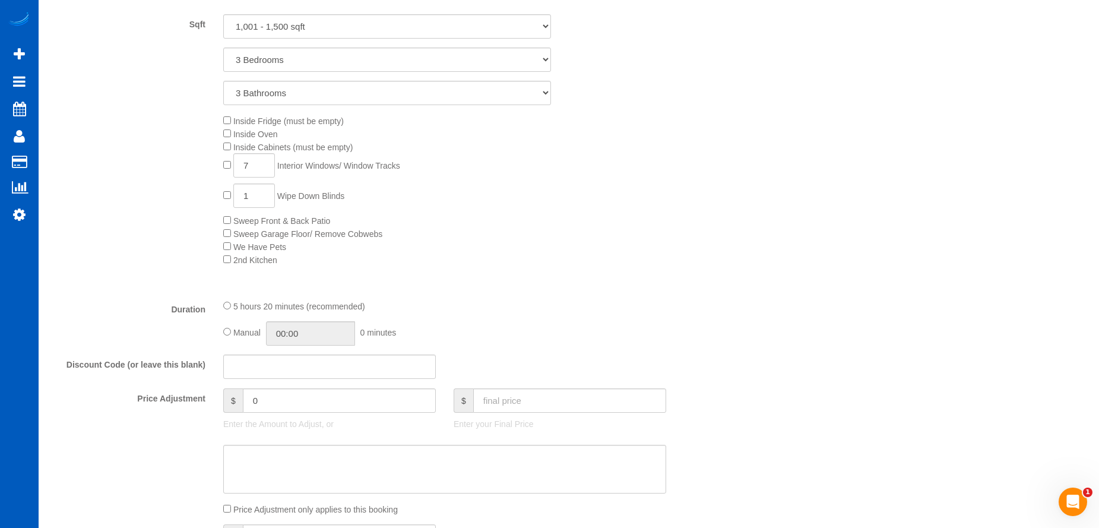
scroll to position [772, 0]
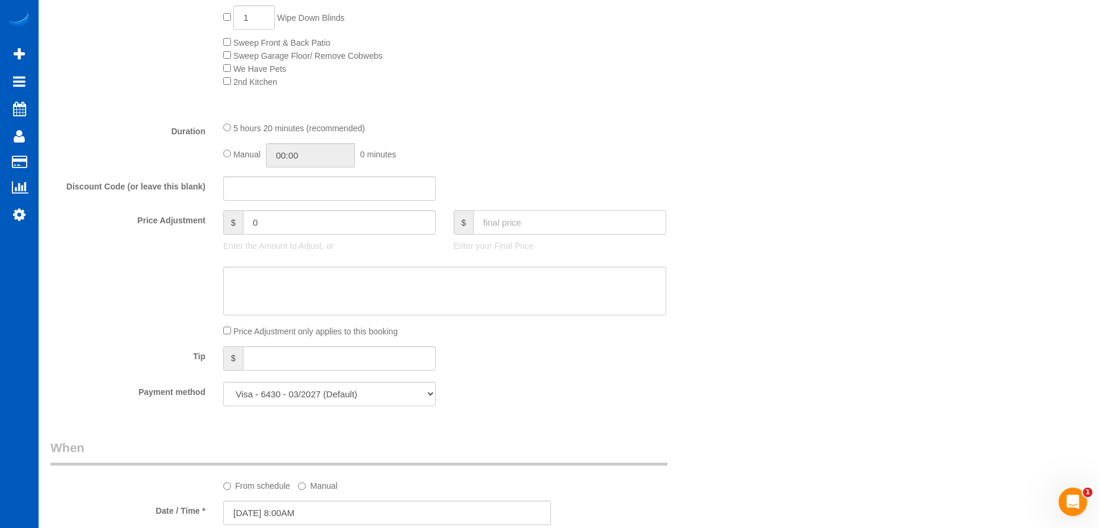
click at [576, 224] on input "text" at bounding box center [569, 222] width 193 height 24
type input "459"
click at [557, 284] on textarea at bounding box center [444, 290] width 443 height 49
type input "5"
click at [343, 311] on textarea at bounding box center [444, 290] width 443 height 49
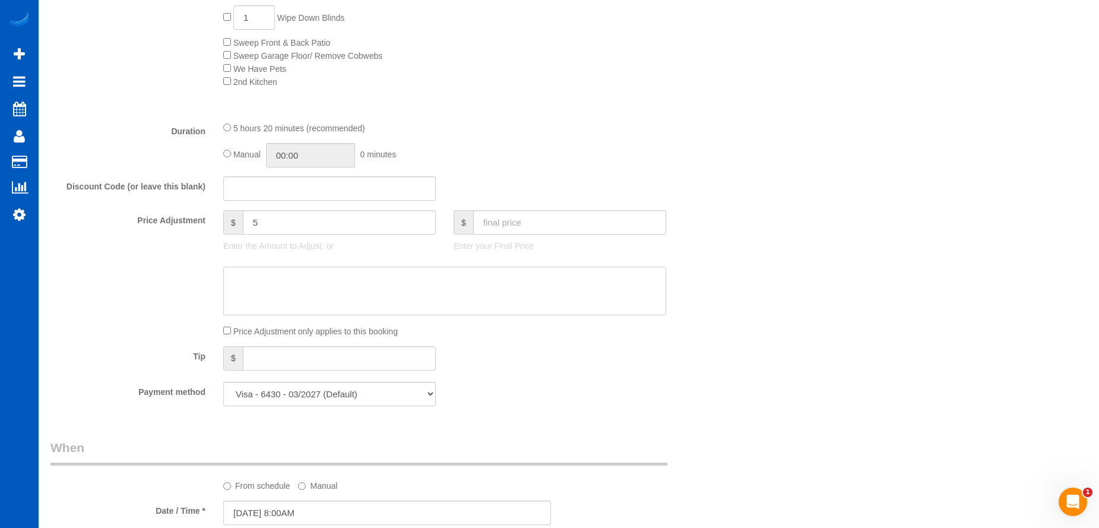
paste textarea "just the blinds in that bedroom 6-7 windows (one of the sliding glass doors)"
drag, startPoint x: 239, startPoint y: 280, endPoint x: 199, endPoint y: 284, distance: 40.0
click at [199, 284] on div at bounding box center [387, 290] width 691 height 49
type textarea "Just the blinds in that bedroom 6-7 windows (one of the sliding glass doors)"
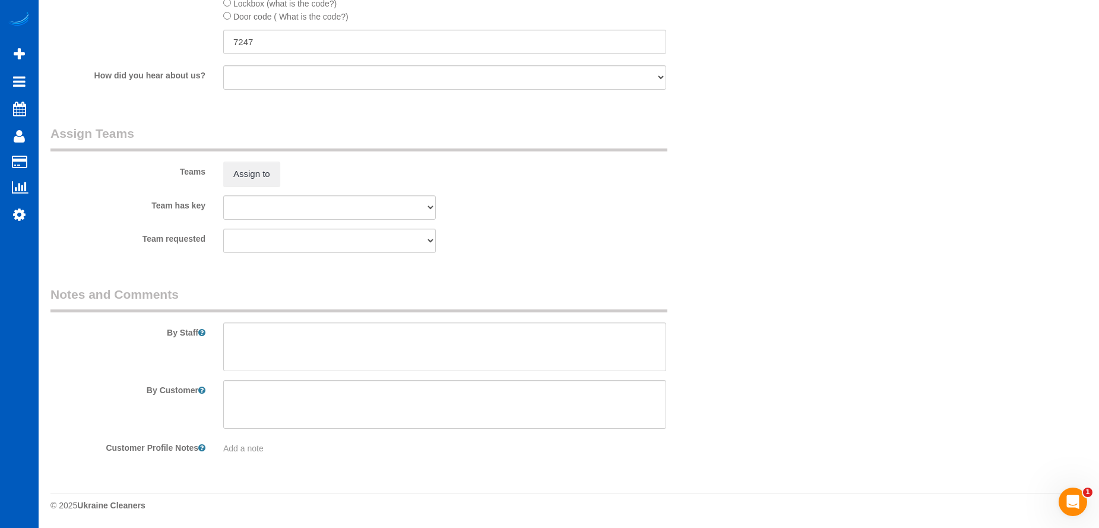
scroll to position [1545, 0]
click at [466, 337] on textarea at bounding box center [444, 346] width 443 height 49
drag, startPoint x: 278, startPoint y: 332, endPoint x: 340, endPoint y: 329, distance: 61.8
click at [340, 329] on textarea at bounding box center [444, 346] width 443 height 49
click at [382, 345] on textarea at bounding box center [444, 346] width 443 height 49
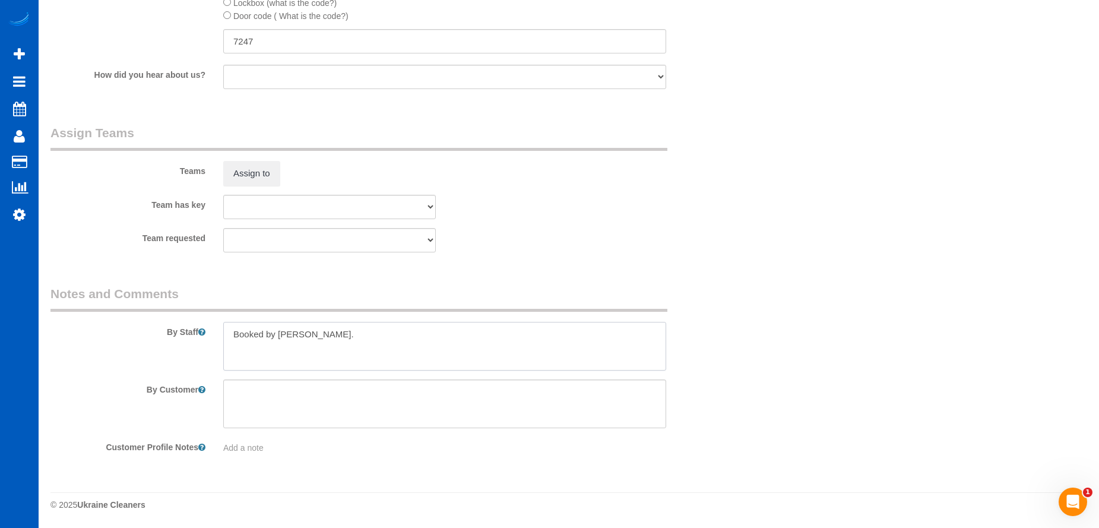
paste textarea "Space number 36 or 37 (212 condominium arbor villa) last building in the back K…"
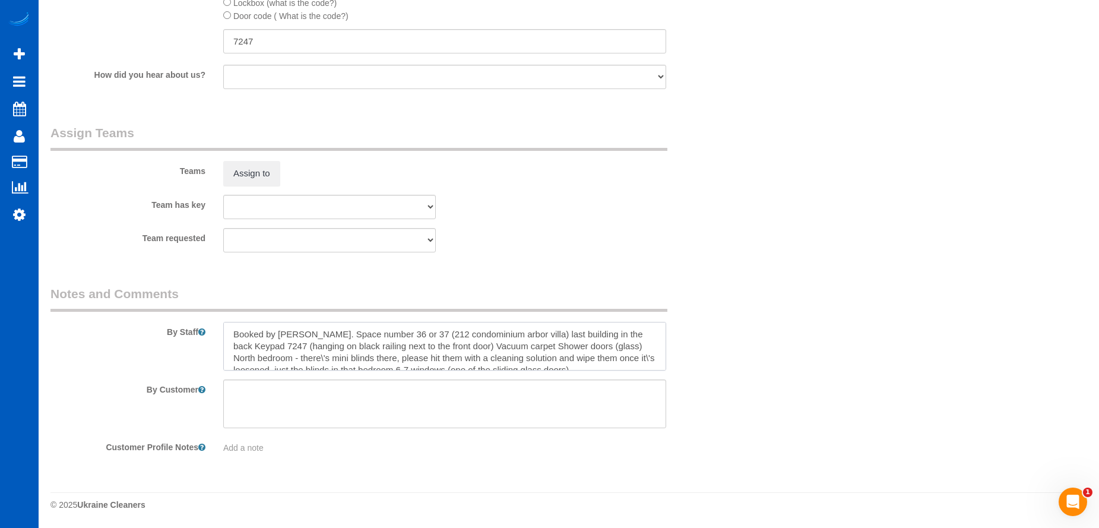
scroll to position [5, 0]
click at [632, 328] on textarea at bounding box center [444, 346] width 443 height 49
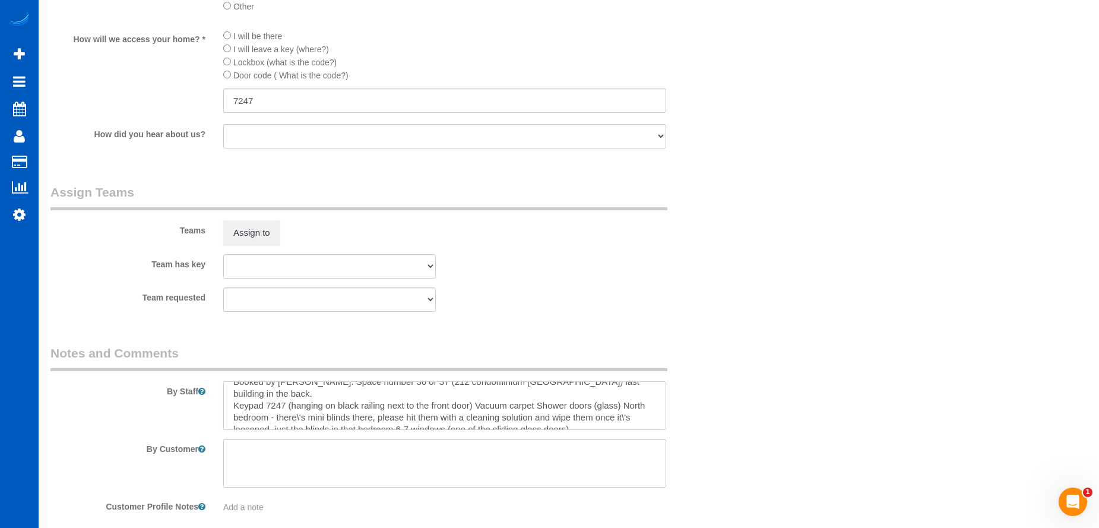
scroll to position [0, 0]
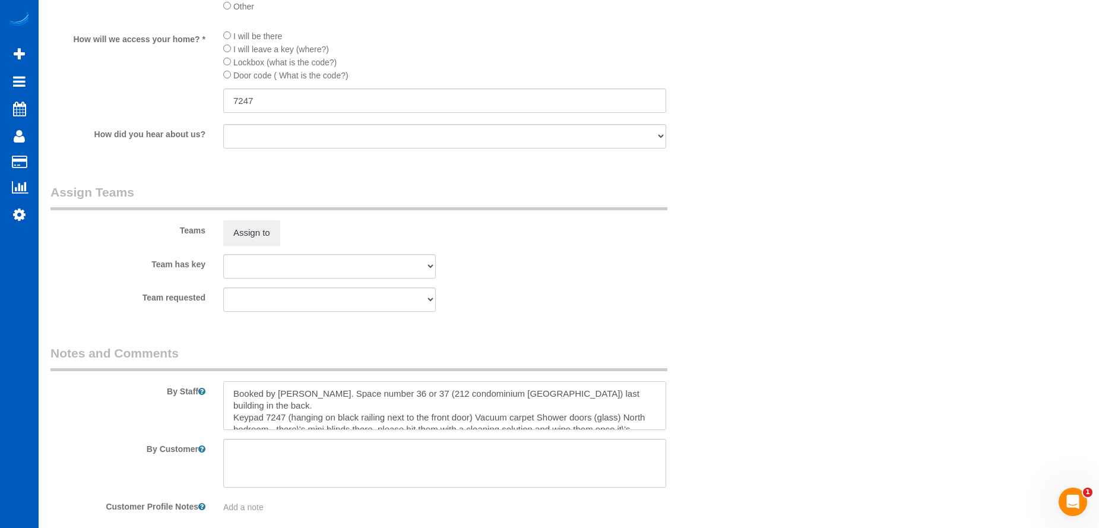
click at [321, 392] on textarea at bounding box center [444, 405] width 443 height 49
click at [473, 419] on textarea at bounding box center [444, 405] width 443 height 49
click at [294, 420] on textarea at bounding box center [444, 405] width 443 height 49
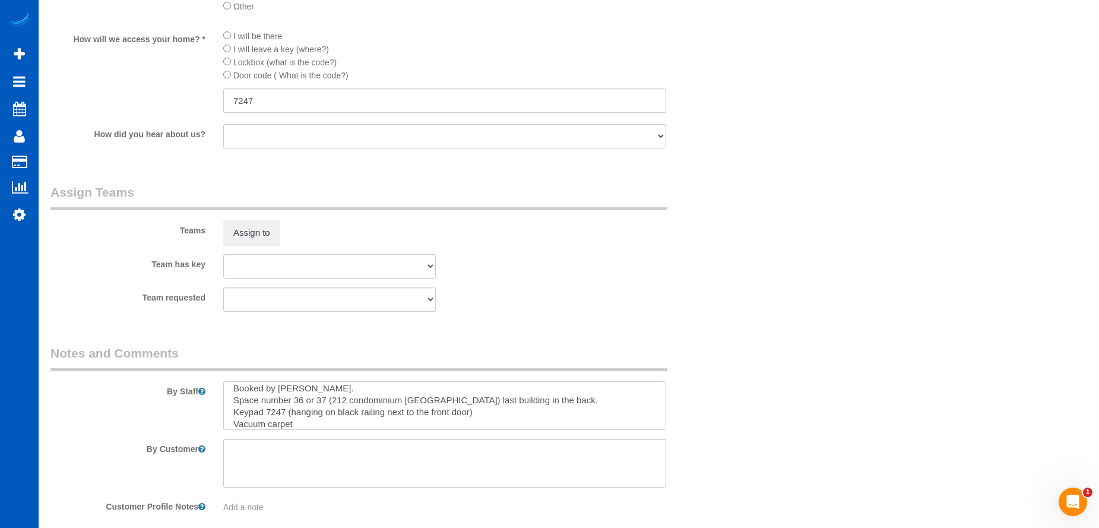
scroll to position [17, 0]
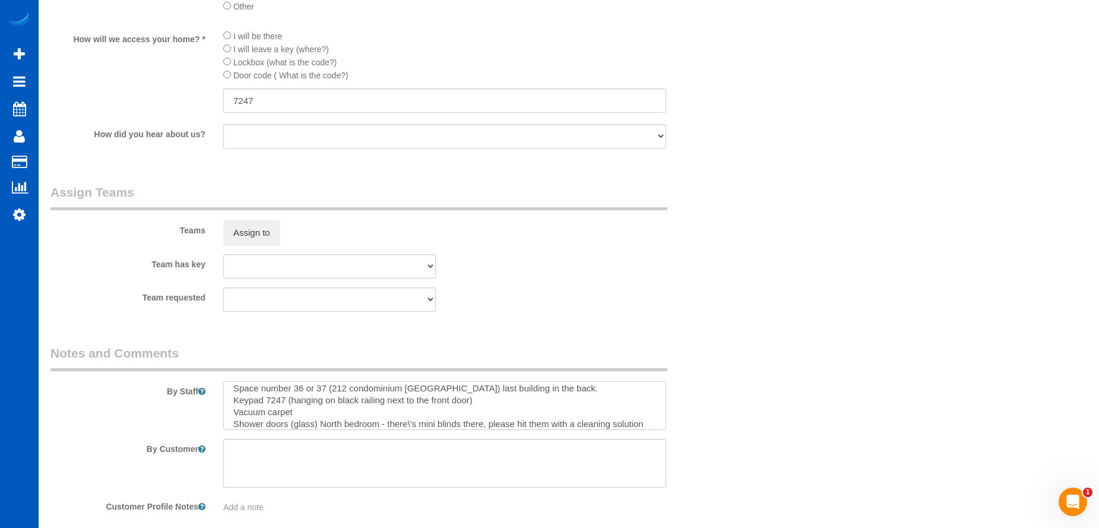
click at [321, 420] on textarea at bounding box center [444, 405] width 443 height 49
click at [325, 421] on textarea at bounding box center [444, 405] width 443 height 49
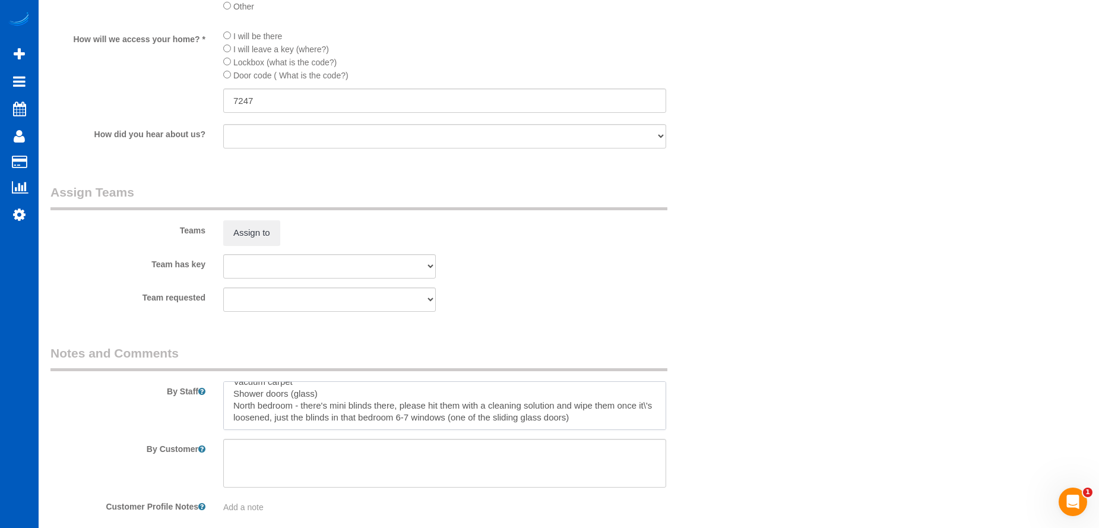
click at [241, 413] on textarea at bounding box center [444, 405] width 443 height 49
type textarea "Booked by [PERSON_NAME]. Space number 36 or 37 (212 condominium [GEOGRAPHIC_DAT…"
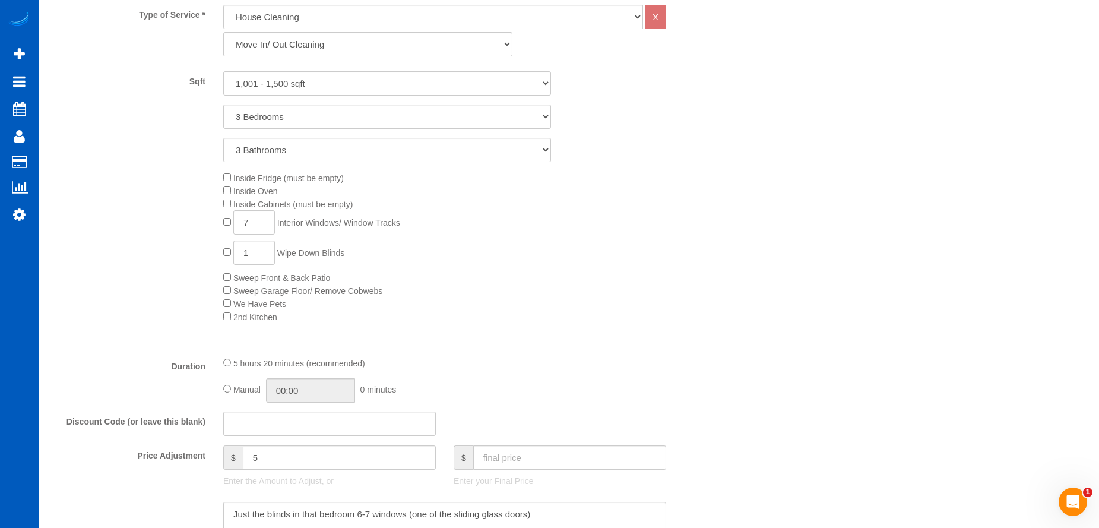
scroll to position [536, 0]
click at [235, 510] on textarea at bounding box center [444, 526] width 443 height 49
type textarea "Just the blinds in that bedroom 6-7 windows (one of the sliding glass doors)"
click at [781, 321] on div "Who Email* [EMAIL_ADDRESS][DOMAIN_NAME] Name * [PERSON_NAME][GEOGRAPHIC_DATA] R…" at bounding box center [568, 501] width 1036 height 1988
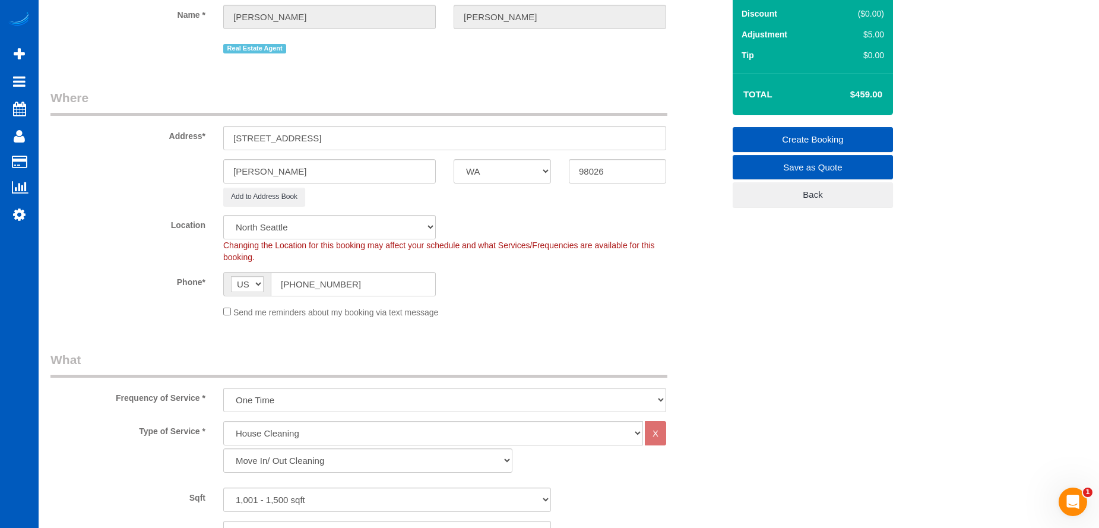
scroll to position [2, 0]
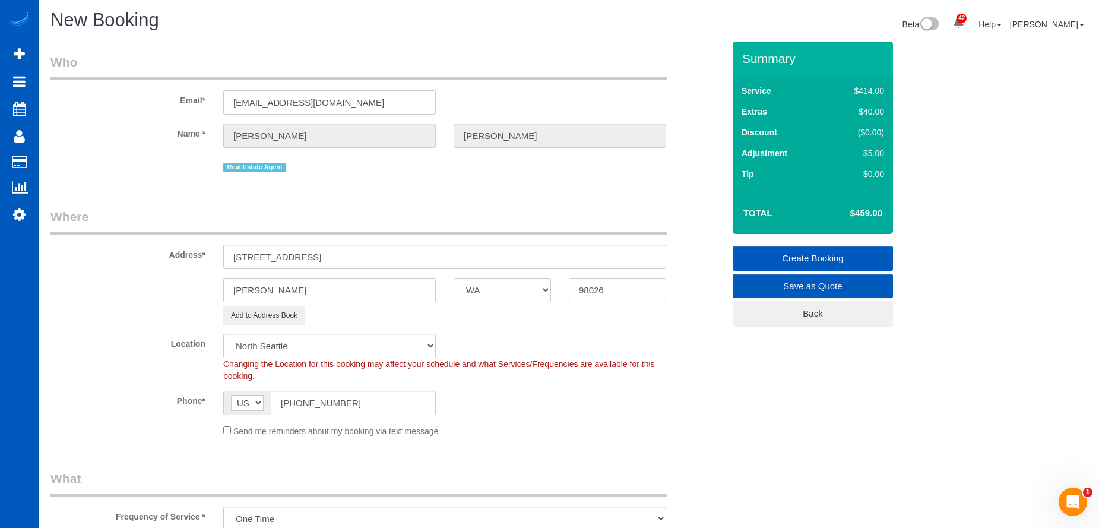
click at [775, 255] on link "Create Booking" at bounding box center [812, 258] width 160 height 25
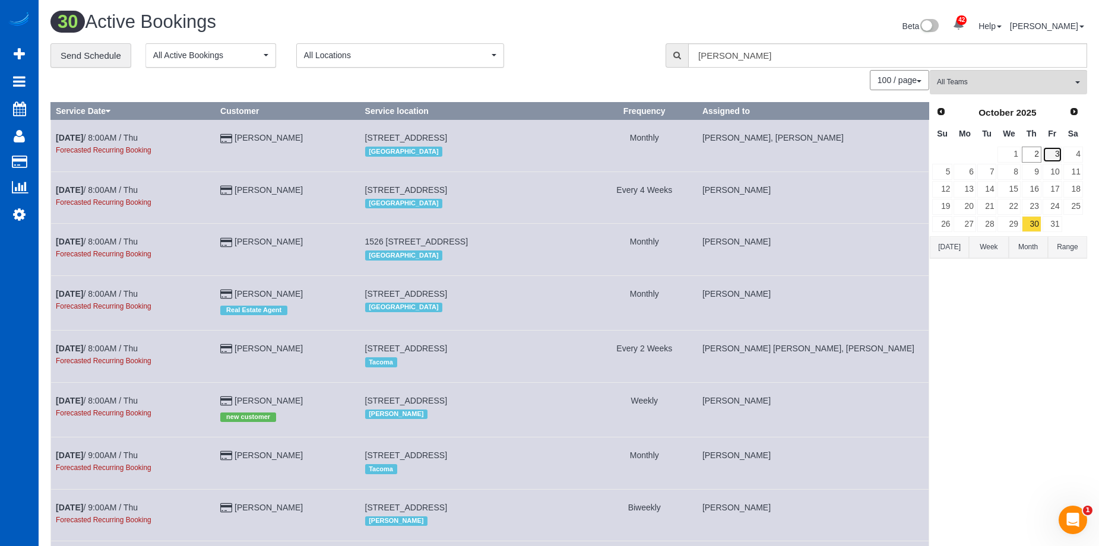
click at [1051, 150] on link "3" at bounding box center [1052, 155] width 20 height 16
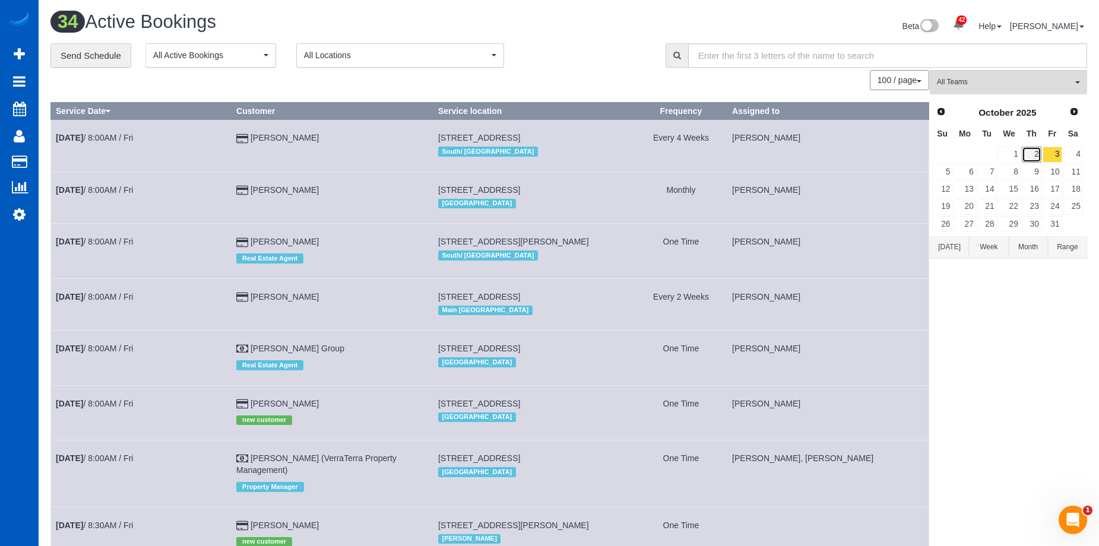
click at [1030, 158] on link "2" at bounding box center [1031, 155] width 20 height 16
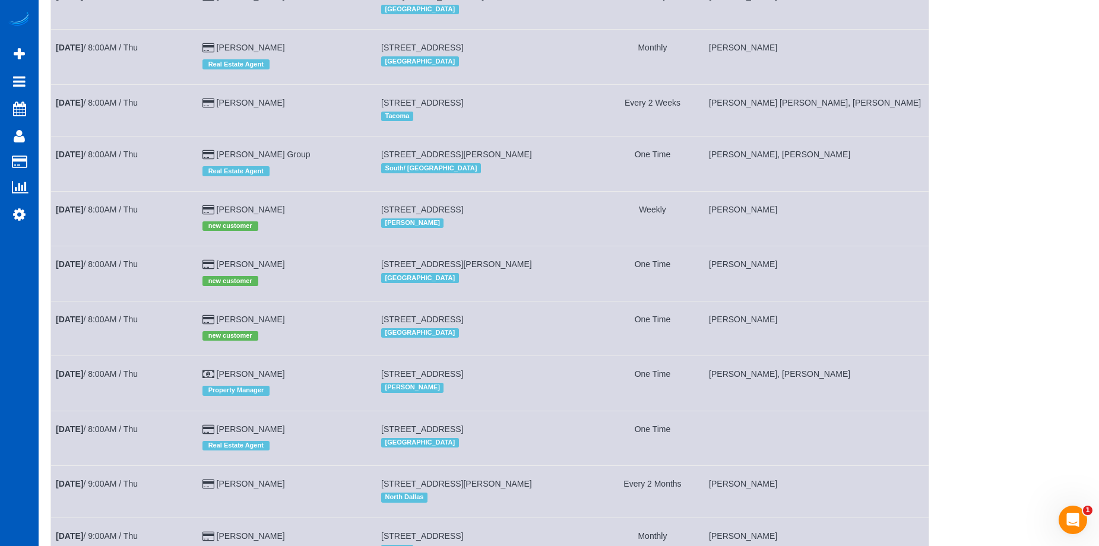
scroll to position [356, 0]
